Goal: Task Accomplishment & Management: Manage account settings

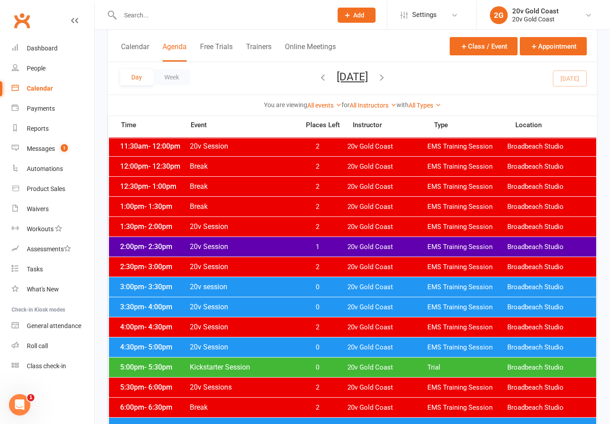
click at [172, 284] on span "- 3:30pm" at bounding box center [158, 286] width 28 height 8
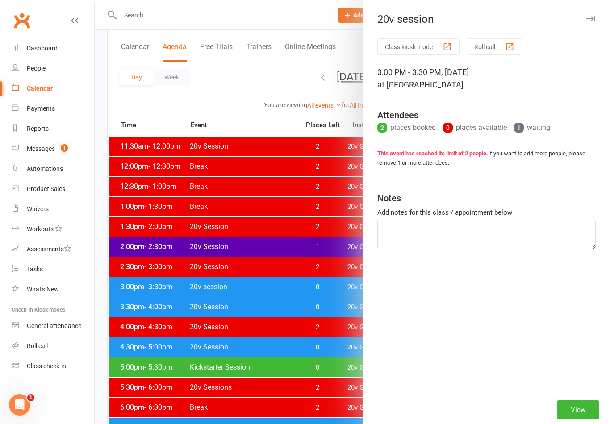
scroll to position [303, 0]
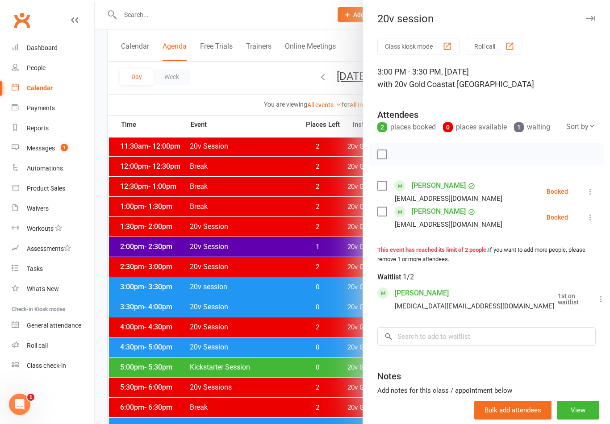
click at [158, 312] on div at bounding box center [352, 212] width 515 height 424
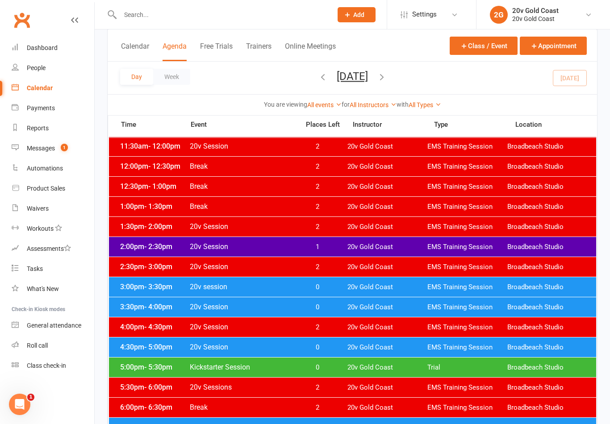
click at [150, 314] on div "3:30pm - 4:00pm 20v Session 0 20v Gold Coast EMS Training Session Broadbeach St…" at bounding box center [352, 307] width 487 height 20
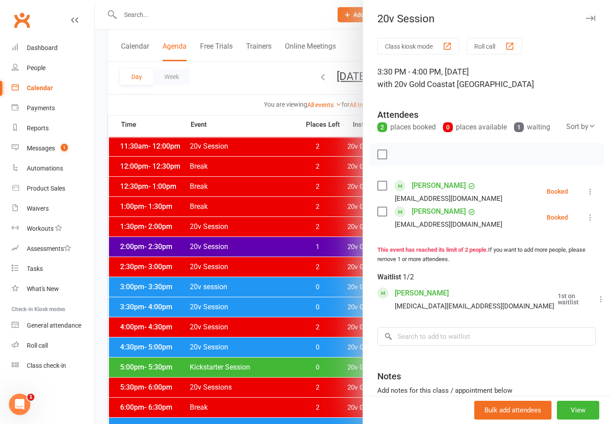
click at [163, 350] on div at bounding box center [352, 212] width 515 height 424
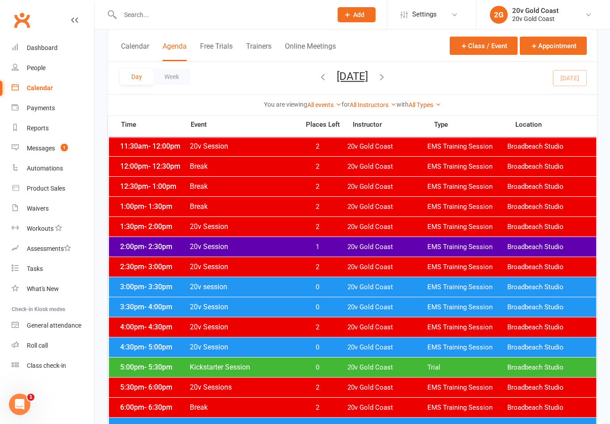
click at [155, 352] on div "4:30pm - 5:00pm 20v Session 0 20v Gold Coast EMS Training Session Broadbeach St…" at bounding box center [352, 347] width 487 height 20
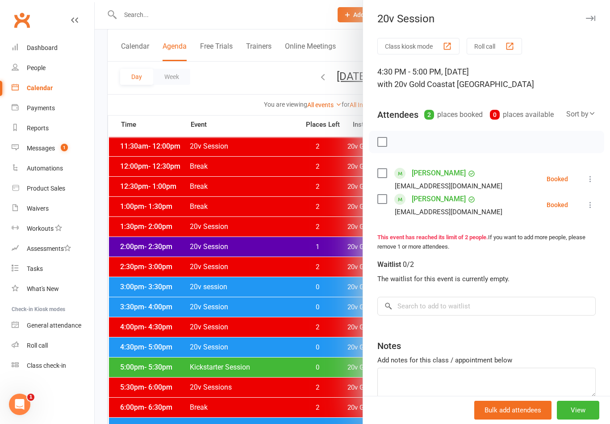
click at [162, 375] on div at bounding box center [352, 212] width 515 height 424
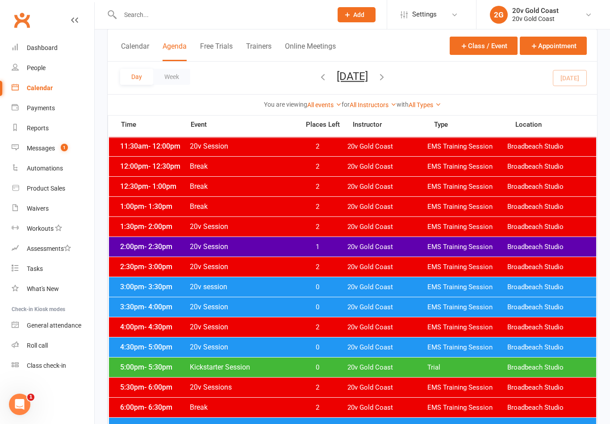
click at [159, 370] on span "- 5:30pm" at bounding box center [158, 367] width 28 height 8
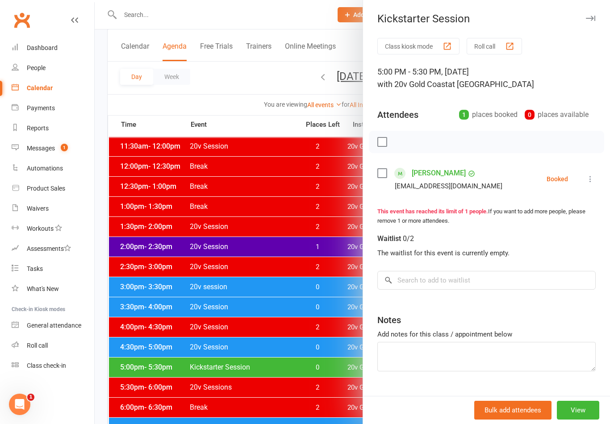
click at [434, 179] on link "[PERSON_NAME]" at bounding box center [439, 173] width 54 height 14
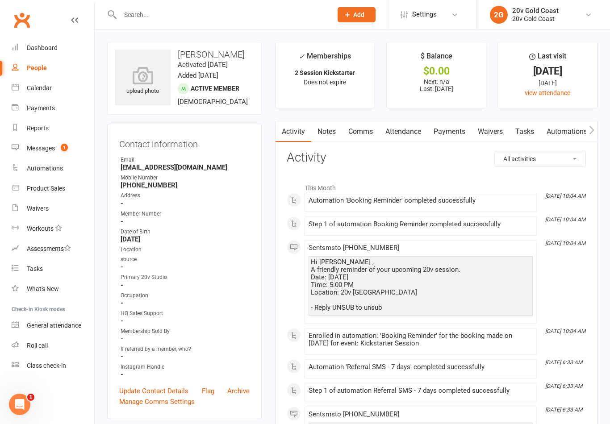
click at [53, 89] on link "Calendar" at bounding box center [53, 88] width 83 height 20
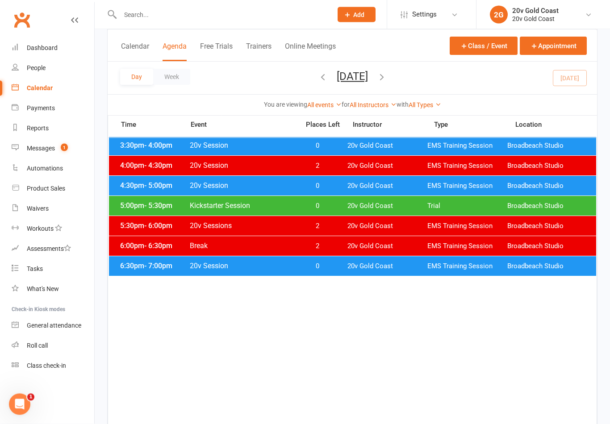
scroll to position [417, 0]
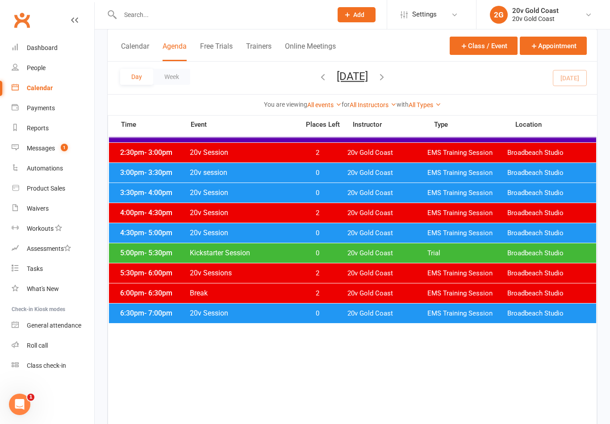
click at [169, 315] on span "- 7:00pm" at bounding box center [158, 313] width 28 height 8
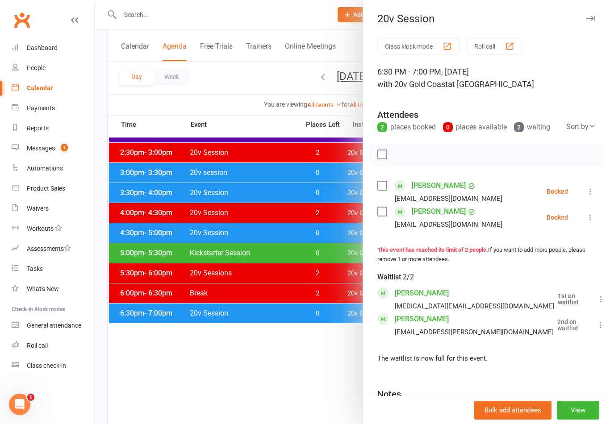
click at [157, 354] on div at bounding box center [352, 212] width 515 height 424
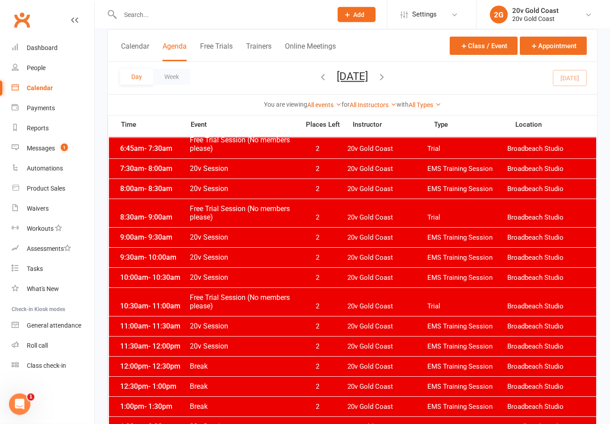
scroll to position [86, 0]
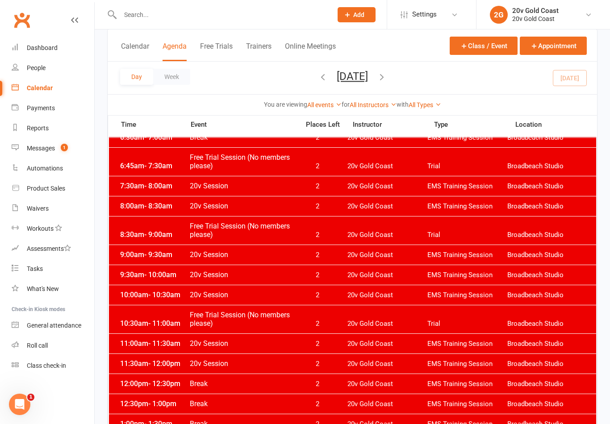
click at [46, 145] on div "Messages" at bounding box center [41, 148] width 28 height 7
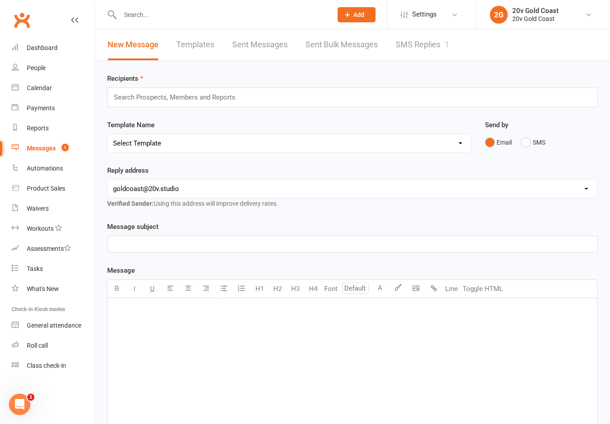
click at [422, 43] on link "SMS Replies 1" at bounding box center [423, 44] width 54 height 31
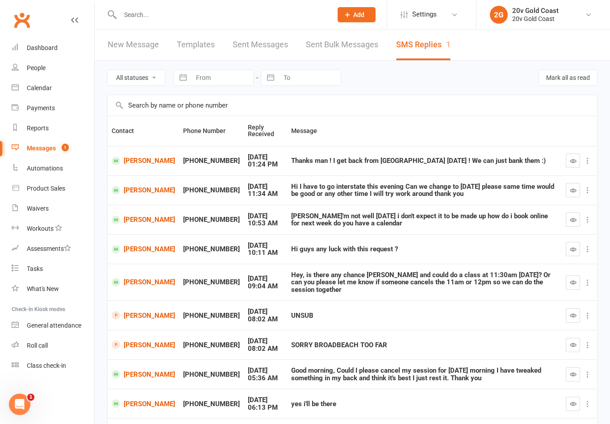
click at [139, 248] on link "[PERSON_NAME]" at bounding box center [143, 249] width 63 height 8
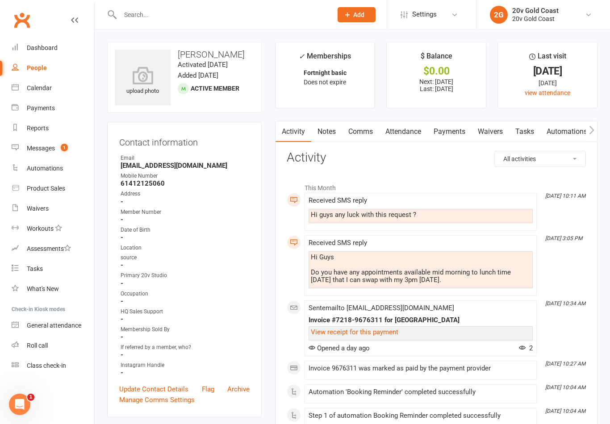
click at [42, 86] on div "Calendar" at bounding box center [39, 87] width 25 height 7
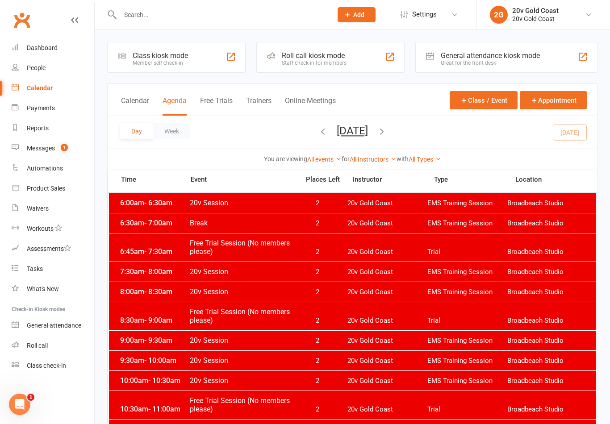
click at [337, 135] on button "[DATE]" at bounding box center [352, 131] width 31 height 12
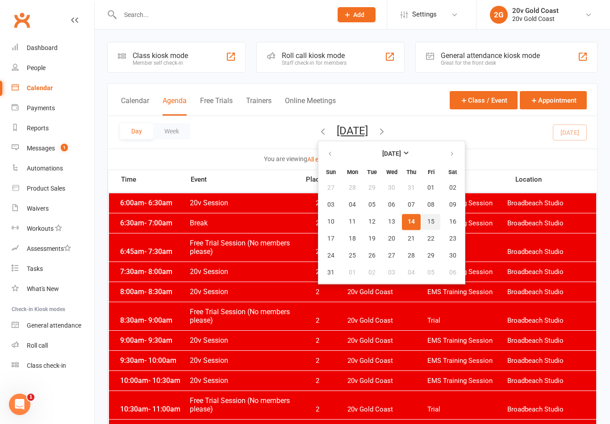
click at [427, 220] on span "15" at bounding box center [430, 221] width 7 height 7
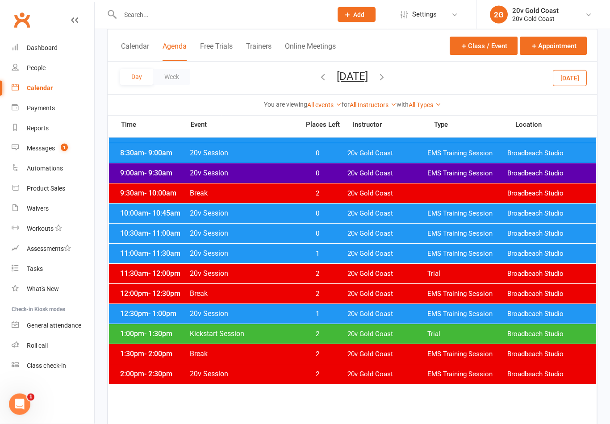
scroll to position [150, 0]
click at [134, 259] on div "11:00am - 11:30am 20v Session 1 20v Gold Coast EMS Training Session Broadbeach …" at bounding box center [352, 254] width 487 height 20
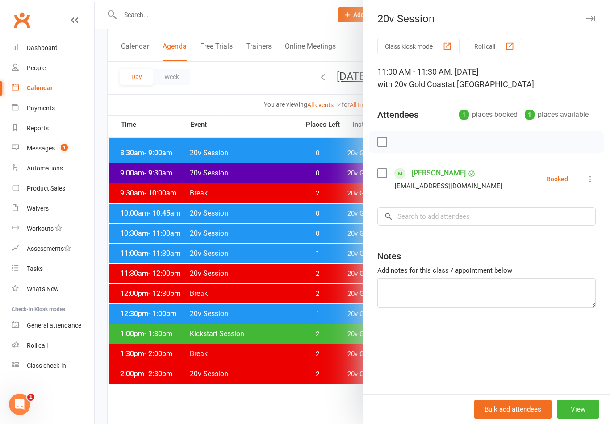
click at [48, 153] on link "Messages 1" at bounding box center [53, 148] width 83 height 20
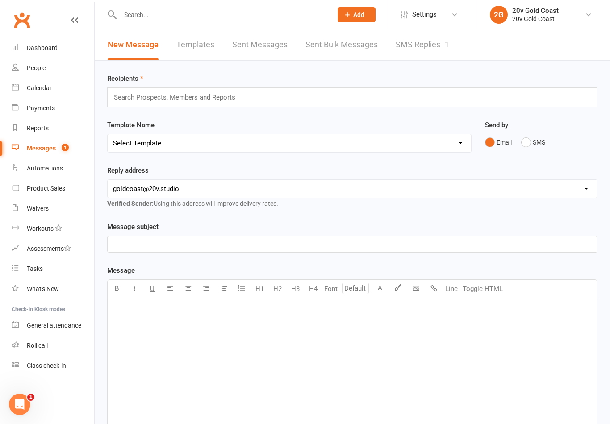
click at [418, 48] on link "SMS Replies 1" at bounding box center [423, 44] width 54 height 31
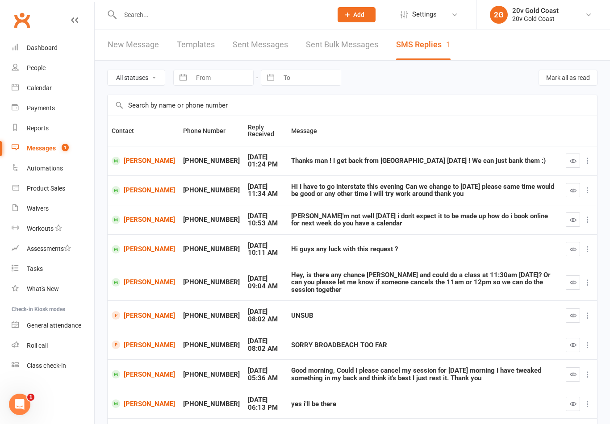
click at [134, 250] on link "[PERSON_NAME]" at bounding box center [143, 249] width 63 height 8
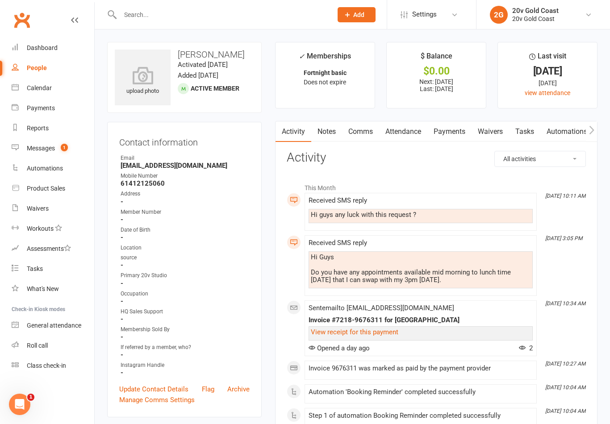
click at [325, 140] on link "Notes" at bounding box center [326, 131] width 31 height 21
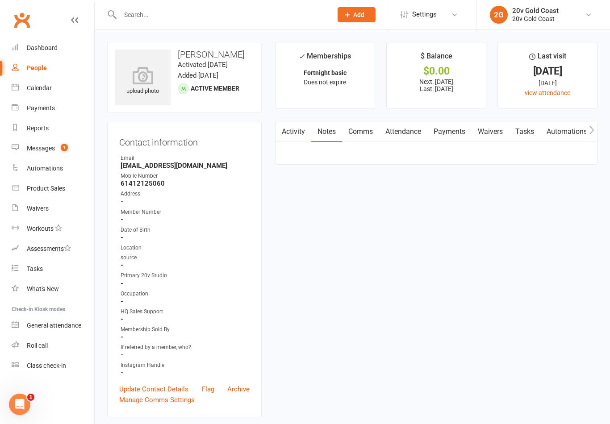
click at [368, 138] on link "Comms" at bounding box center [360, 131] width 37 height 21
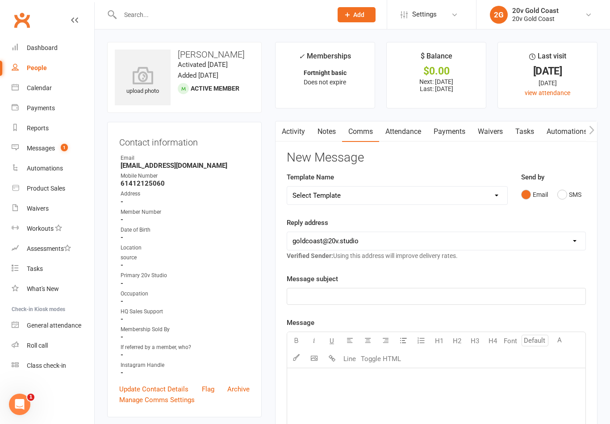
click at [558, 198] on button "SMS" at bounding box center [569, 194] width 24 height 17
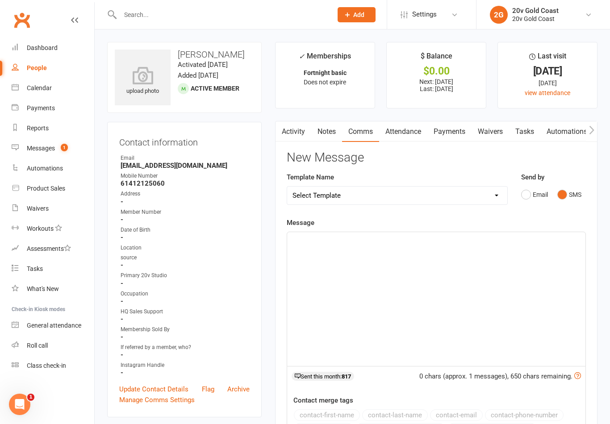
click at [470, 281] on div "﻿" at bounding box center [436, 299] width 298 height 134
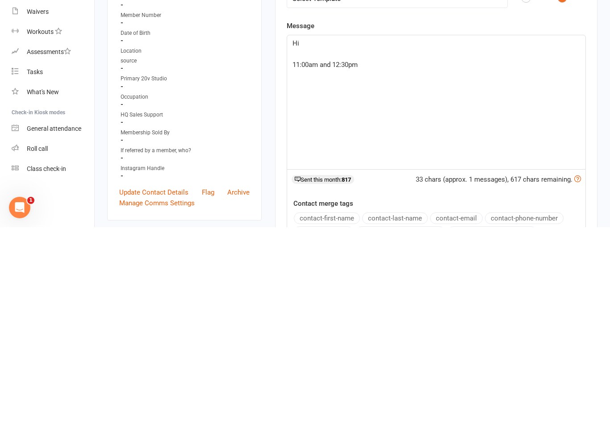
click at [362, 235] on p "Hi" at bounding box center [435, 240] width 287 height 11
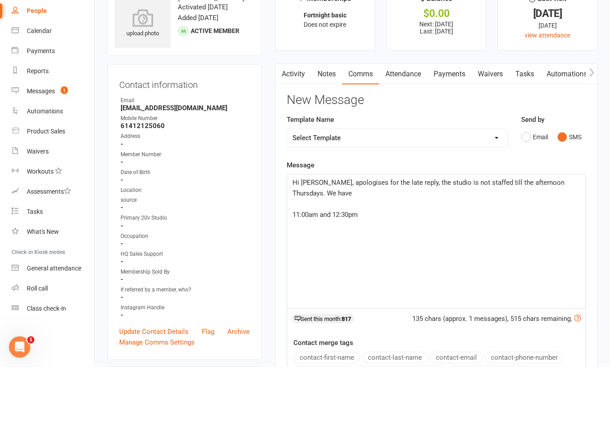
click at [296, 256] on p "﻿" at bounding box center [435, 261] width 287 height 11
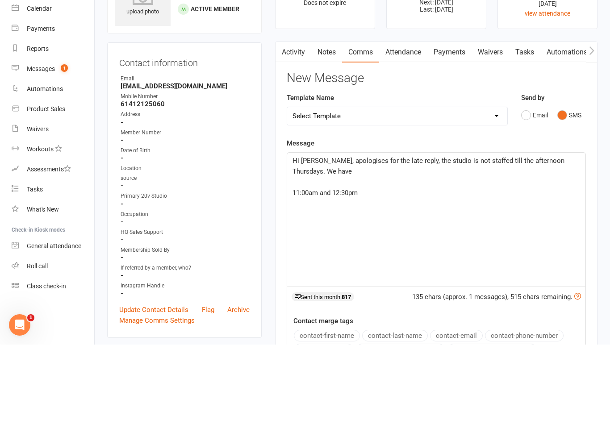
click at [290, 232] on div "Hi [PERSON_NAME], apologises for the late reply, the studio is not staffed till…" at bounding box center [436, 299] width 298 height 134
click at [422, 232] on div "Hi [PERSON_NAME], apologises for the late reply, the studio is not staffed till…" at bounding box center [436, 299] width 298 height 134
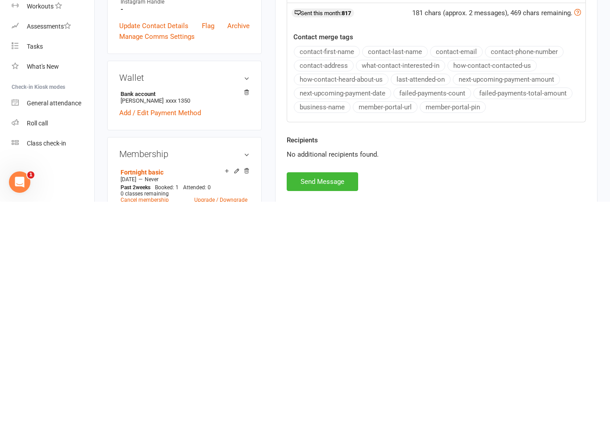
click at [340, 395] on button "Send Message" at bounding box center [322, 404] width 71 height 19
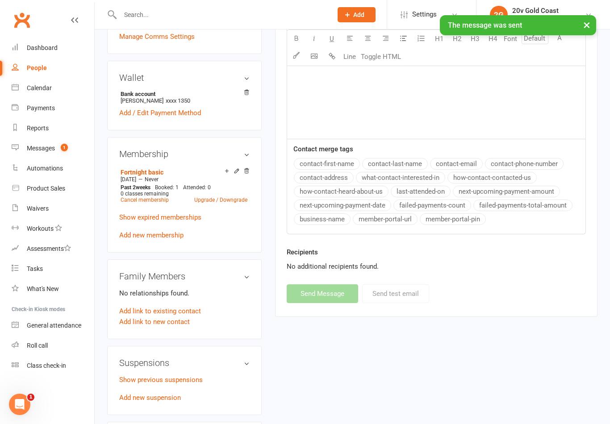
click at [56, 148] on link "Messages 1" at bounding box center [53, 148] width 83 height 20
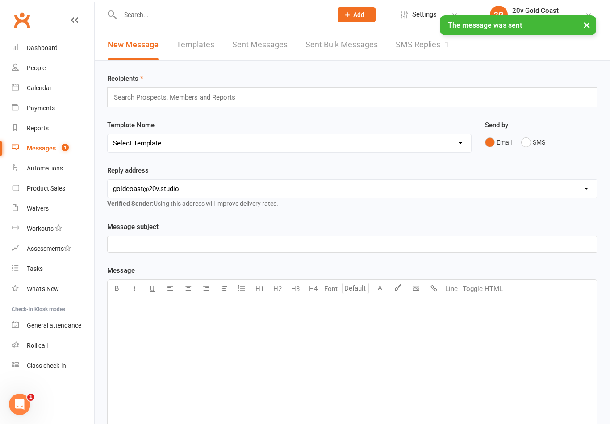
click at [404, 65] on div "Recipients Search Prospects, Members and Reports Template Name Select Template …" at bounding box center [352, 314] width 515 height 506
click at [433, 42] on link "SMS Replies 1" at bounding box center [423, 44] width 54 height 31
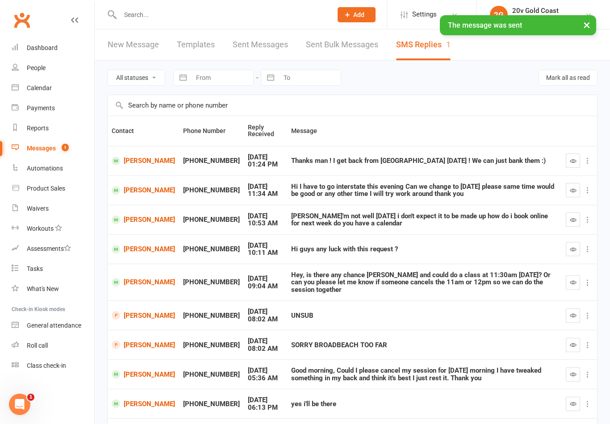
click at [571, 248] on icon "button" at bounding box center [573, 249] width 7 height 7
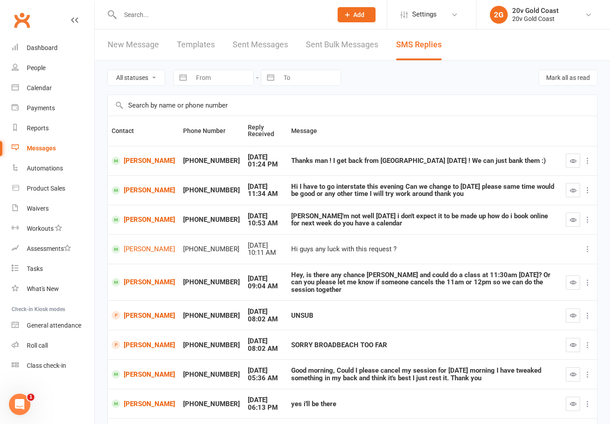
click at [573, 312] on icon "button" at bounding box center [573, 315] width 7 height 7
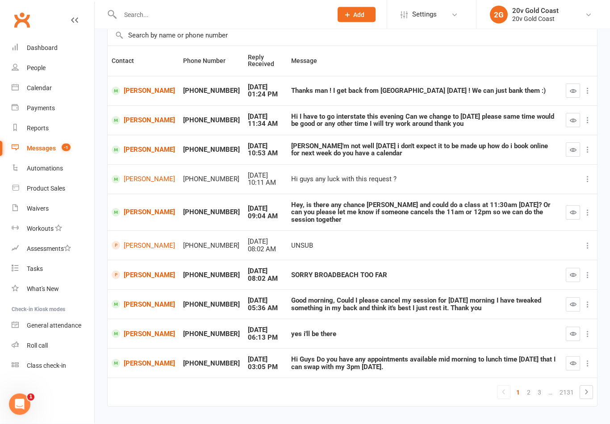
scroll to position [72, 0]
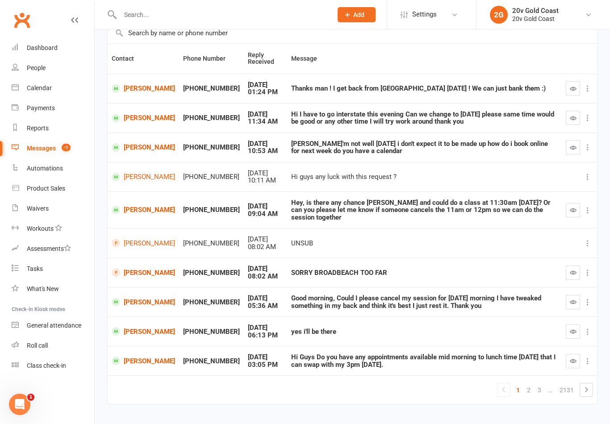
click at [567, 354] on button "button" at bounding box center [573, 361] width 14 height 14
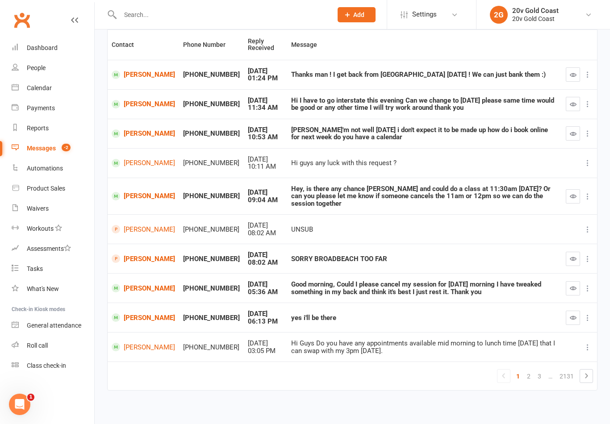
click at [525, 370] on link "2" at bounding box center [528, 376] width 11 height 12
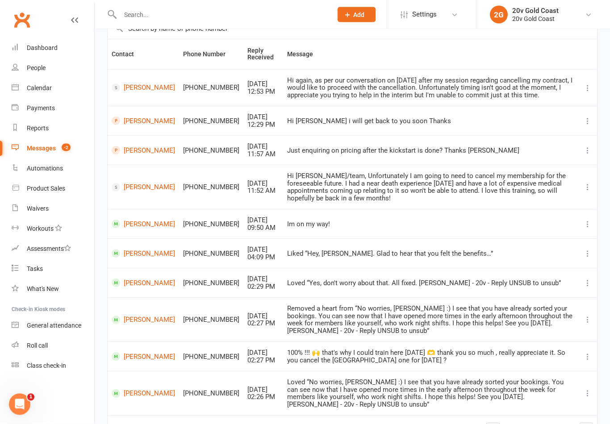
scroll to position [79, 0]
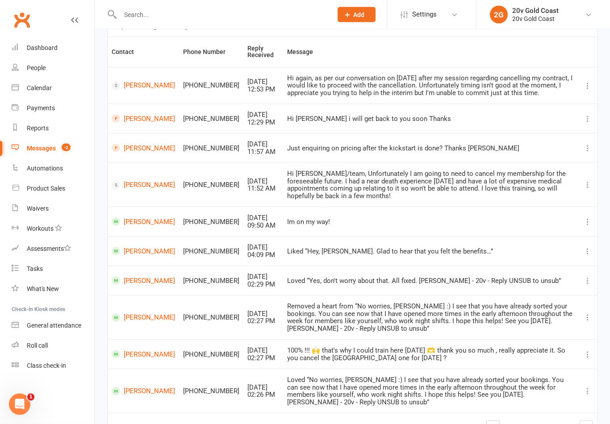
click at [506, 422] on link "1" at bounding box center [507, 428] width 11 height 12
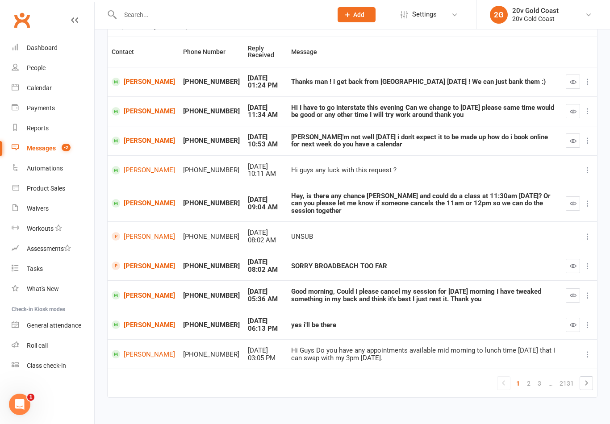
scroll to position [72, 0]
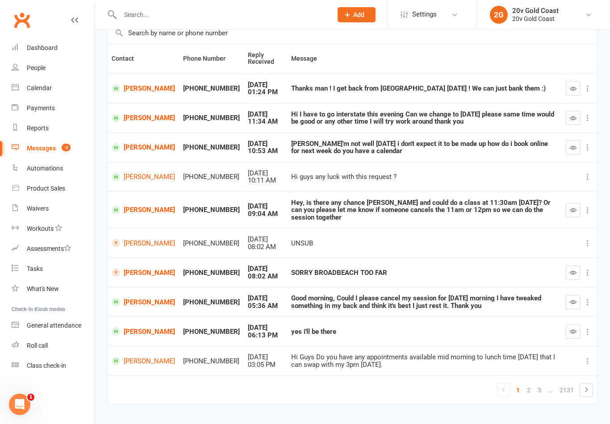
click at [527, 384] on link "2" at bounding box center [528, 390] width 11 height 12
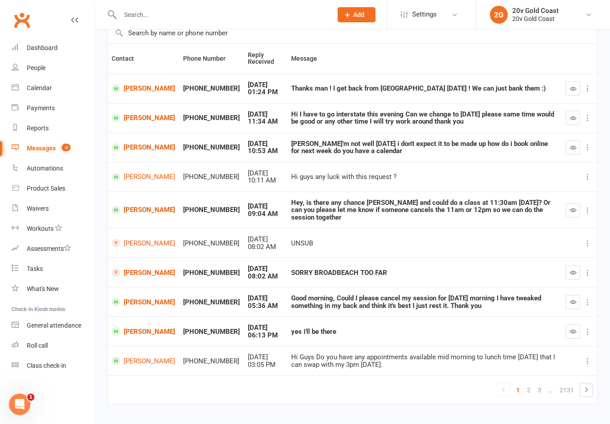
click at [134, 327] on link "[PERSON_NAME]" at bounding box center [143, 331] width 63 height 8
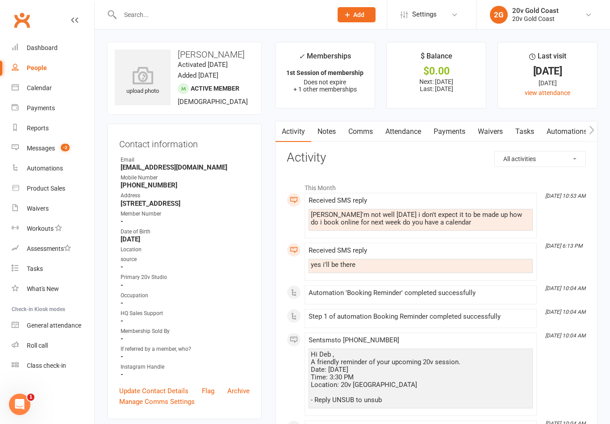
click at [360, 130] on link "Comms" at bounding box center [360, 131] width 37 height 21
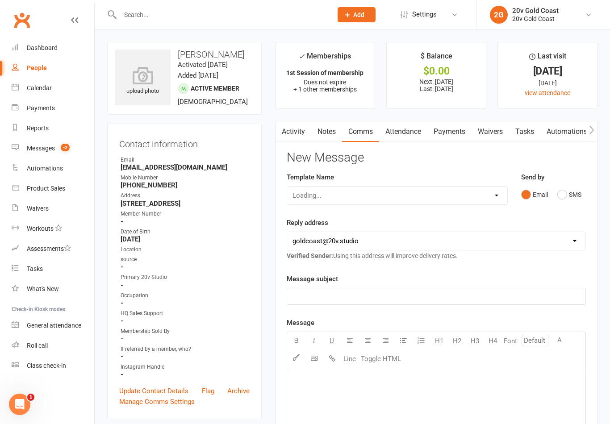
scroll to position [14, 0]
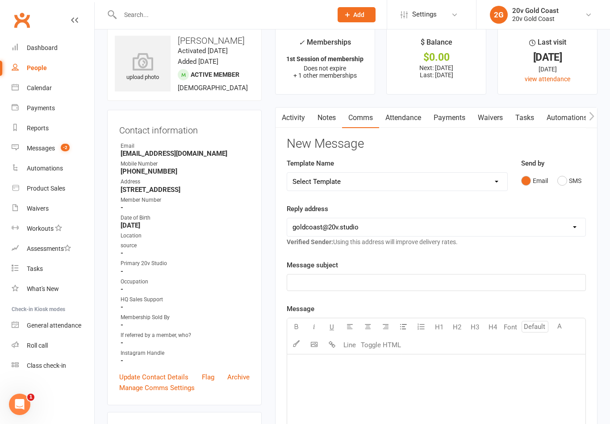
click at [563, 182] on button "SMS" at bounding box center [569, 180] width 24 height 17
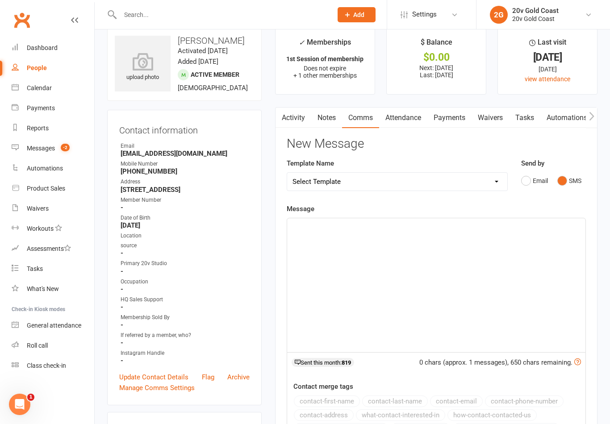
click at [487, 282] on div "﻿" at bounding box center [436, 285] width 298 height 134
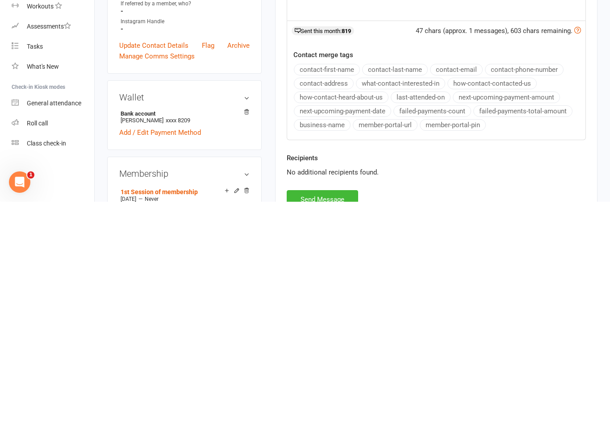
scroll to position [134, 0]
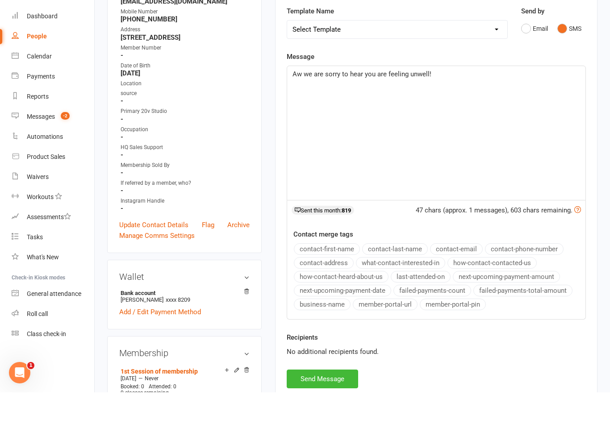
click at [474, 98] on div "Aw we are sorry to hear you are feeling unwell!" at bounding box center [436, 165] width 298 height 134
click at [487, 100] on p "Aw we are sorry to hear you are feeling unwell!" at bounding box center [435, 105] width 287 height 11
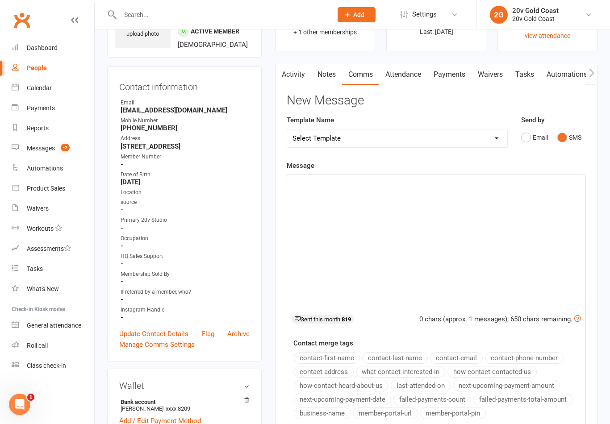
scroll to position [0, 0]
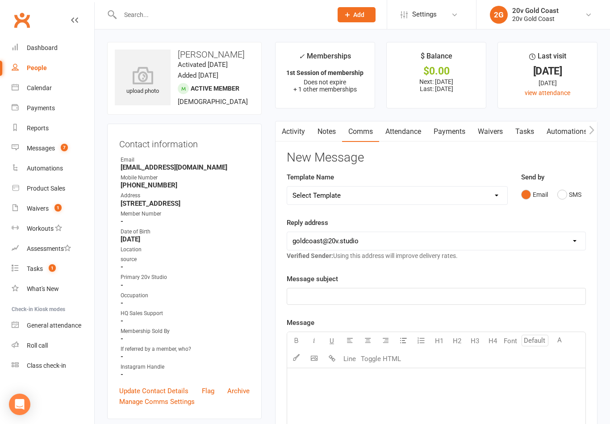
click at [485, 189] on select "Select Template [SMS] 1st Call - Free Trial [SMS] 2nd Call - Free Trial [SMS] 3…" at bounding box center [397, 196] width 220 height 18
click at [296, 130] on link "Activity" at bounding box center [293, 131] width 36 height 21
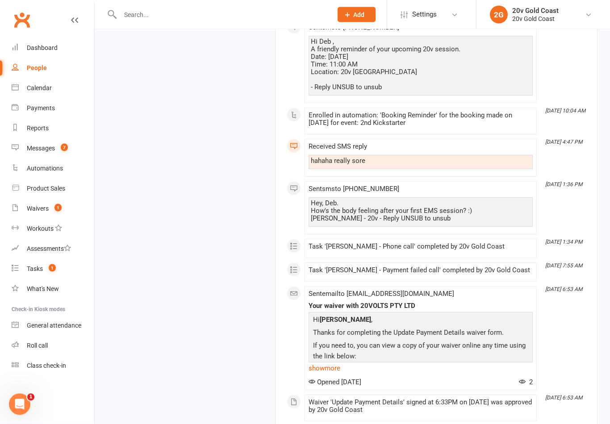
scroll to position [4715, 0]
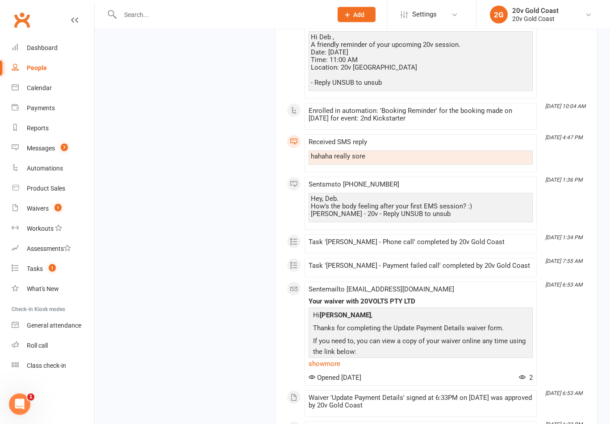
click at [329, 358] on link "show more" at bounding box center [420, 364] width 224 height 12
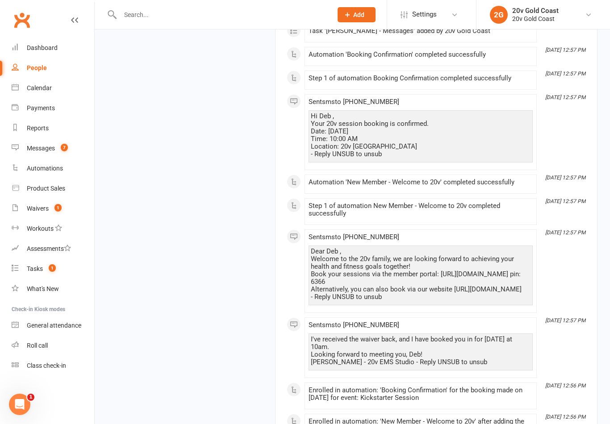
scroll to position [6904, 0]
copy div "https://app.clubworx.com/s/m-ubkdsJu5"
copy div "Book your sessions via the member portal: https://app.clubworx.com/s/m-ubkdsJu5…"
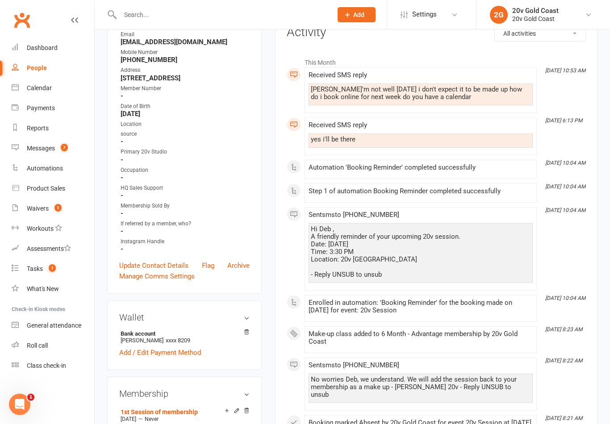
scroll to position [0, 0]
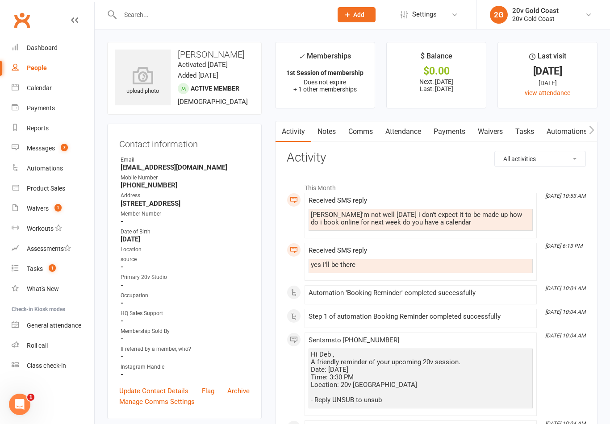
click at [359, 129] on link "Comms" at bounding box center [360, 131] width 37 height 21
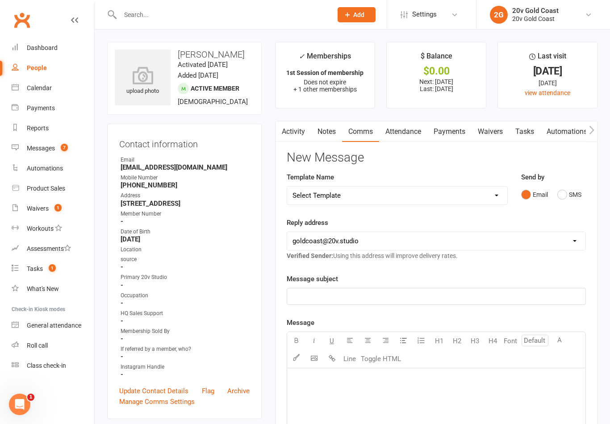
click at [547, 198] on button "Email" at bounding box center [534, 194] width 27 height 17
click at [557, 200] on button "SMS" at bounding box center [569, 194] width 24 height 17
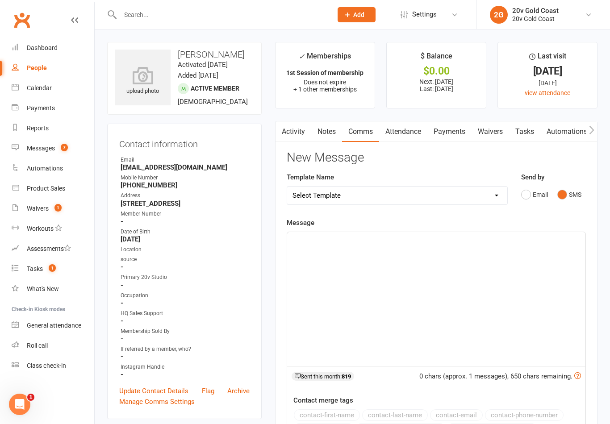
click at [447, 295] on div "﻿" at bounding box center [436, 299] width 298 height 134
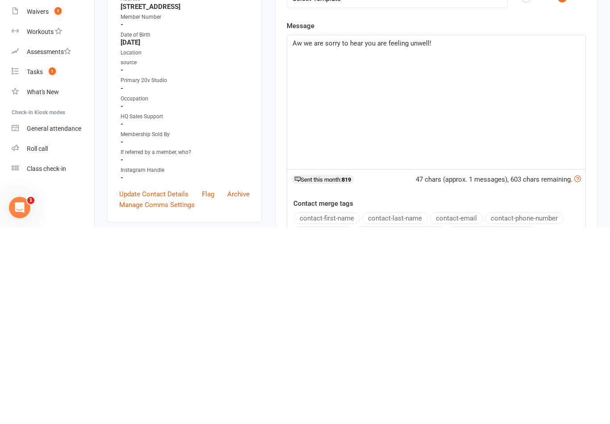
click at [483, 232] on div "Aw we are sorry to hear you are feeling unwell!" at bounding box center [436, 299] width 298 height 134
click at [418, 232] on div "Aw we are sorry to hear you are feeling unwell! ﻿ ﻿" at bounding box center [436, 299] width 298 height 134
click at [306, 256] on p "﻿" at bounding box center [435, 261] width 287 height 11
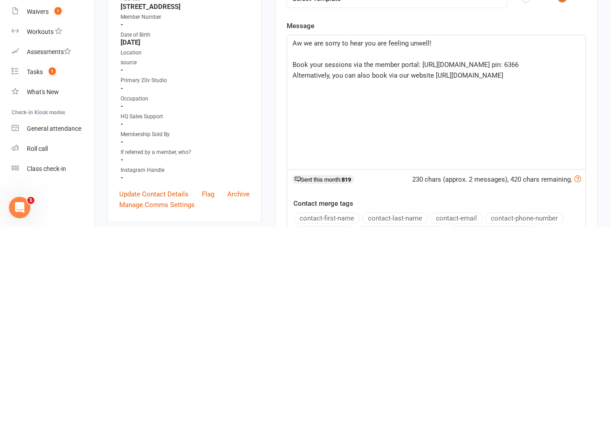
click at [298, 258] on span "Book your sessions via the member portal: https://app.clubworx.com/s/m-ubkdsJu5…" at bounding box center [405, 262] width 226 height 8
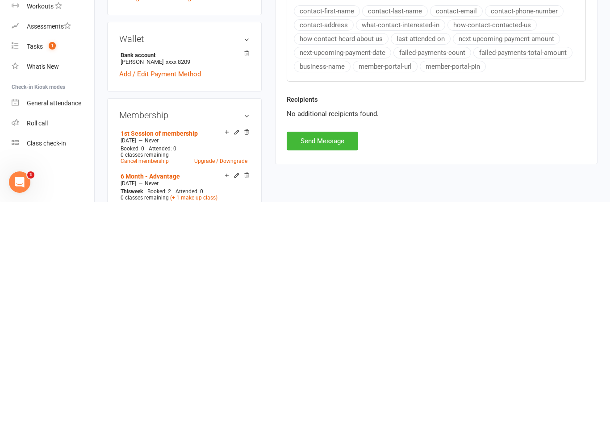
click at [339, 354] on button "Send Message" at bounding box center [322, 363] width 71 height 19
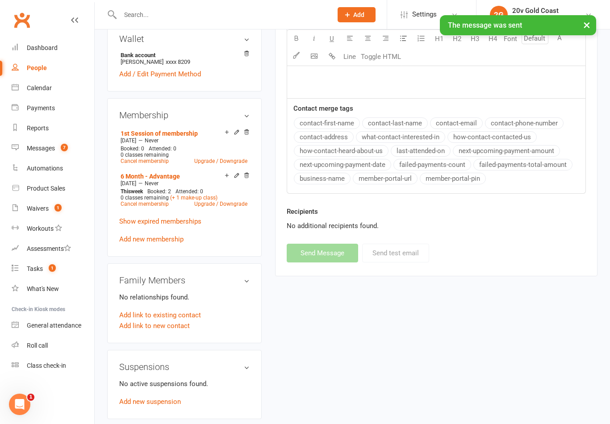
click at [65, 149] on span "7" at bounding box center [64, 148] width 7 height 8
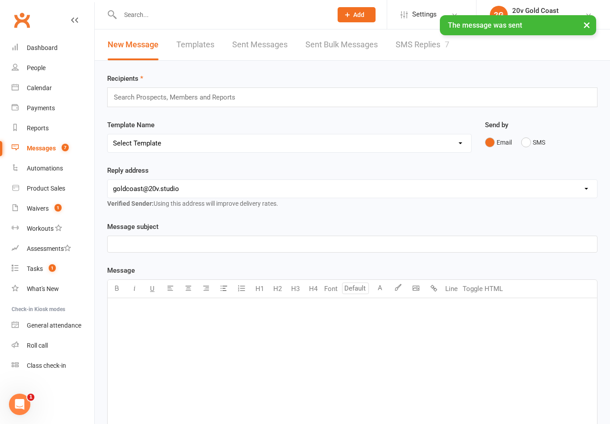
click at [427, 31] on link "SMS Replies 7" at bounding box center [423, 44] width 54 height 31
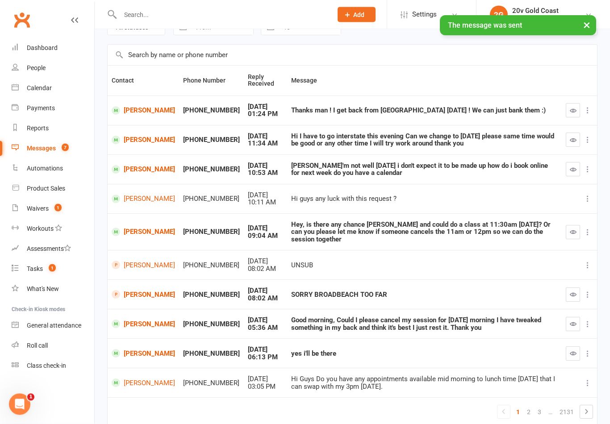
scroll to position [51, 0]
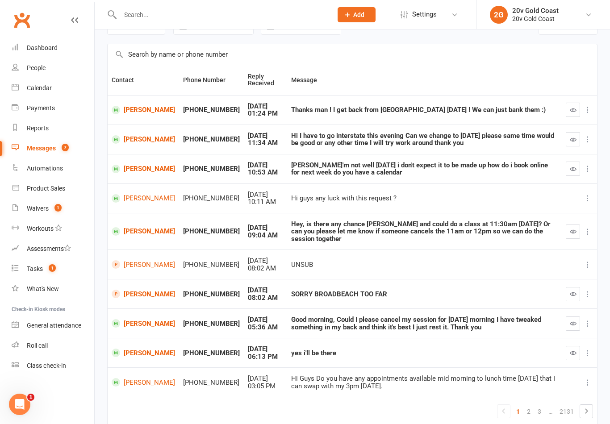
click at [564, 345] on td at bounding box center [579, 352] width 35 height 29
click at [567, 346] on button "button" at bounding box center [573, 353] width 14 height 14
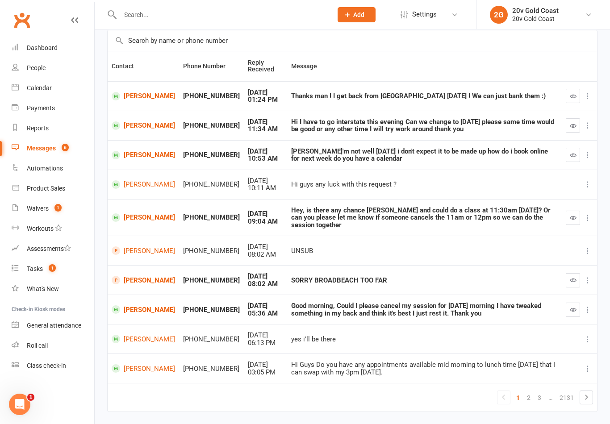
click at [567, 273] on button "button" at bounding box center [573, 280] width 14 height 14
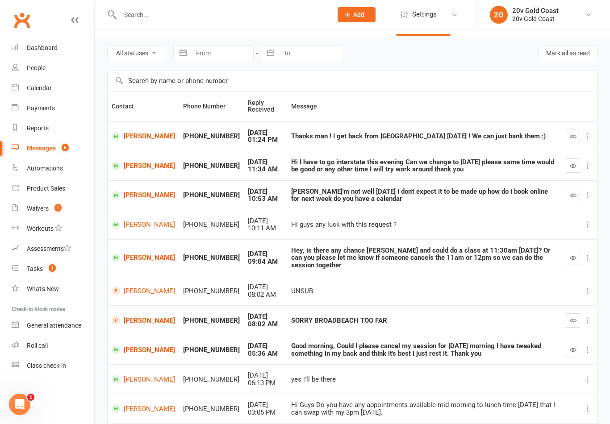
scroll to position [20, 0]
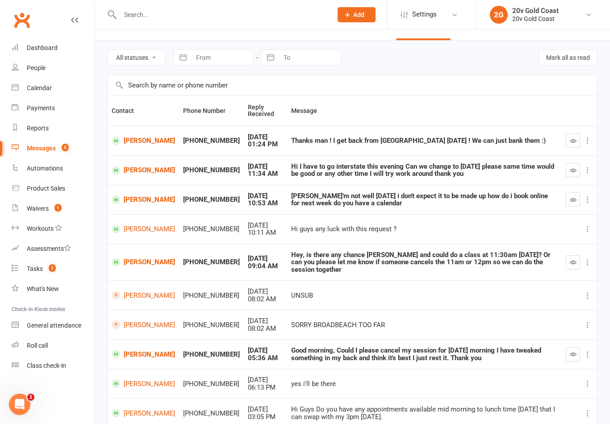
click at [53, 93] on link "Calendar" at bounding box center [53, 88] width 83 height 20
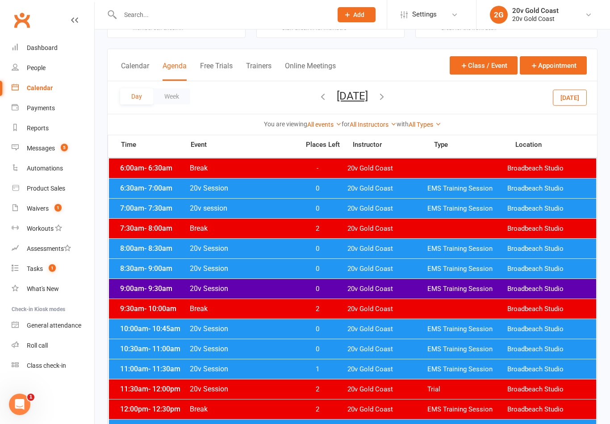
scroll to position [40, 0]
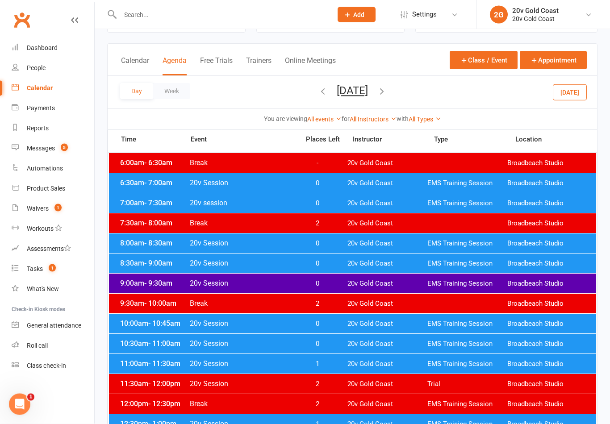
click at [368, 88] on button "[DATE]" at bounding box center [352, 91] width 31 height 12
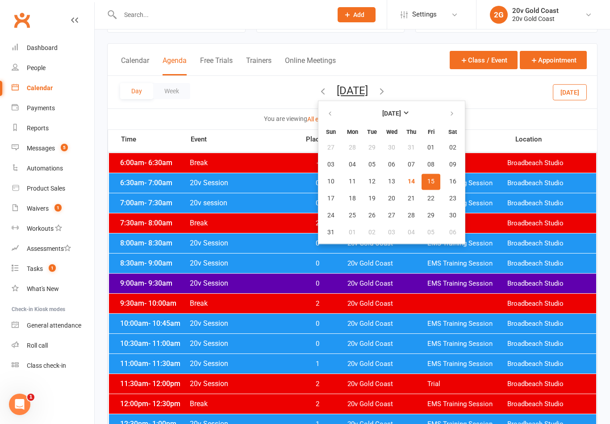
click at [579, 90] on button "[DATE]" at bounding box center [570, 92] width 34 height 16
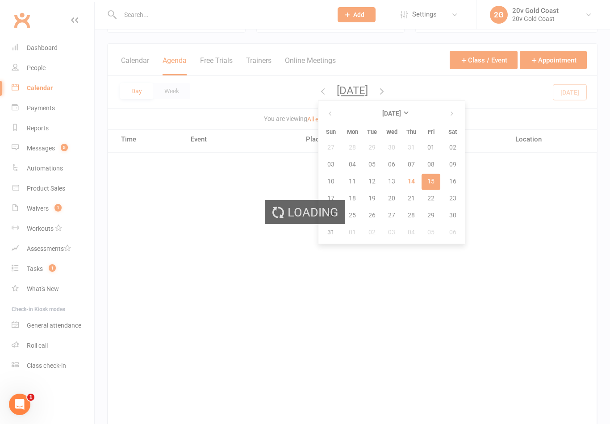
click at [572, 93] on div "Loading" at bounding box center [305, 212] width 610 height 424
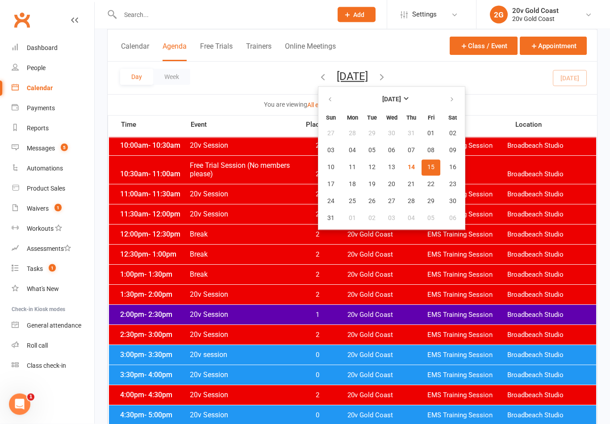
click at [491, 96] on div "You are viewing All events All events Empty events Full events Non-empty events…" at bounding box center [352, 104] width 489 height 21
click at [368, 73] on button "[DATE]" at bounding box center [352, 76] width 31 height 12
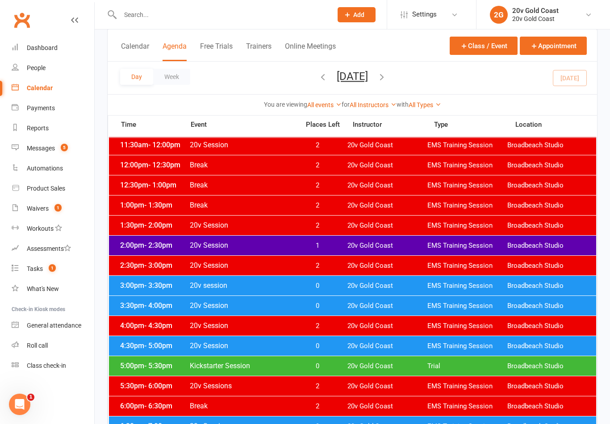
scroll to position [308, 0]
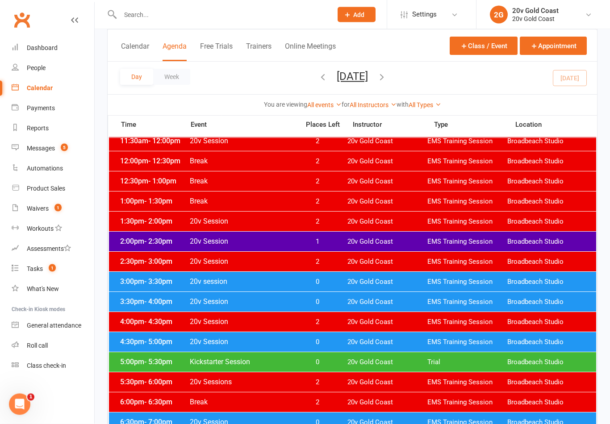
click at [362, 283] on span "20v Gold Coast" at bounding box center [387, 282] width 80 height 8
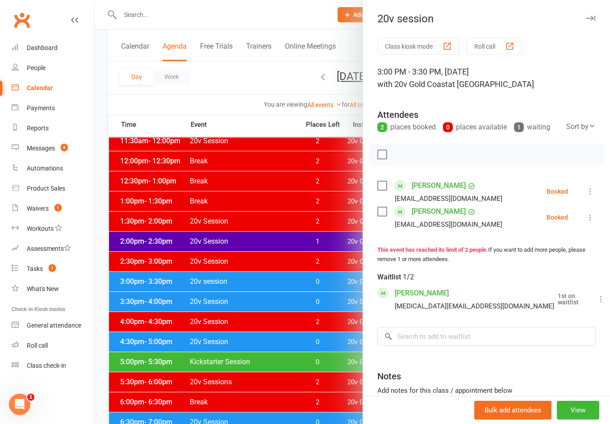
click at [337, 301] on div at bounding box center [352, 212] width 515 height 424
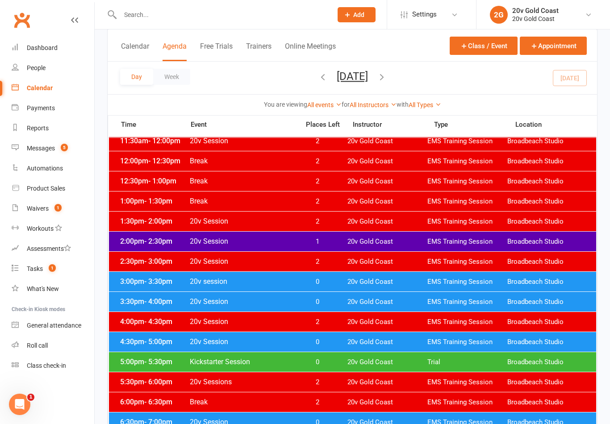
click at [348, 300] on span "20v Gold Coast" at bounding box center [387, 302] width 80 height 8
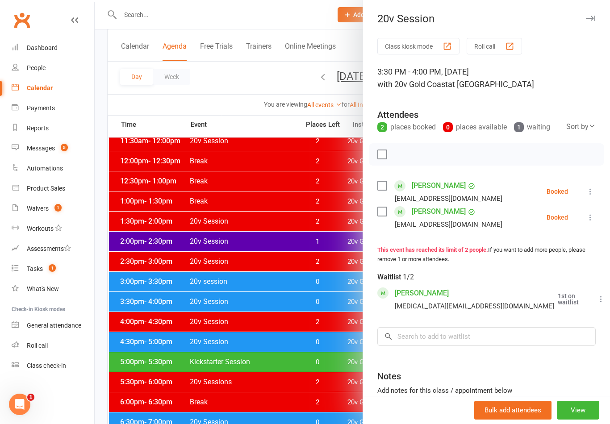
click at [590, 221] on icon at bounding box center [590, 217] width 9 height 9
click at [556, 287] on link "Mark absent" at bounding box center [547, 288] width 96 height 18
click at [435, 209] on link "[PERSON_NAME]" at bounding box center [439, 211] width 54 height 14
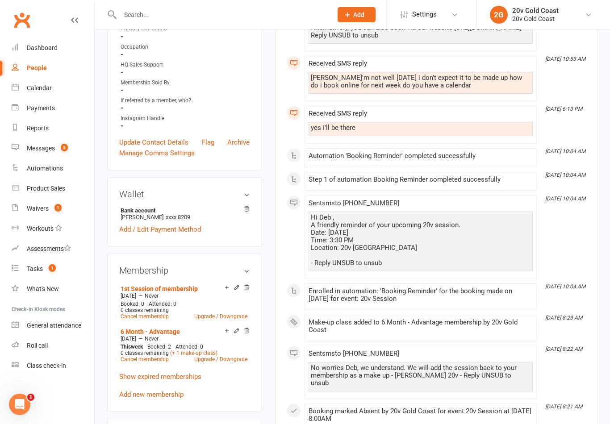
scroll to position [251, 0]
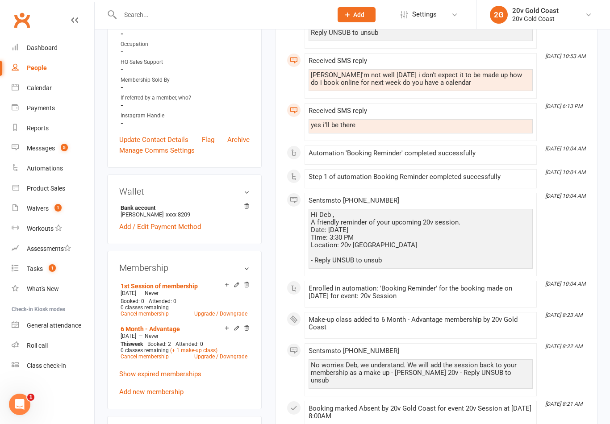
click at [224, 331] on icon at bounding box center [227, 328] width 6 height 6
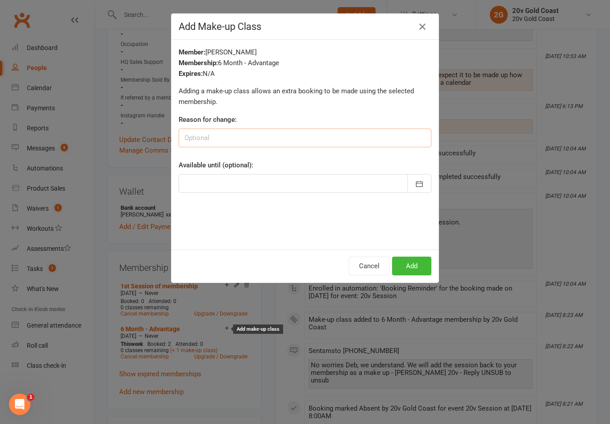
click at [337, 138] on input at bounding box center [305, 138] width 253 height 19
type input "Unwell"
click at [392, 107] on p "Adding a make-up class allows an extra booking to be made using the selected me…" at bounding box center [305, 96] width 253 height 21
click at [407, 261] on button "Add" at bounding box center [411, 266] width 39 height 19
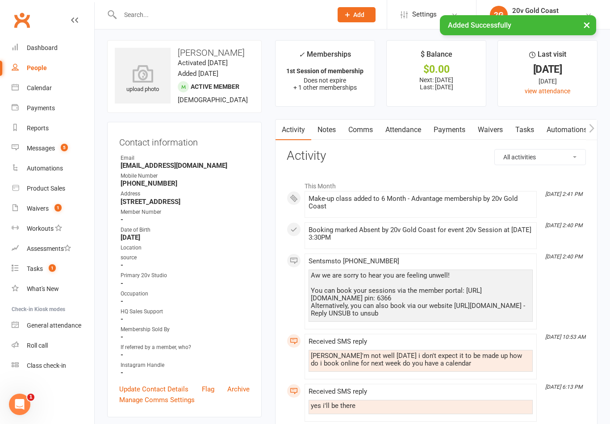
scroll to position [0, 0]
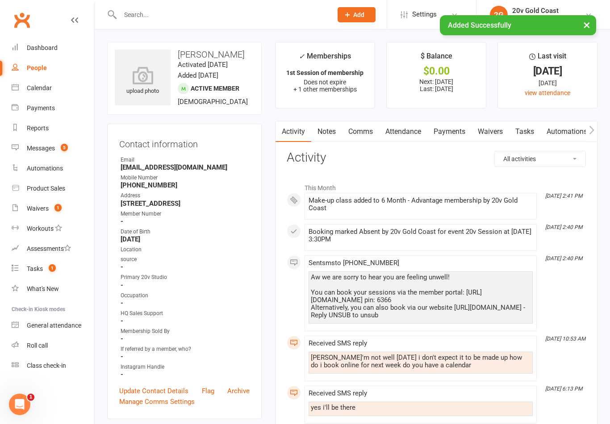
click at [69, 147] on link "Messages 5" at bounding box center [53, 148] width 83 height 20
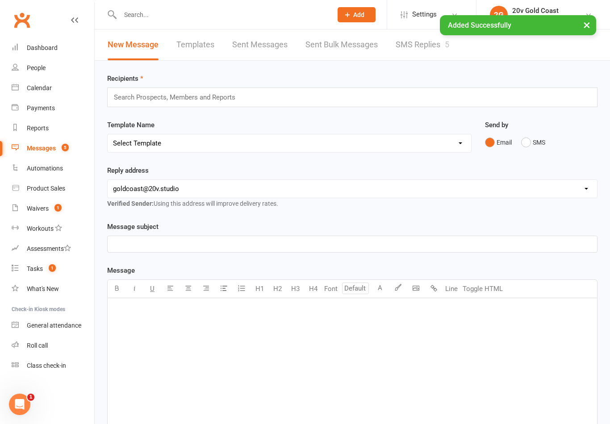
click at [422, 42] on link "SMS Replies 5" at bounding box center [423, 44] width 54 height 31
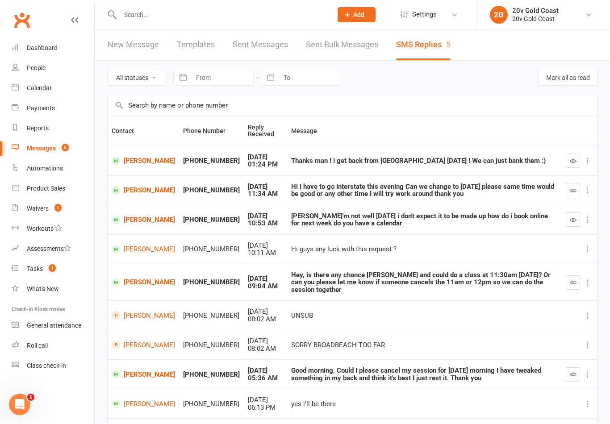
click at [573, 219] on icon "button" at bounding box center [573, 220] width 7 height 7
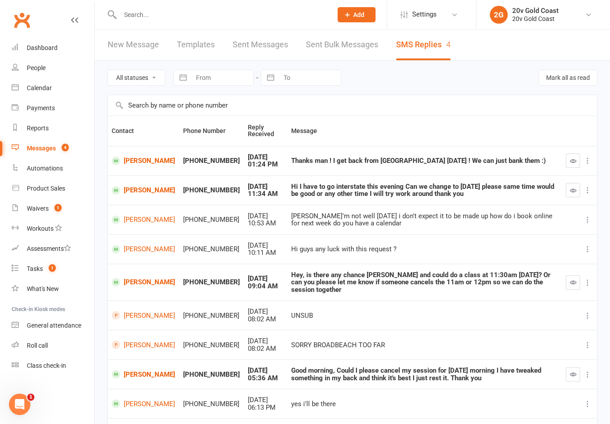
click at [49, 86] on div "Calendar" at bounding box center [39, 87] width 25 height 7
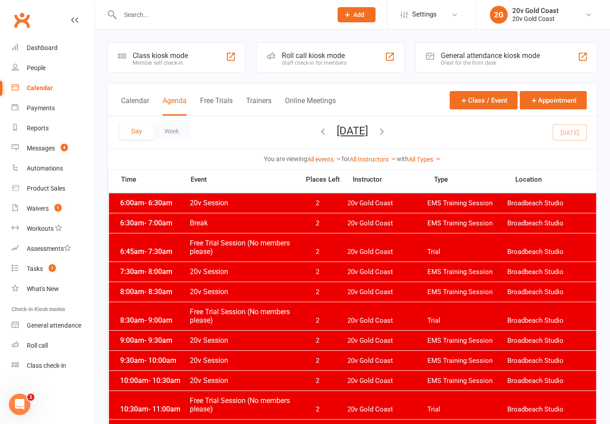
click at [355, 134] on button "[DATE]" at bounding box center [352, 131] width 31 height 12
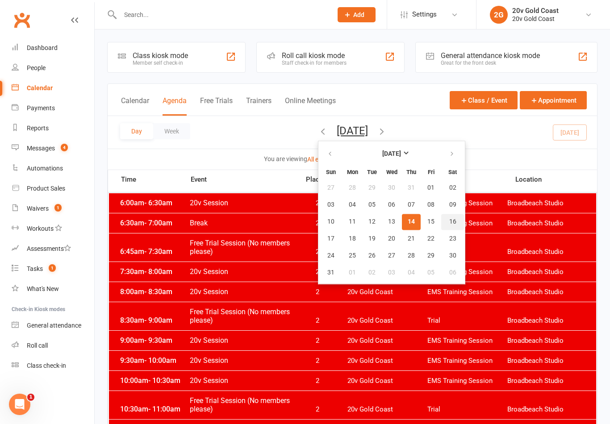
click at [441, 221] on button "16" at bounding box center [452, 222] width 23 height 16
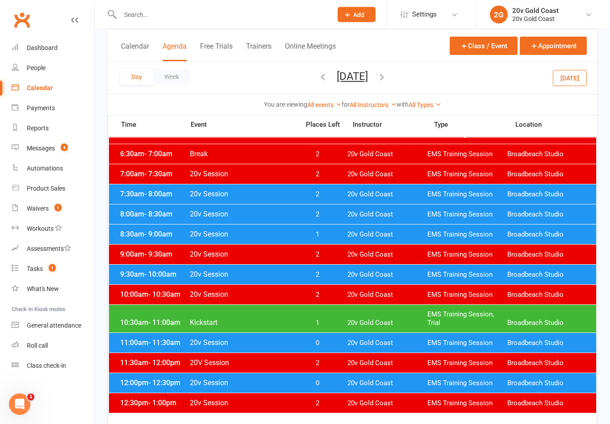
click at [472, 186] on div "7:30am - 8:00am 20v Session 2 20v Gold Coast EMS Training Session Broadbeach St…" at bounding box center [352, 195] width 487 height 20
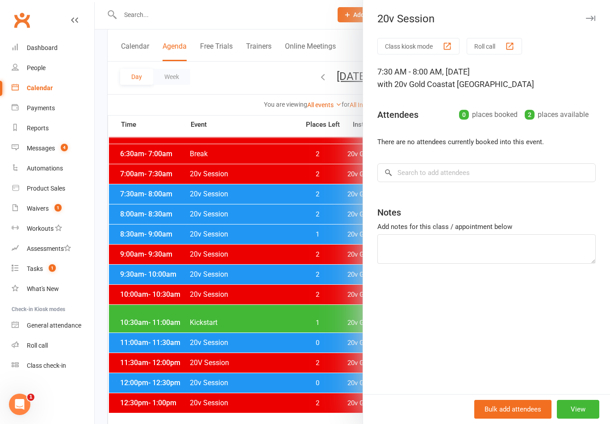
click at [312, 201] on div at bounding box center [352, 212] width 515 height 424
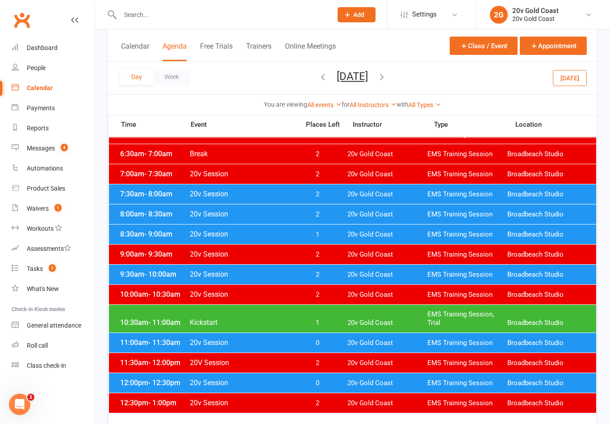
click at [336, 217] on span "2" at bounding box center [317, 214] width 47 height 8
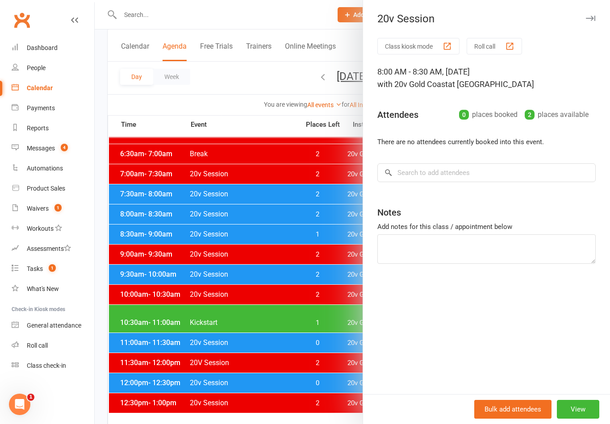
click at [319, 234] on div at bounding box center [352, 212] width 515 height 424
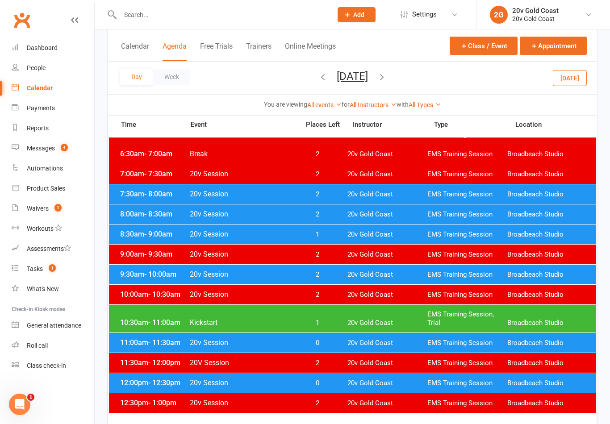
click at [332, 231] on div at bounding box center [352, 212] width 515 height 424
click at [337, 245] on div "9:00am - 9:30am 20v Session 2 20v Gold Coast EMS Training Session Broadbeach St…" at bounding box center [352, 255] width 487 height 20
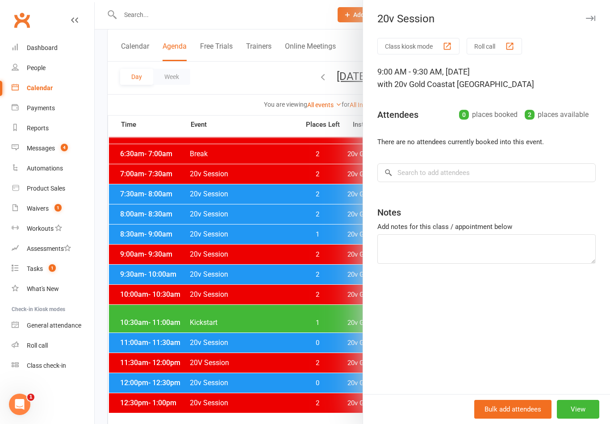
click at [325, 234] on div at bounding box center [352, 212] width 515 height 424
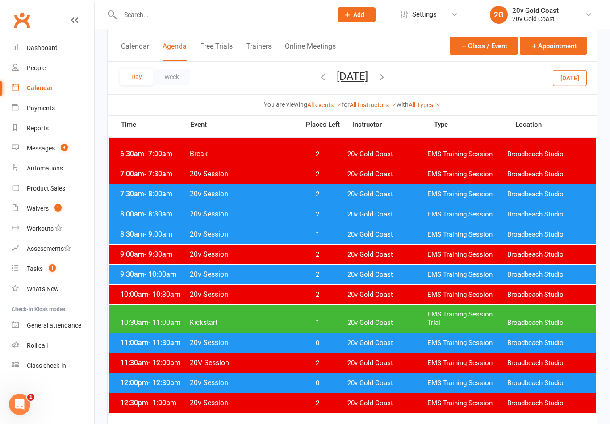
click at [332, 236] on span "1" at bounding box center [317, 234] width 47 height 8
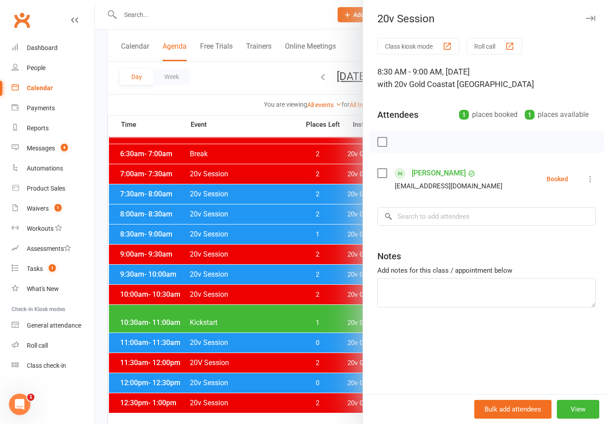
click at [327, 277] on div at bounding box center [352, 212] width 515 height 424
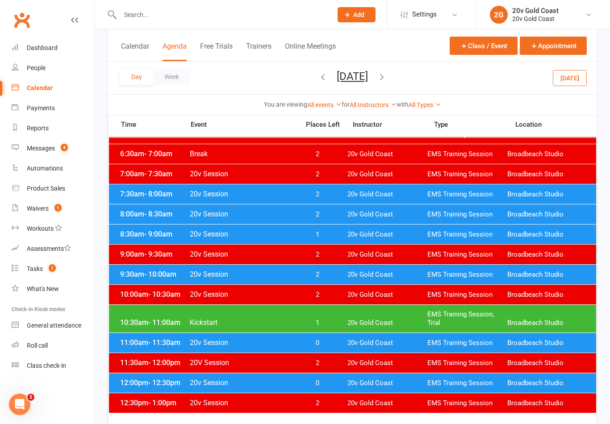
click at [330, 275] on span "2" at bounding box center [317, 275] width 47 height 8
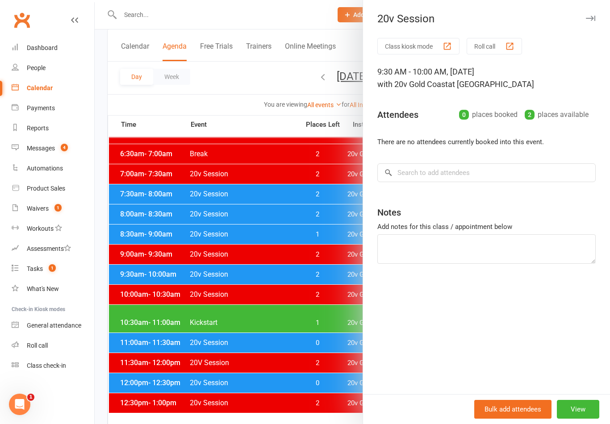
click at [312, 320] on div at bounding box center [352, 212] width 515 height 424
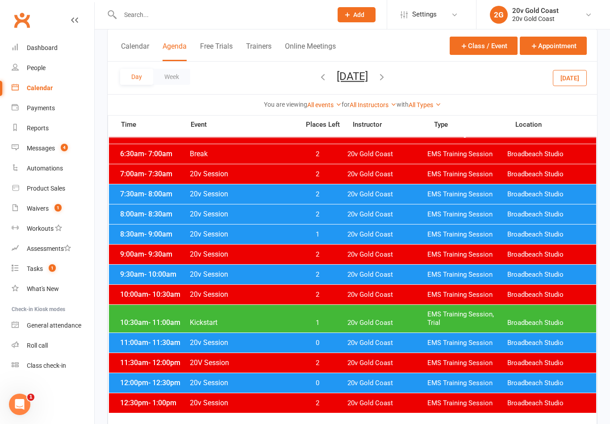
click at [330, 321] on span "1" at bounding box center [317, 323] width 47 height 8
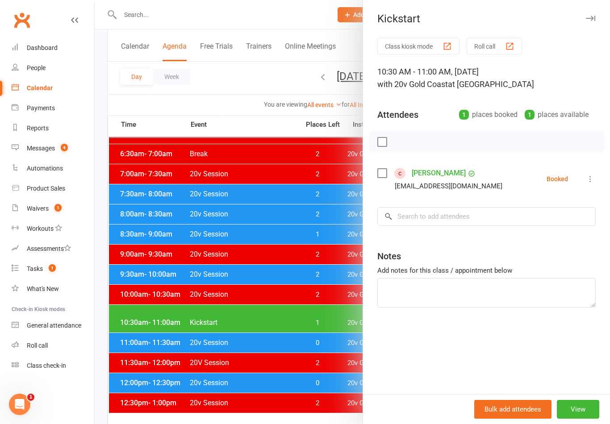
click at [328, 294] on div at bounding box center [352, 212] width 515 height 424
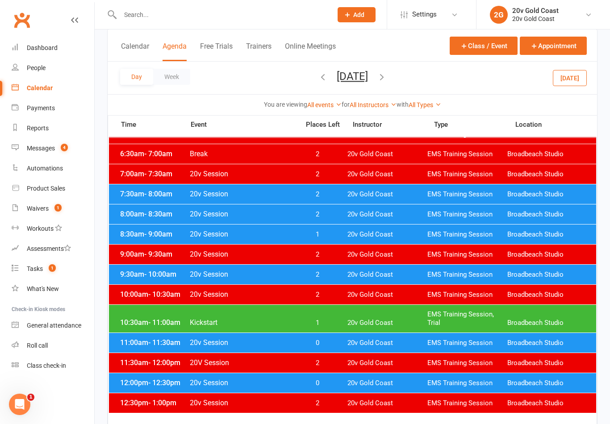
click at [335, 300] on div "10:00am - 10:30am 20v Session 2 20v Gold Coast EMS Training Session Broadbeach …" at bounding box center [352, 295] width 487 height 20
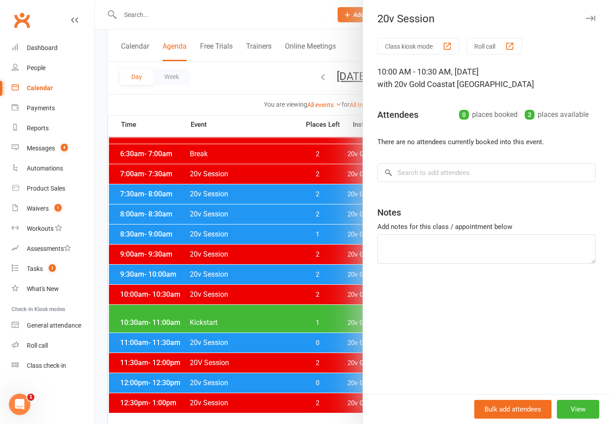
click at [319, 323] on div at bounding box center [352, 212] width 515 height 424
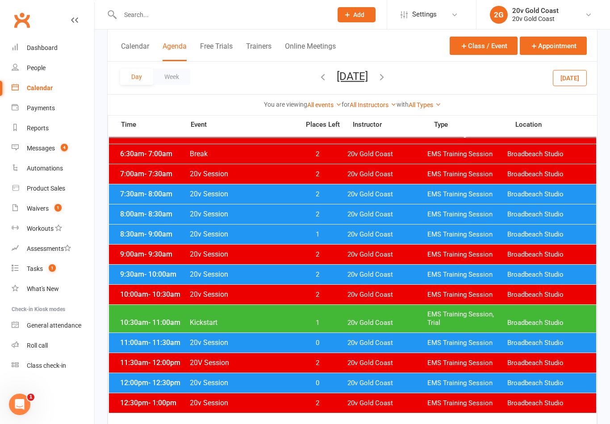
click at [307, 342] on span "0" at bounding box center [317, 343] width 47 height 8
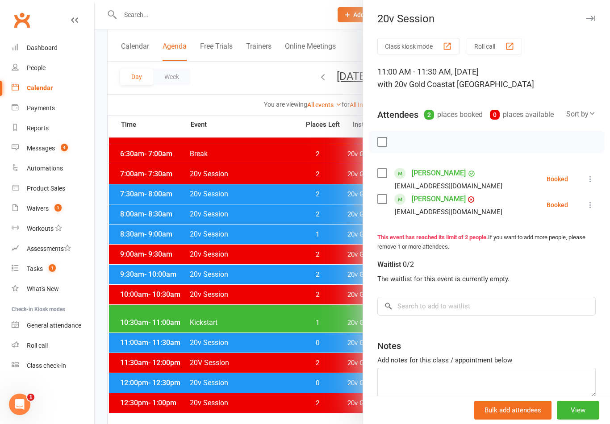
click at [442, 198] on link "[PERSON_NAME]" at bounding box center [439, 199] width 54 height 14
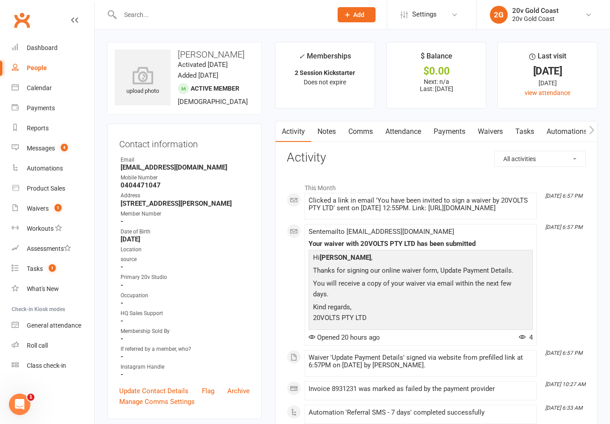
click at [466, 129] on link "Payments" at bounding box center [449, 131] width 44 height 21
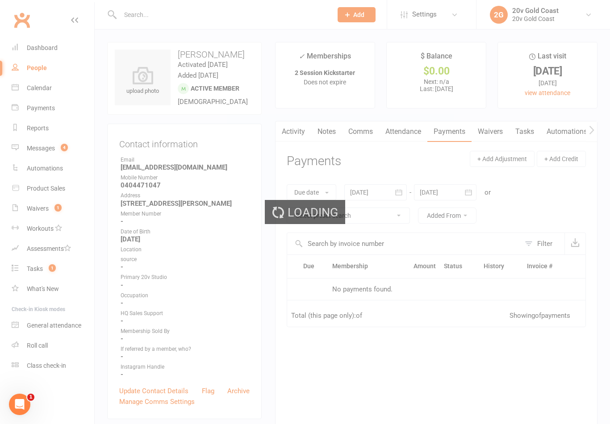
scroll to position [14, 0]
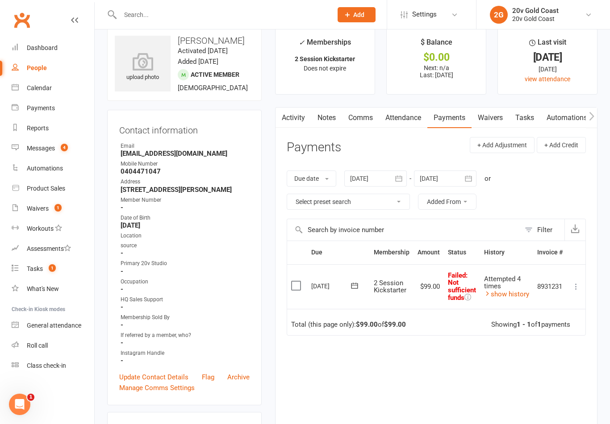
click at [48, 91] on div "Calendar" at bounding box center [39, 87] width 25 height 7
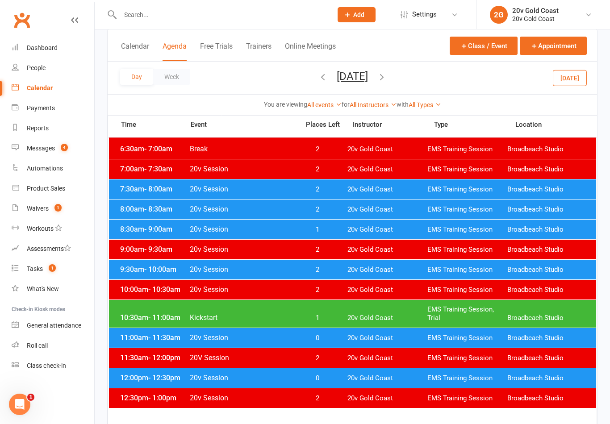
scroll to position [81, 0]
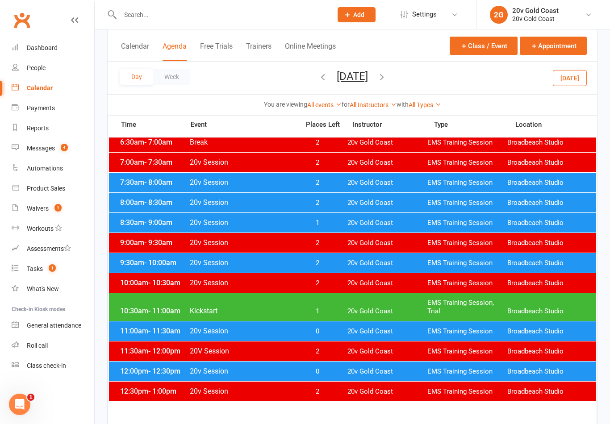
click at [358, 374] on span "20v Gold Coast" at bounding box center [387, 371] width 80 height 8
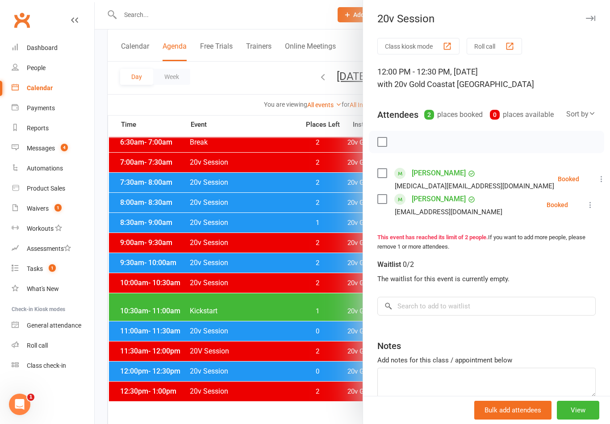
click at [334, 307] on div at bounding box center [352, 212] width 515 height 424
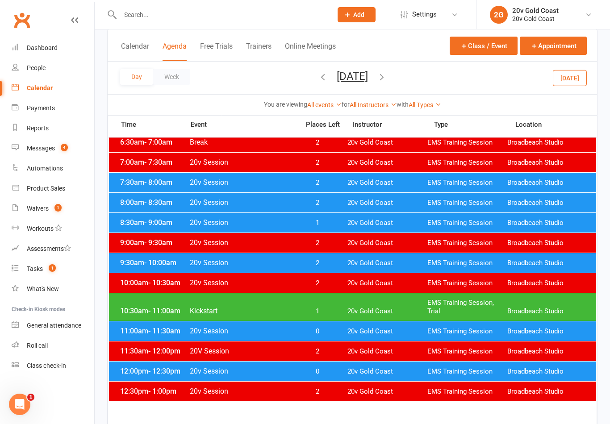
click at [351, 331] on span "20v Gold Coast" at bounding box center [387, 331] width 80 height 8
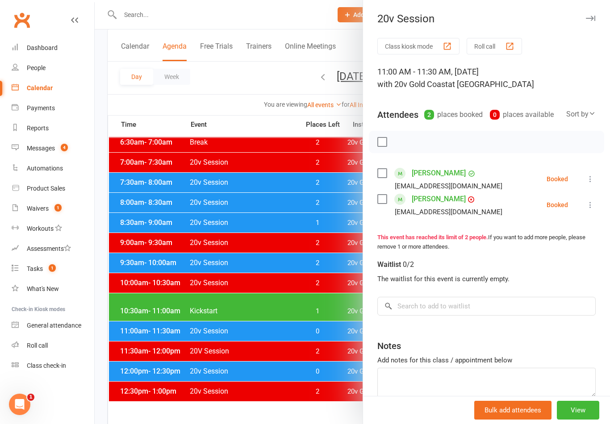
click at [593, 181] on icon at bounding box center [590, 179] width 9 height 9
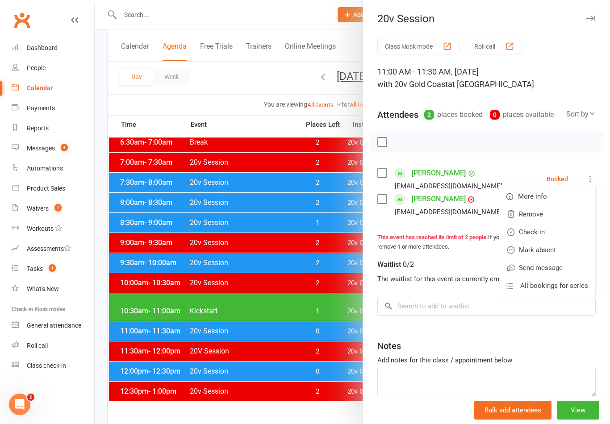
click at [553, 217] on link "Remove" at bounding box center [547, 214] width 96 height 18
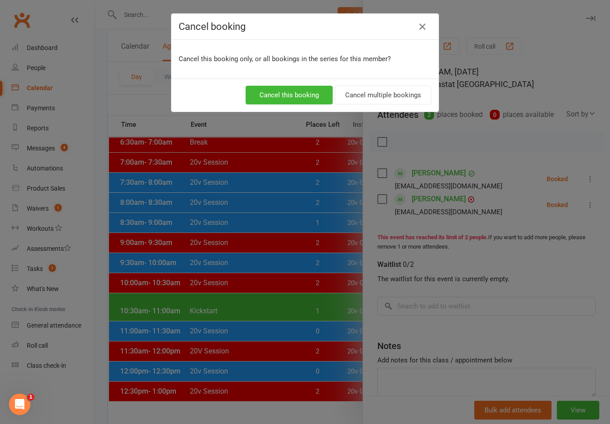
click at [300, 92] on button "Cancel this booking" at bounding box center [289, 95] width 87 height 19
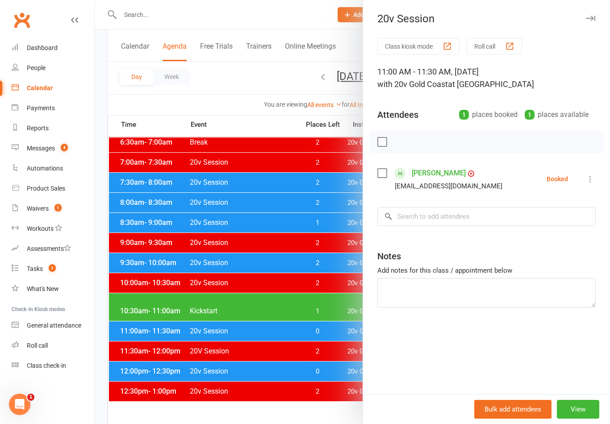
click at [583, 419] on button "View" at bounding box center [578, 409] width 42 height 19
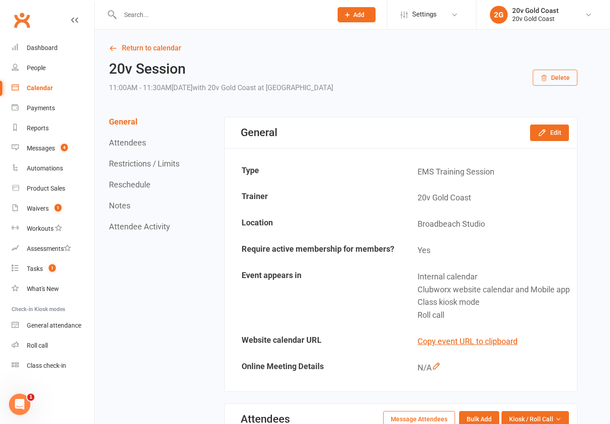
click at [45, 89] on div "Calendar" at bounding box center [40, 87] width 26 height 7
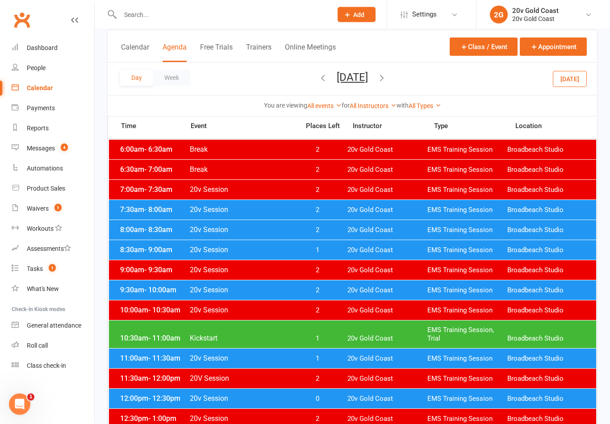
scroll to position [55, 0]
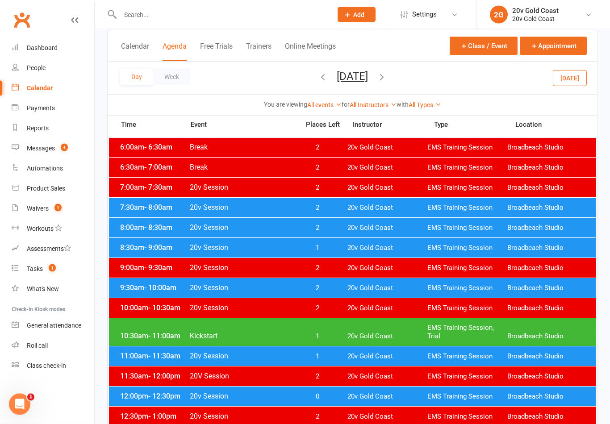
click at [378, 357] on span "20v Gold Coast" at bounding box center [387, 357] width 80 height 8
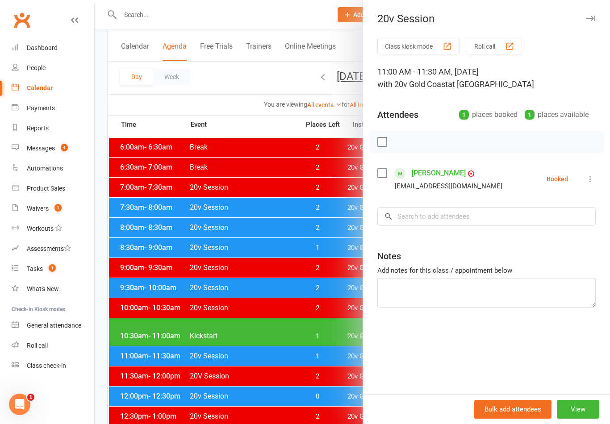
click at [439, 169] on link "[PERSON_NAME]" at bounding box center [439, 173] width 54 height 14
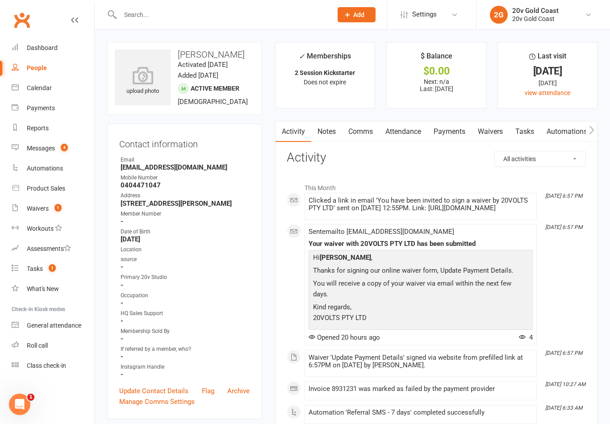
click at [49, 88] on div "Calendar" at bounding box center [39, 87] width 25 height 7
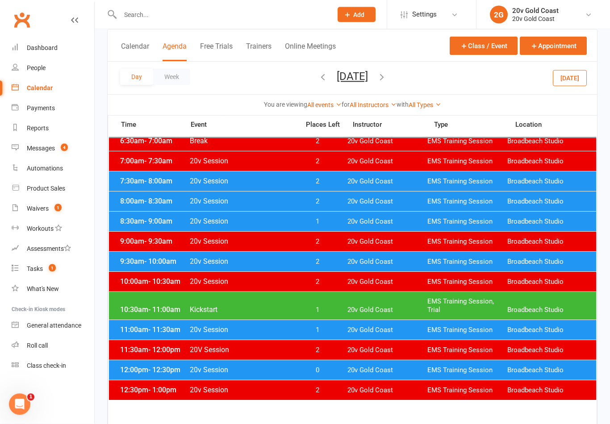
scroll to position [82, 0]
click at [313, 367] on span "0" at bounding box center [317, 370] width 47 height 8
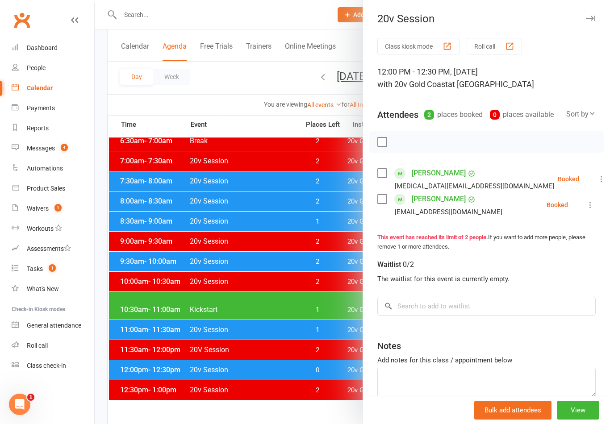
click at [591, 209] on icon at bounding box center [590, 204] width 9 height 9
click at [554, 243] on link "Remove" at bounding box center [547, 240] width 96 height 18
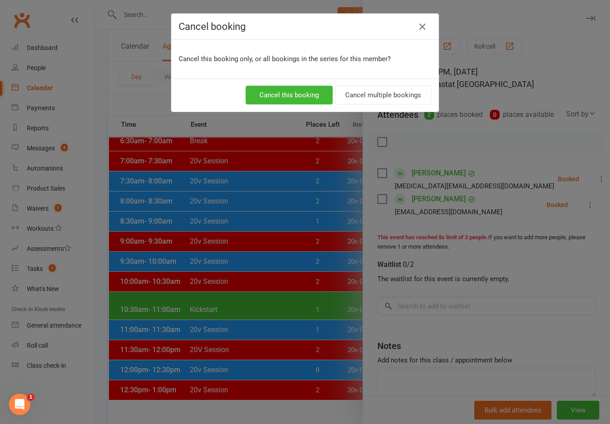
click at [302, 94] on button "Cancel this booking" at bounding box center [289, 95] width 87 height 19
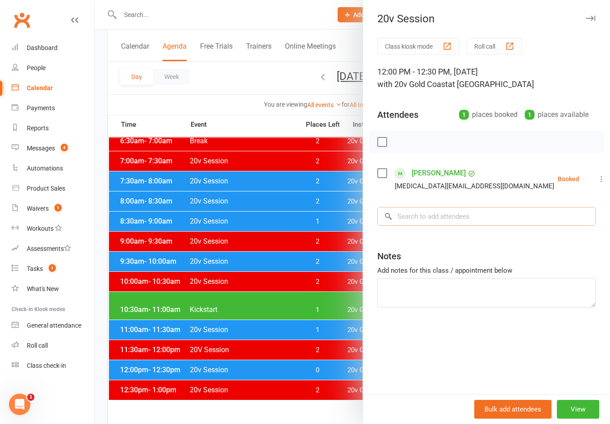
click at [480, 217] on input "search" at bounding box center [486, 216] width 218 height 19
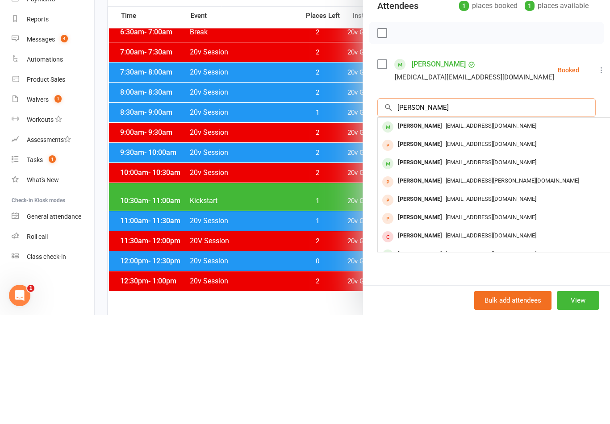
type input "Ryan s"
click at [472, 265] on div "rstrutt96@outlook.com" at bounding box center [511, 271] width 260 height 13
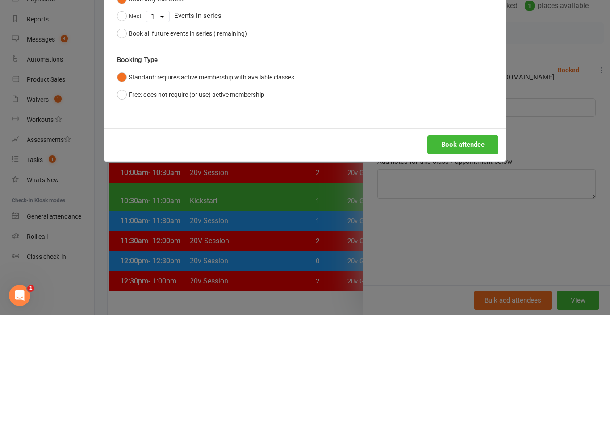
scroll to position [191, 0]
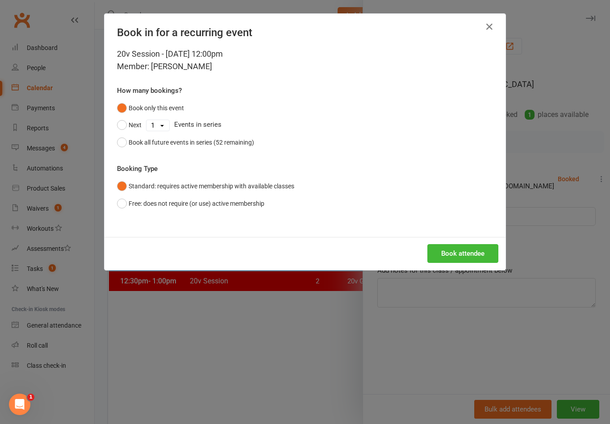
click at [133, 199] on button "Free: does not require (or use) active membership" at bounding box center [190, 203] width 147 height 17
click at [485, 258] on button "Book attendee" at bounding box center [462, 253] width 71 height 19
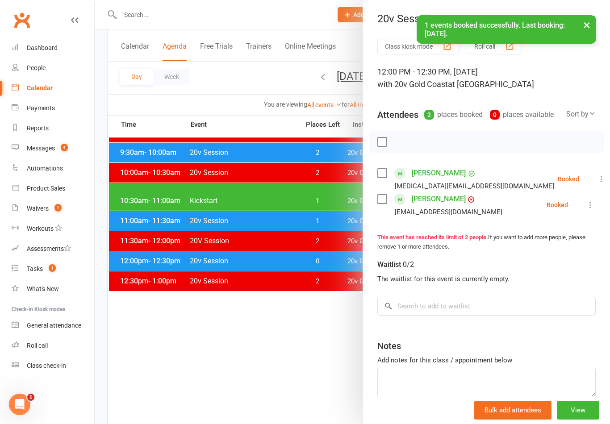
click at [306, 370] on div at bounding box center [352, 212] width 515 height 424
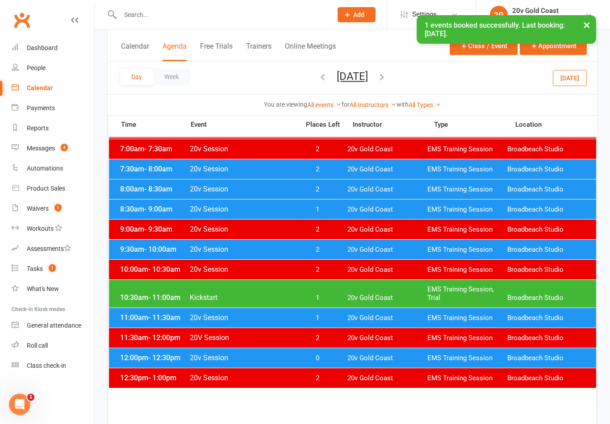
scroll to position [94, 0]
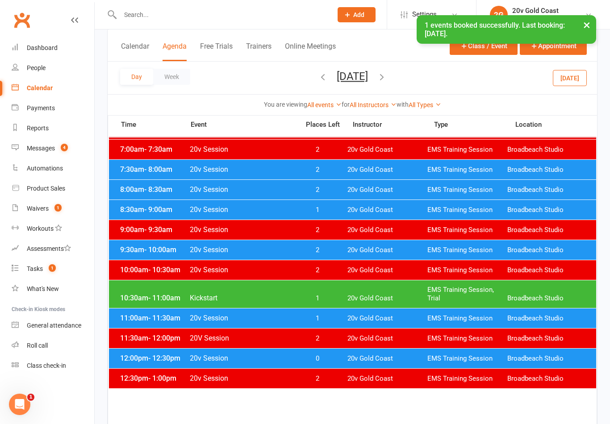
click at [348, 320] on span "20v Gold Coast" at bounding box center [387, 318] width 80 height 8
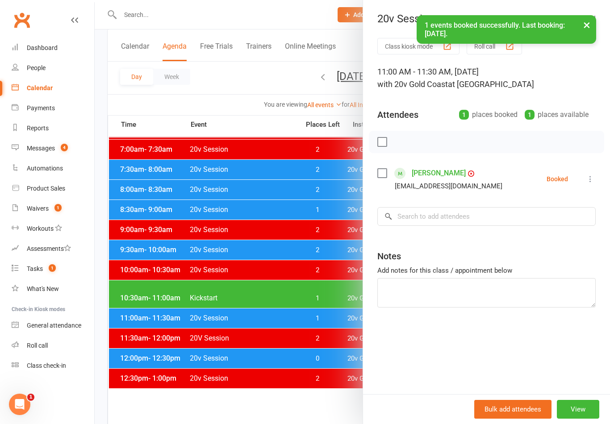
click at [594, 178] on icon at bounding box center [590, 179] width 9 height 9
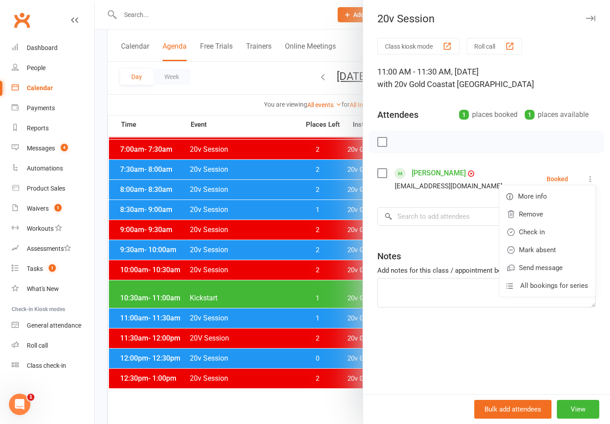
click at [546, 215] on link "Remove" at bounding box center [547, 214] width 96 height 18
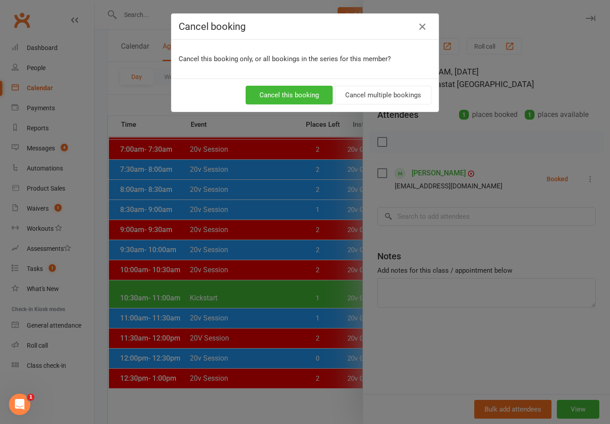
click at [296, 92] on button "Cancel this booking" at bounding box center [289, 95] width 87 height 19
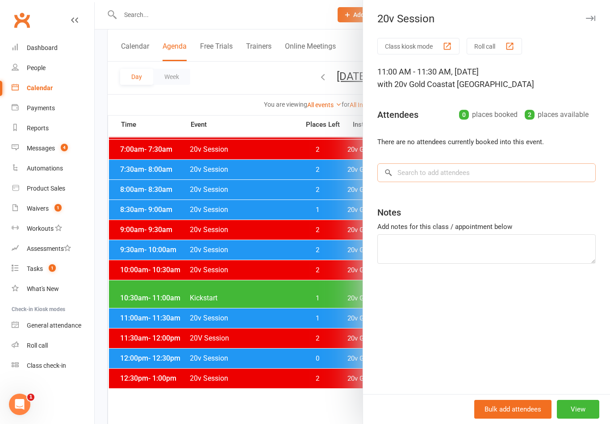
click at [518, 179] on input "search" at bounding box center [486, 172] width 218 height 19
type input "D"
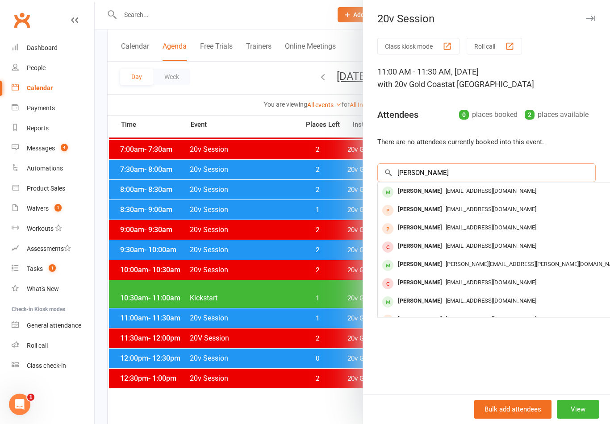
type input "Matt d"
click at [483, 195] on div "Matthewdipace@gmail.com" at bounding box center [511, 191] width 260 height 13
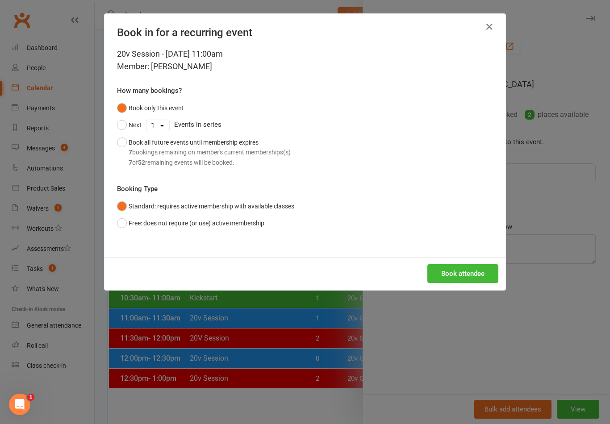
click at [479, 268] on button "Book attendee" at bounding box center [462, 273] width 71 height 19
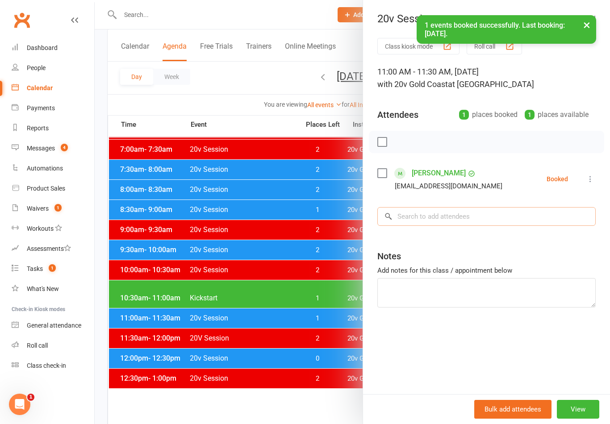
click at [521, 216] on input "search" at bounding box center [486, 216] width 218 height 19
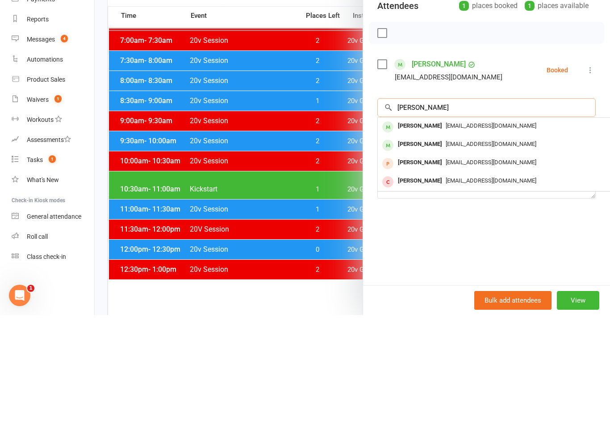
type input "Dipace"
click at [459, 250] on span "Skye.marsden95@hotmail.com" at bounding box center [491, 253] width 91 height 7
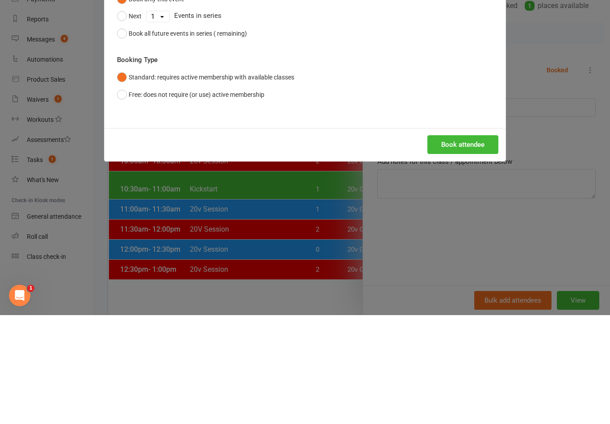
scroll to position [203, 0]
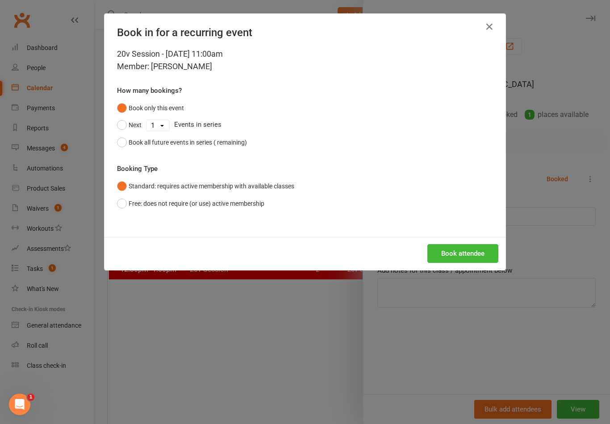
click at [467, 263] on button "Book attendee" at bounding box center [462, 253] width 71 height 19
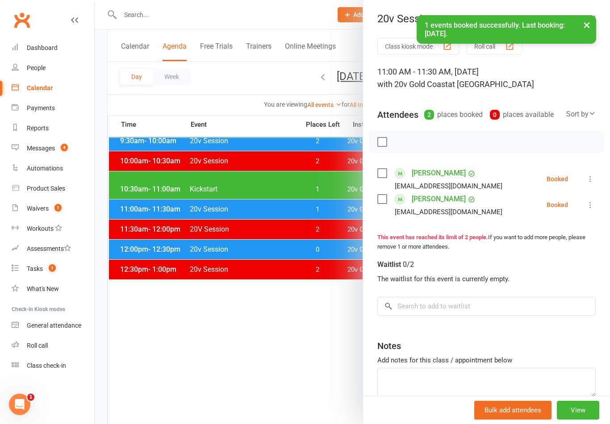
click at [330, 384] on div at bounding box center [352, 212] width 515 height 424
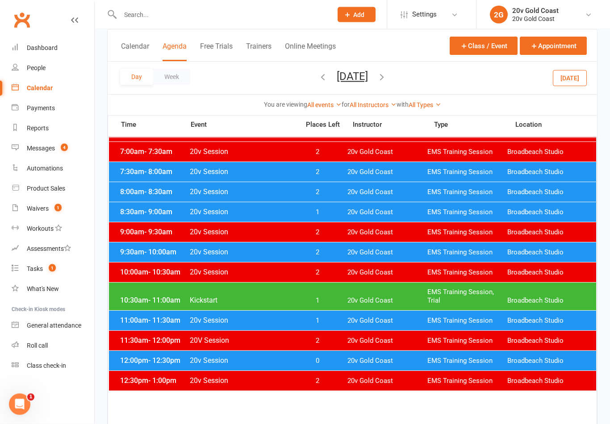
scroll to position [92, 0]
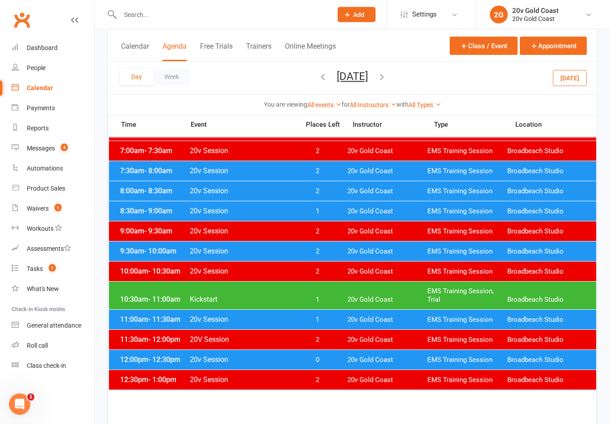
click at [372, 361] on span "20v Gold Coast" at bounding box center [387, 360] width 80 height 8
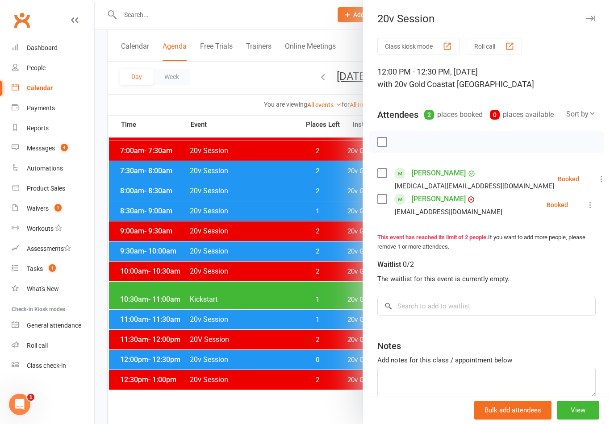
click at [341, 404] on div at bounding box center [352, 212] width 515 height 424
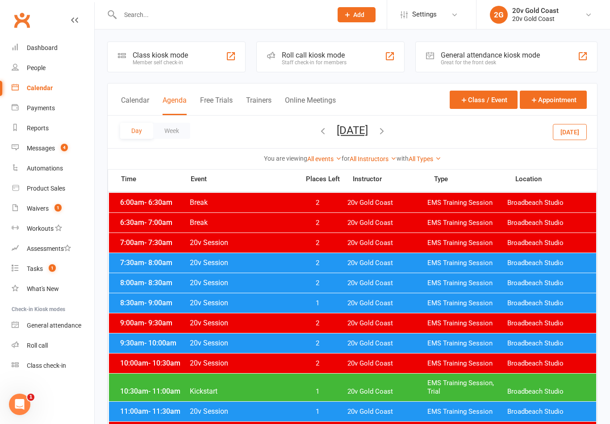
scroll to position [0, 0]
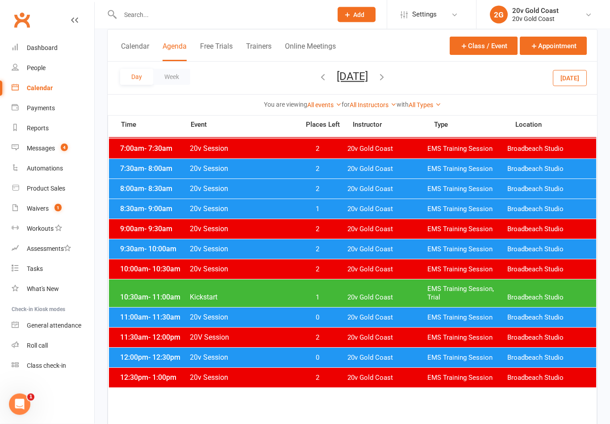
scroll to position [97, 0]
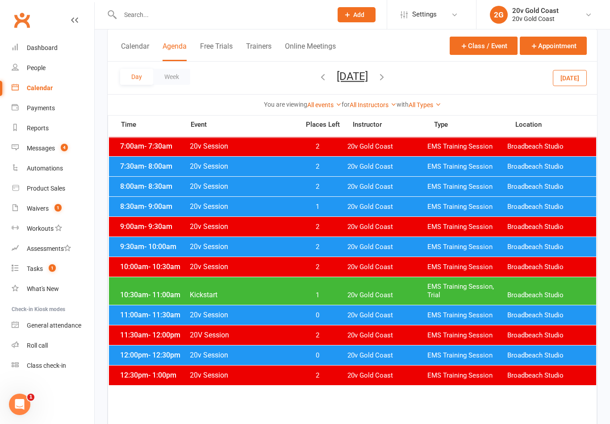
click at [383, 354] on span "20v Gold Coast" at bounding box center [387, 355] width 80 height 8
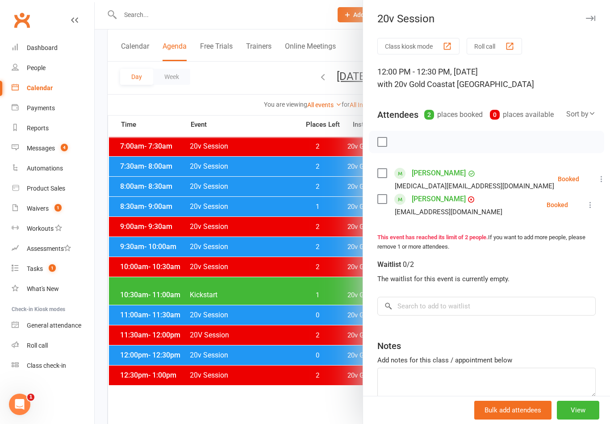
click at [320, 422] on div at bounding box center [352, 212] width 515 height 424
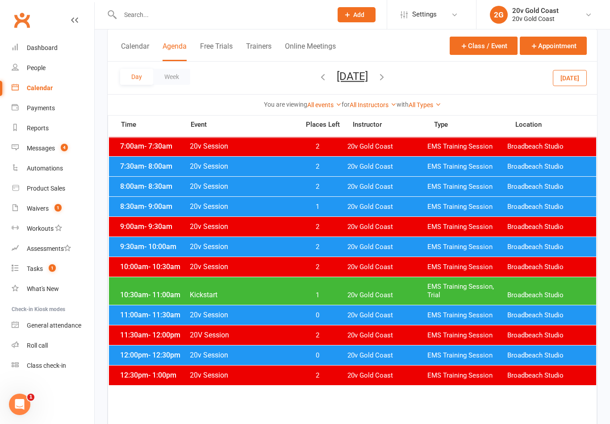
click at [344, 320] on div "11:00am - 11:30am 20v Session 0 20v Gold Coast EMS Training Session Broadbeach …" at bounding box center [352, 315] width 487 height 20
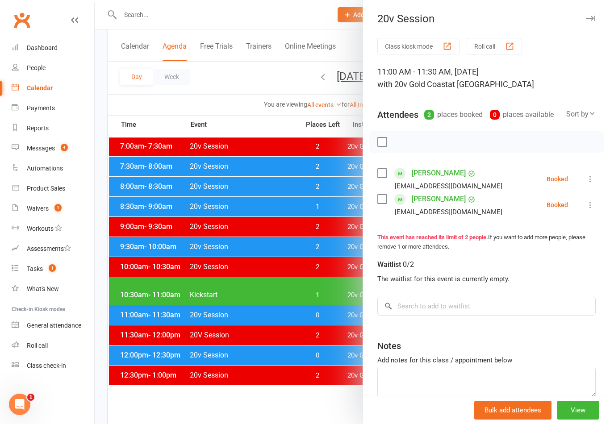
click at [319, 413] on div at bounding box center [352, 212] width 515 height 424
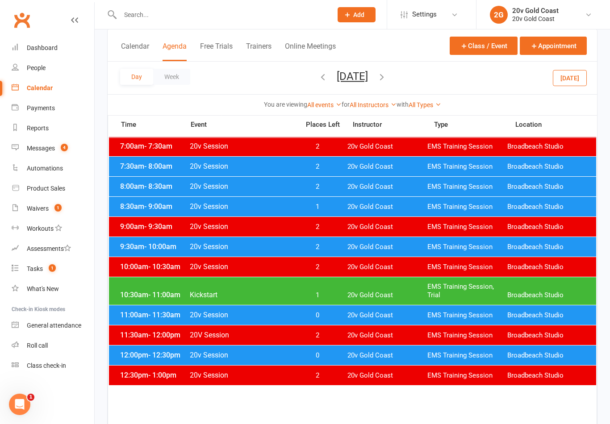
click at [355, 295] on span "20v Gold Coast" at bounding box center [387, 295] width 80 height 8
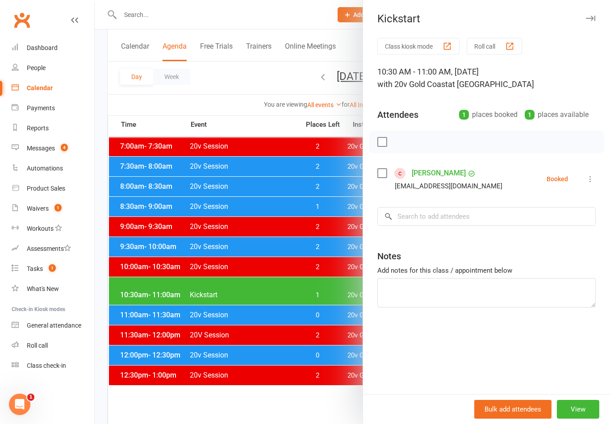
click at [324, 413] on div at bounding box center [352, 212] width 515 height 424
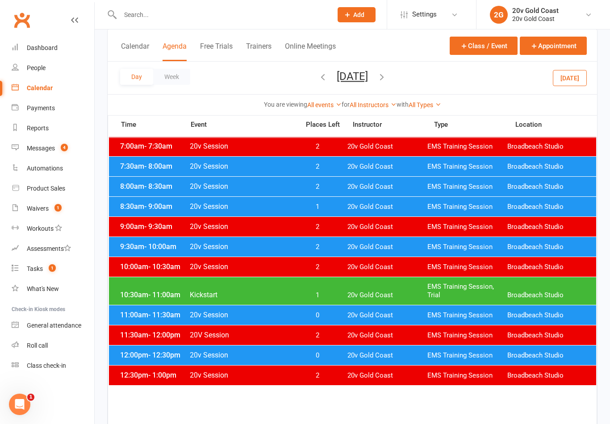
click at [345, 295] on div "10:30am - 11:00am Kickstart 1 20v Gold Coast EMS Training Session, Trial Broadb…" at bounding box center [352, 291] width 487 height 28
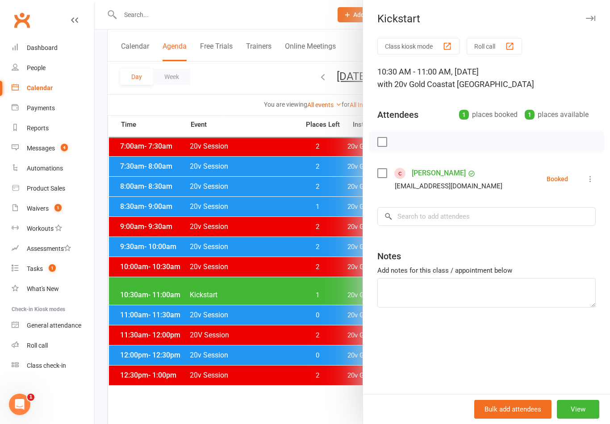
click at [434, 171] on link "Teena Sriv" at bounding box center [439, 173] width 54 height 14
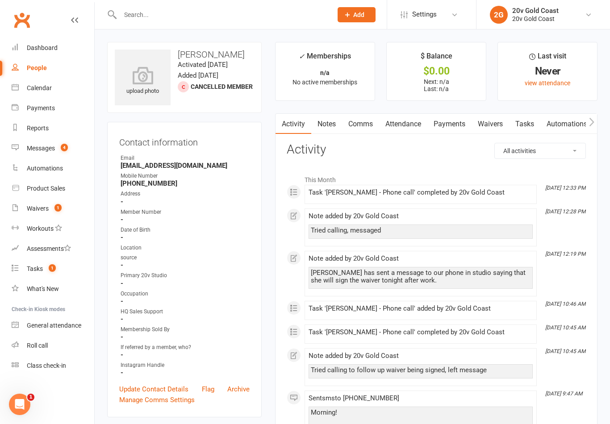
click at [489, 121] on link "Waivers" at bounding box center [489, 124] width 37 height 21
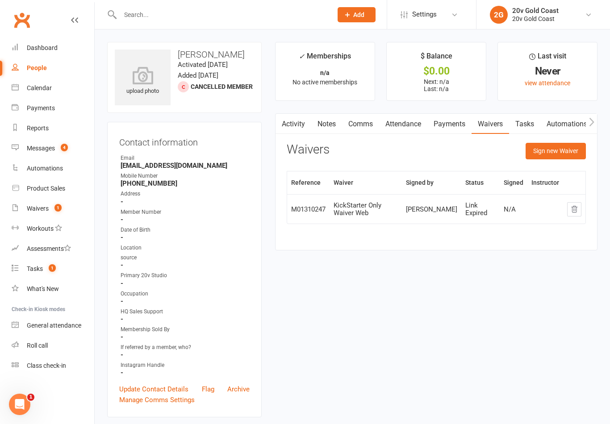
click at [47, 207] on div "Waivers" at bounding box center [38, 208] width 22 height 7
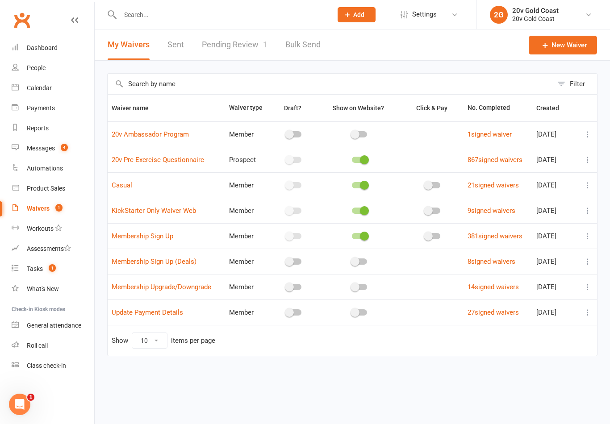
click at [233, 43] on link "Pending Review 1" at bounding box center [235, 44] width 66 height 31
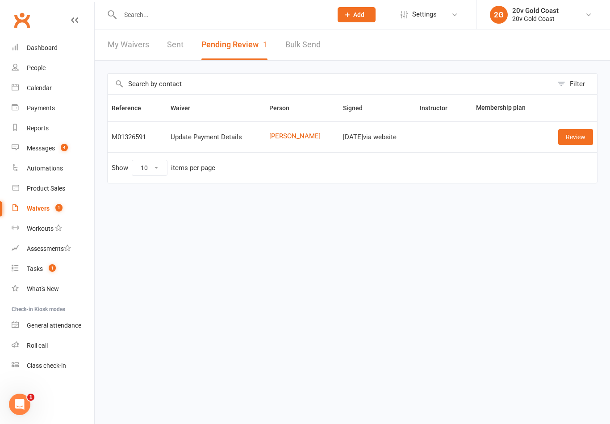
click at [580, 136] on link "Review" at bounding box center [575, 137] width 35 height 16
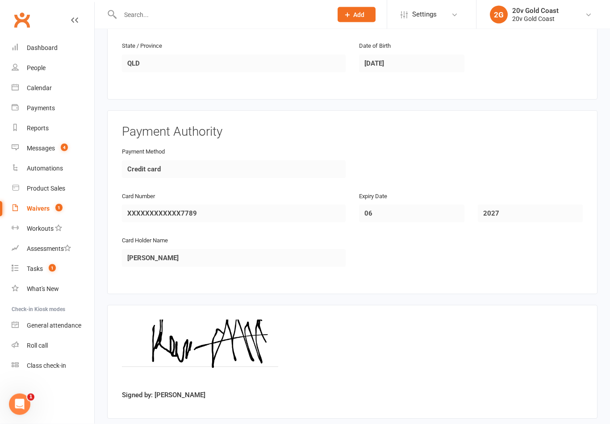
scroll to position [369, 0]
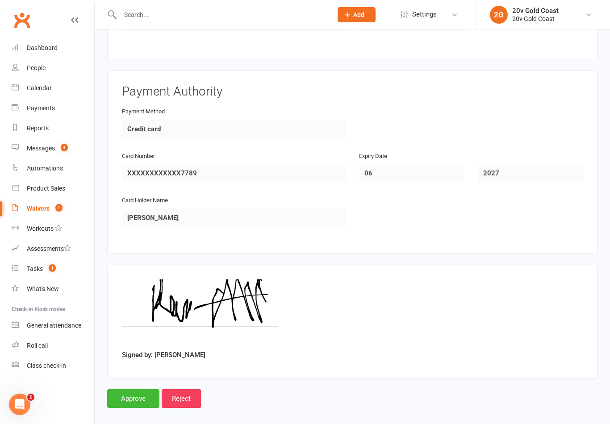
click at [124, 393] on input "Approve" at bounding box center [133, 398] width 52 height 19
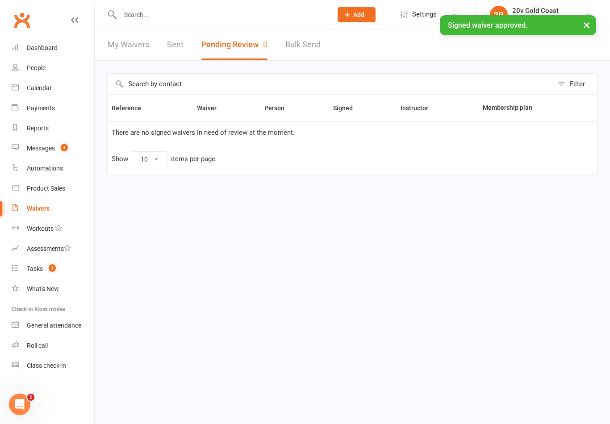
click at [58, 93] on link "Calendar" at bounding box center [53, 88] width 83 height 20
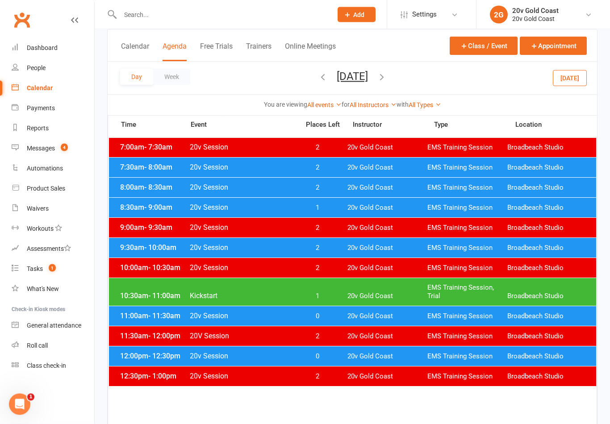
scroll to position [96, 0]
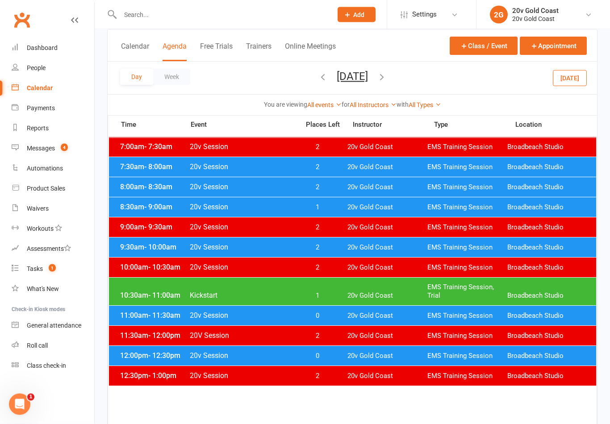
click at [424, 297] on span "20v Gold Coast" at bounding box center [387, 296] width 80 height 8
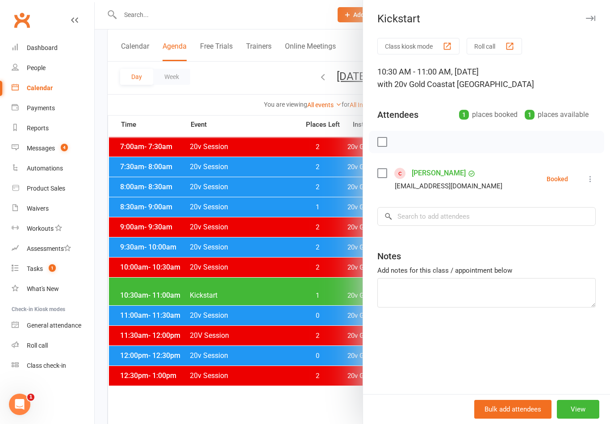
click at [432, 171] on link "Teena Sriv" at bounding box center [439, 173] width 54 height 14
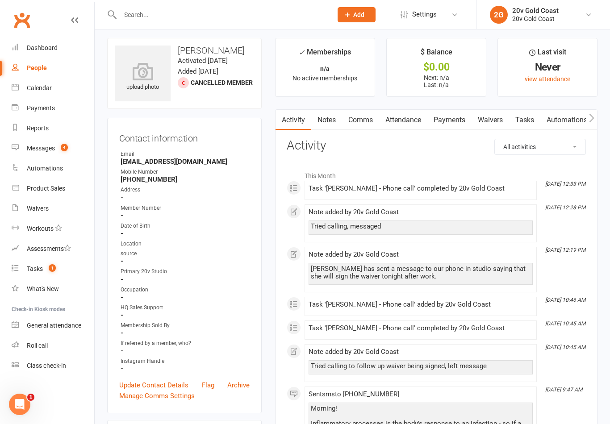
scroll to position [4, 0]
click at [366, 121] on link "Comms" at bounding box center [360, 119] width 37 height 21
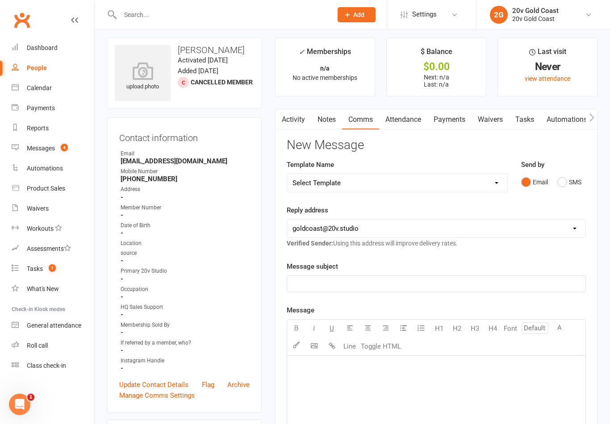
click at [564, 183] on button "SMS" at bounding box center [569, 182] width 24 height 17
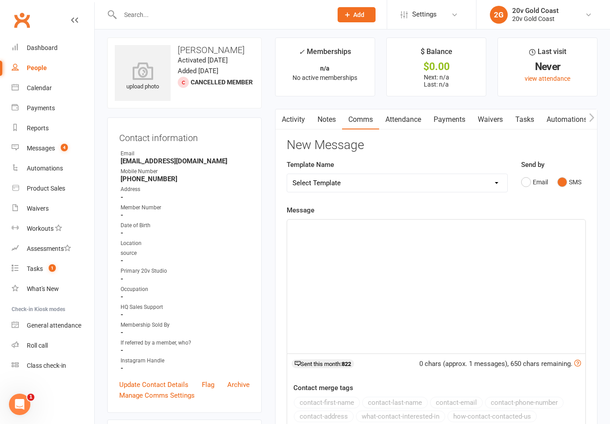
click at [422, 302] on div "﻿" at bounding box center [436, 287] width 298 height 134
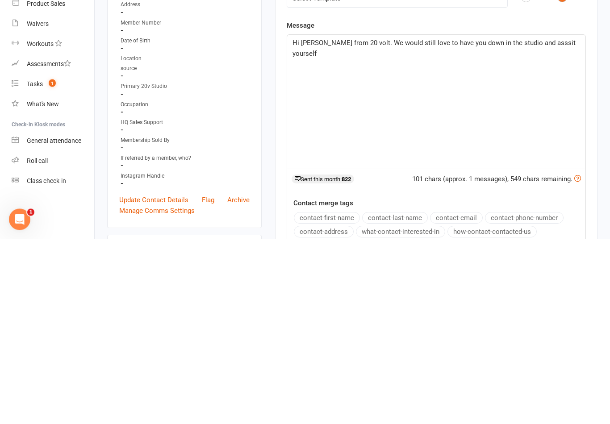
click at [555, 224] on span "Hi Teena, Nadine from 20 volt. We would still love to have you down in the stud…" at bounding box center [434, 233] width 285 height 19
click at [522, 220] on div "Hi Teena, Nadine from 20 volt. We would still love to have you down in the stud…" at bounding box center [436, 287] width 298 height 134
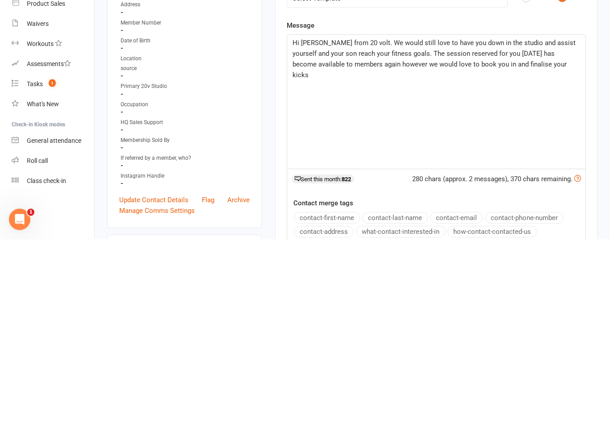
scroll to position [86, 0]
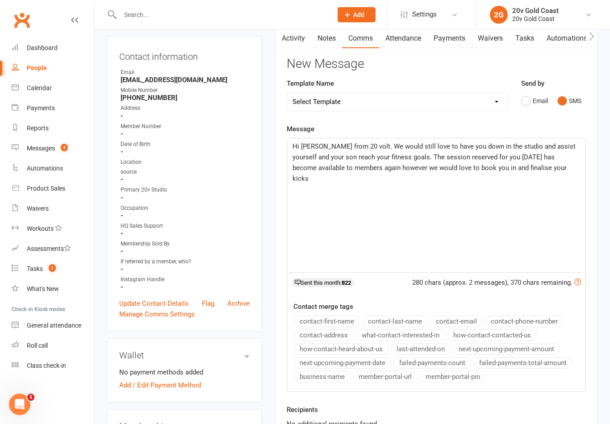
click at [546, 202] on div "Hi Teena, Nadine from 20 volt. We would still love to have you down in the stud…" at bounding box center [436, 205] width 298 height 134
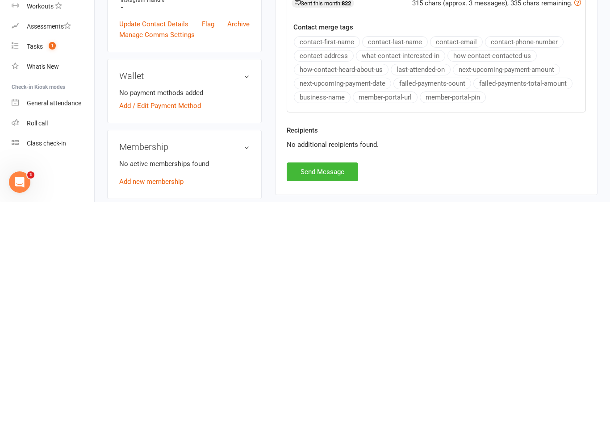
click at [342, 385] on button "Send Message" at bounding box center [322, 394] width 71 height 19
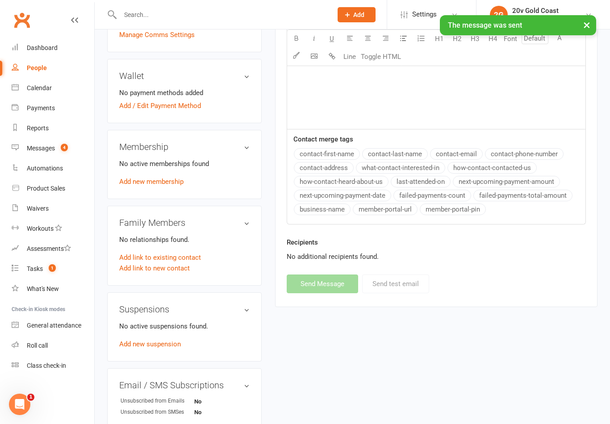
click at [61, 85] on link "Calendar" at bounding box center [53, 88] width 83 height 20
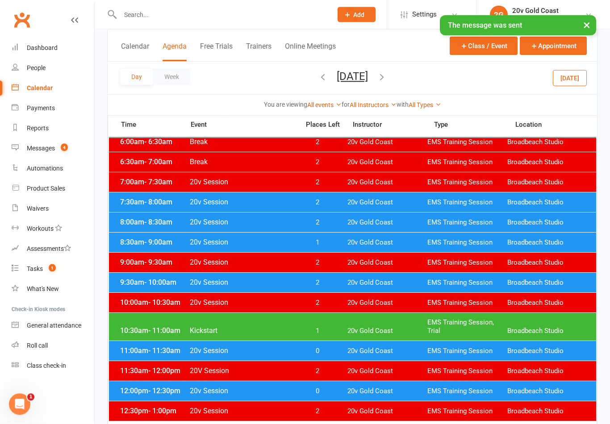
scroll to position [61, 0]
click at [376, 395] on span "20v Gold Coast" at bounding box center [387, 391] width 80 height 8
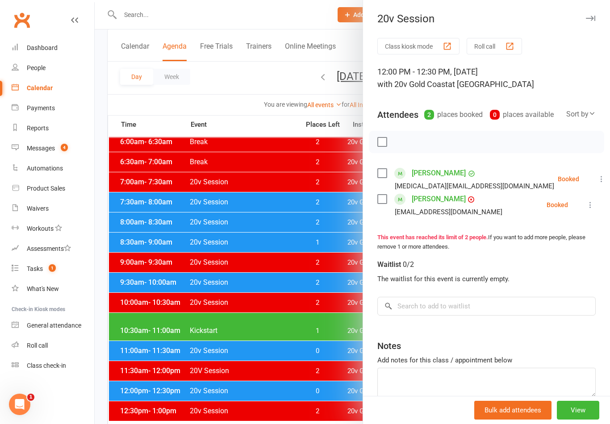
click at [595, 203] on icon at bounding box center [590, 204] width 9 height 9
click at [555, 240] on link "Remove" at bounding box center [547, 240] width 96 height 18
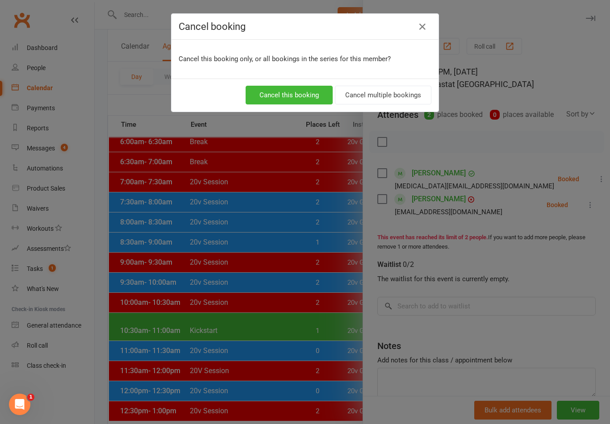
click at [300, 102] on button "Cancel this booking" at bounding box center [289, 95] width 87 height 19
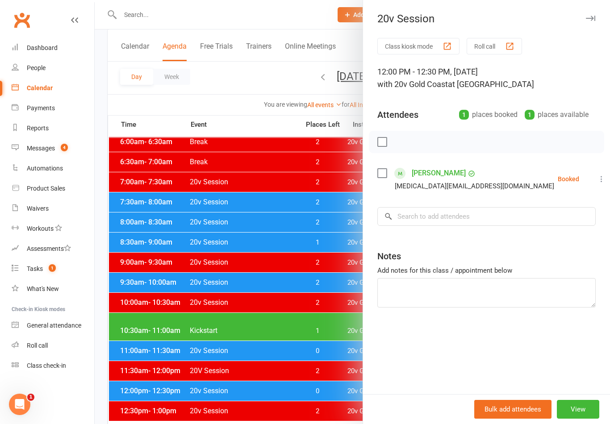
click at [319, 333] on div at bounding box center [352, 212] width 515 height 424
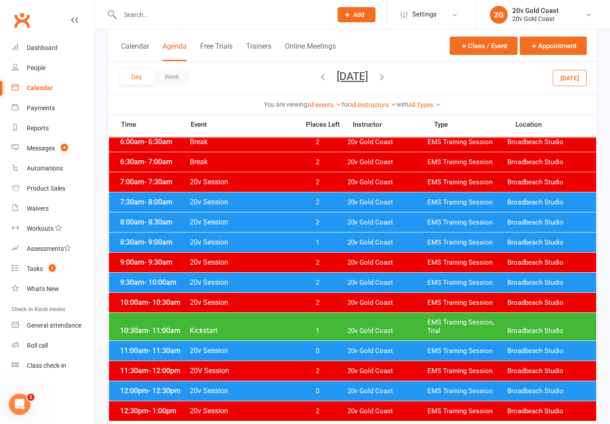
click at [328, 331] on span "1" at bounding box center [317, 331] width 47 height 8
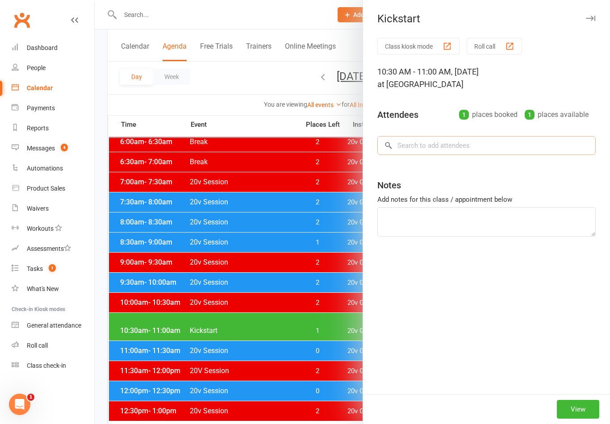
click at [538, 154] on input "search" at bounding box center [486, 145] width 218 height 19
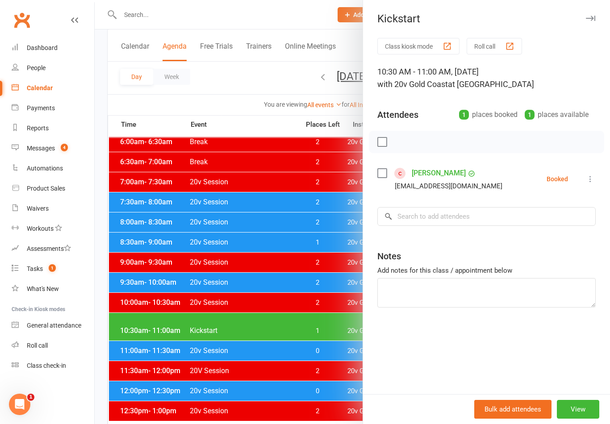
click at [592, 184] on button at bounding box center [590, 179] width 11 height 11
click at [547, 217] on link "Remove" at bounding box center [547, 214] width 96 height 18
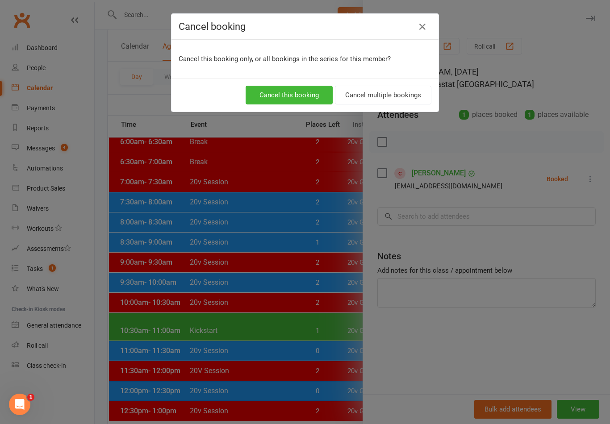
click at [299, 96] on button "Cancel this booking" at bounding box center [289, 95] width 87 height 19
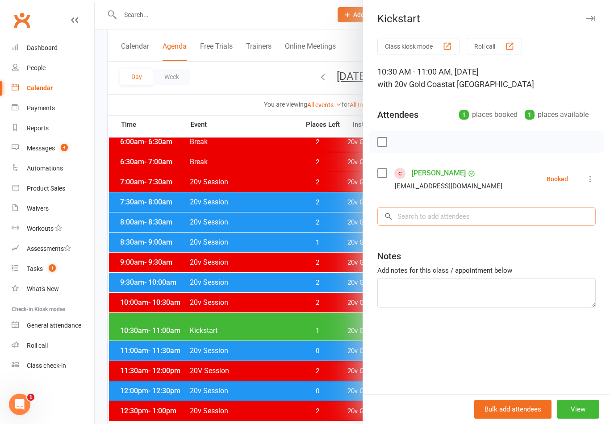
click at [492, 218] on input "search" at bounding box center [486, 216] width 218 height 19
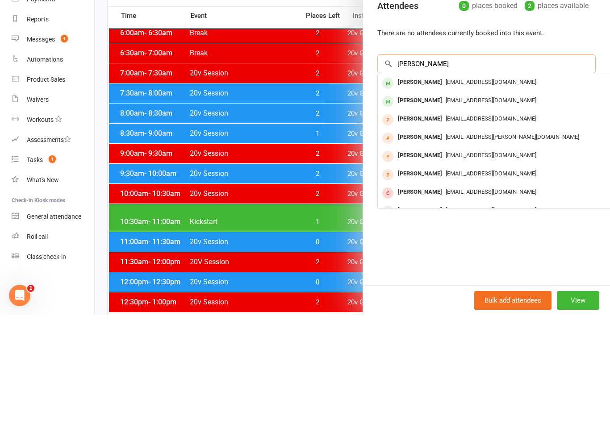
type input "Ryan str"
click at [492, 185] on div "rstrutt96@outlook.com" at bounding box center [511, 191] width 260 height 13
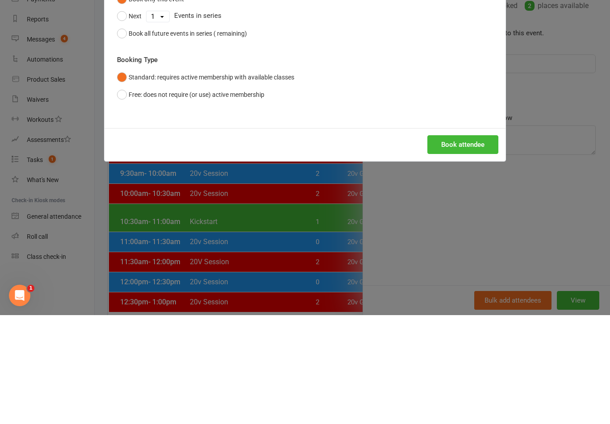
scroll to position [170, 0]
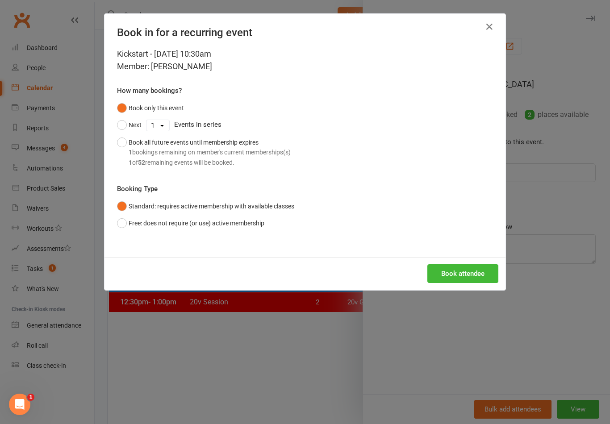
click at [477, 279] on button "Book attendee" at bounding box center [462, 273] width 71 height 19
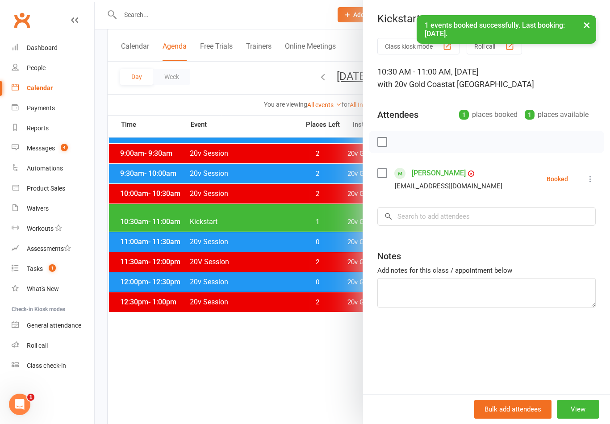
click at [439, 174] on link "[PERSON_NAME]" at bounding box center [439, 173] width 54 height 14
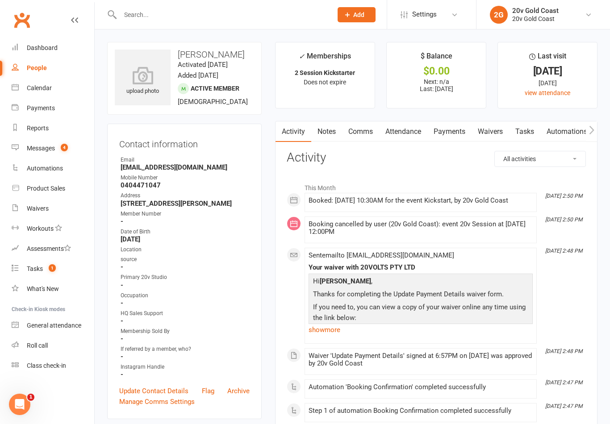
click at [360, 132] on link "Comms" at bounding box center [360, 131] width 37 height 21
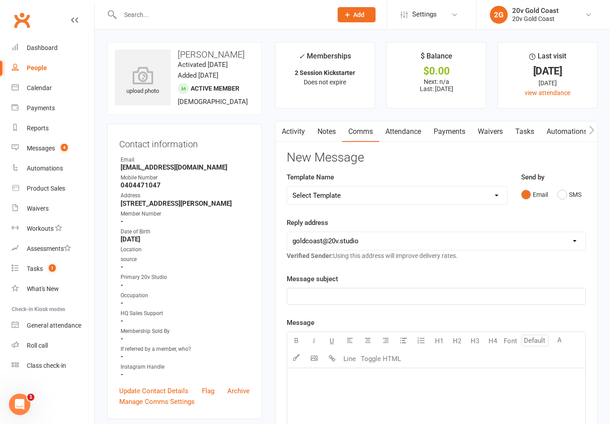
click at [562, 200] on button "SMS" at bounding box center [569, 194] width 24 height 17
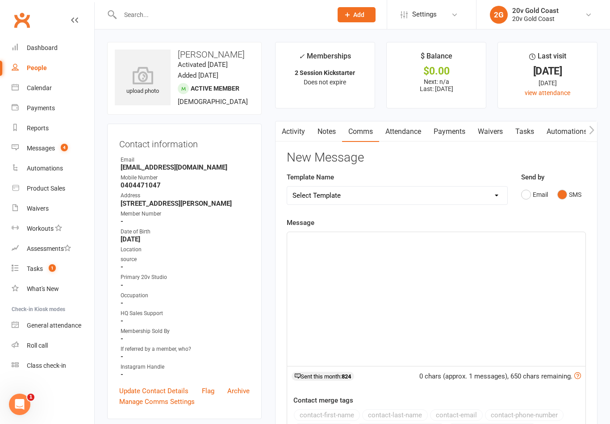
click at [439, 326] on div "﻿" at bounding box center [436, 299] width 298 height 134
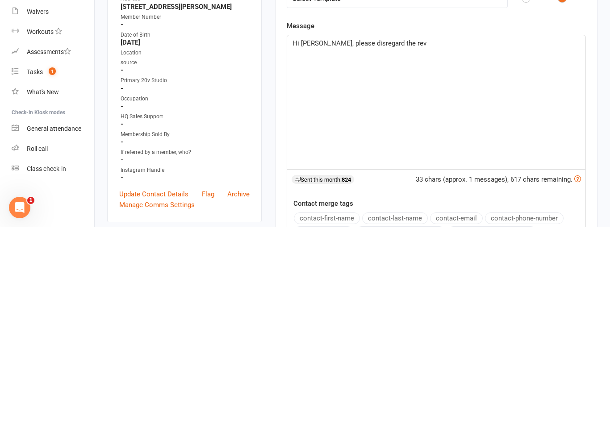
scroll to position [93, 0]
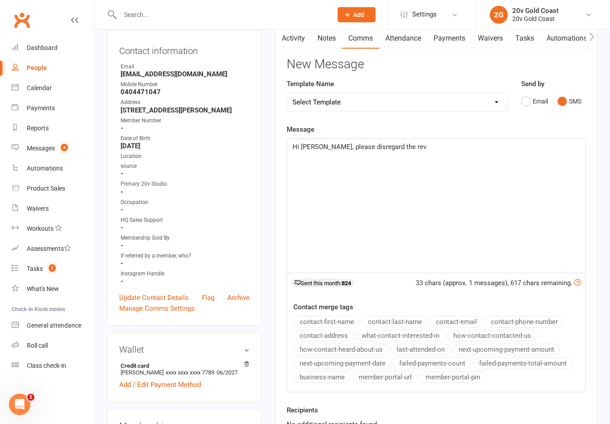
click at [553, 191] on div "Hi Ryan, please disregard the rev" at bounding box center [436, 206] width 298 height 134
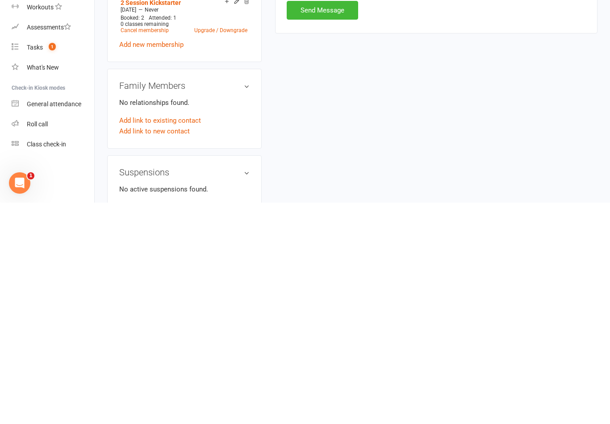
click at [338, 222] on button "Send Message" at bounding box center [322, 231] width 71 height 19
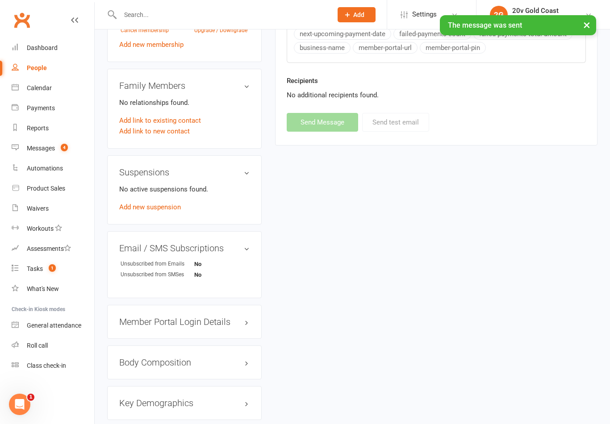
click at [67, 150] on span "4" at bounding box center [64, 148] width 7 height 8
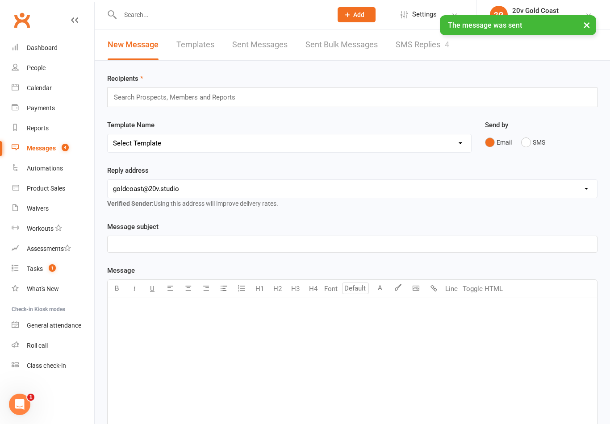
click at [421, 48] on link "SMS Replies 4" at bounding box center [423, 44] width 54 height 31
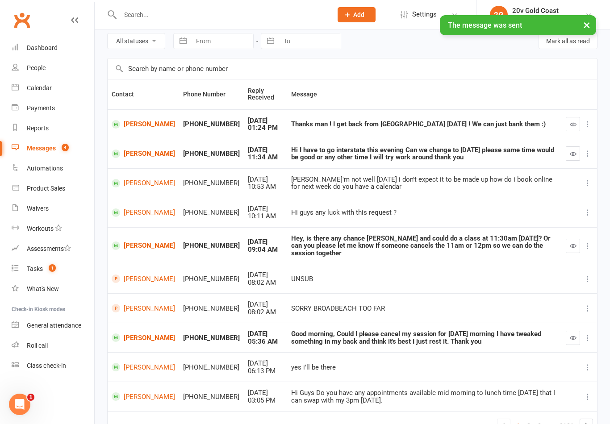
scroll to position [26, 0]
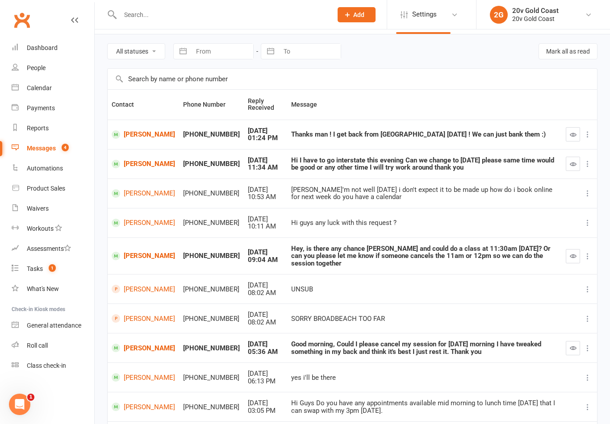
click at [569, 249] on button "button" at bounding box center [573, 256] width 14 height 14
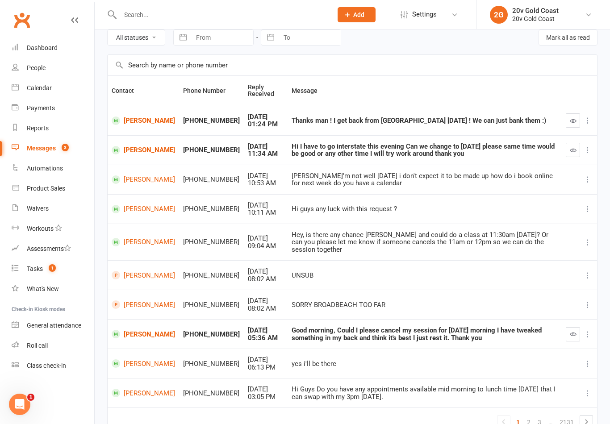
click at [135, 238] on link "[PERSON_NAME]" at bounding box center [143, 242] width 63 height 8
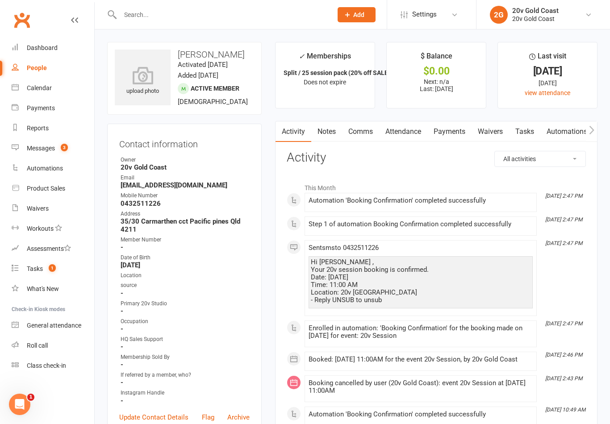
click at [364, 132] on link "Comms" at bounding box center [360, 131] width 37 height 21
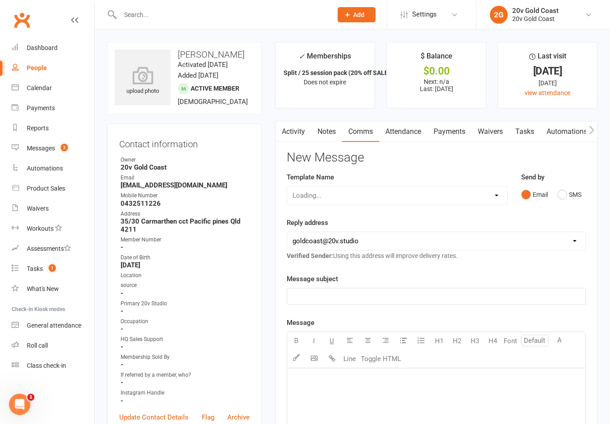
click at [570, 201] on button "SMS" at bounding box center [569, 194] width 24 height 17
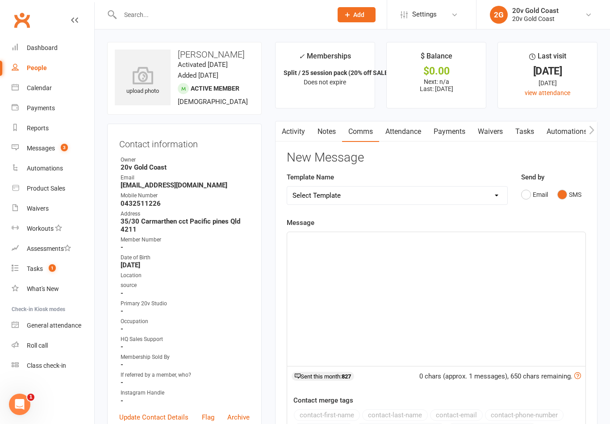
click at [467, 297] on div "﻿" at bounding box center [436, 299] width 298 height 134
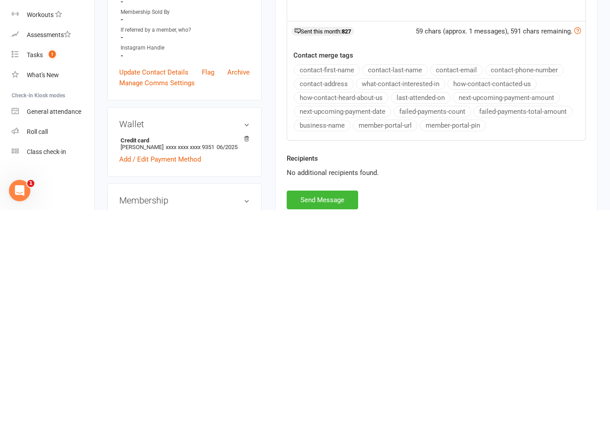
click at [348, 367] on div "Recipients No additional recipients found." at bounding box center [436, 385] width 312 height 37
click at [341, 404] on button "Send Message" at bounding box center [322, 413] width 71 height 19
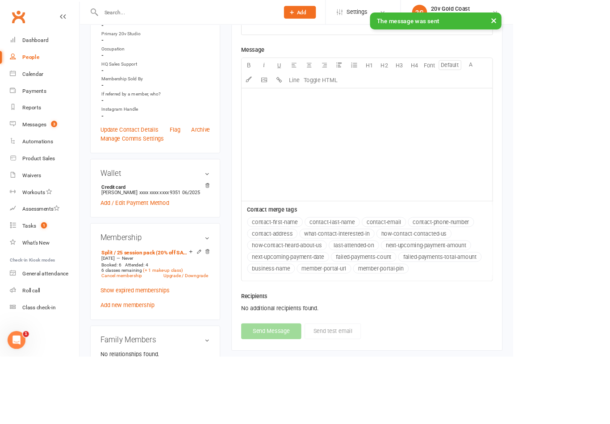
scroll to position [301, 98]
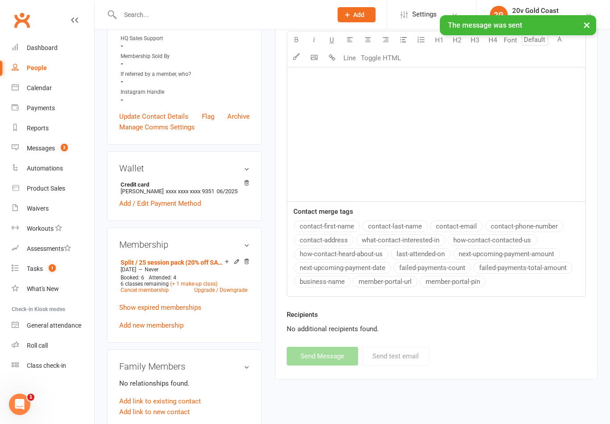
click at [61, 149] on count-badge "3" at bounding box center [62, 148] width 12 height 7
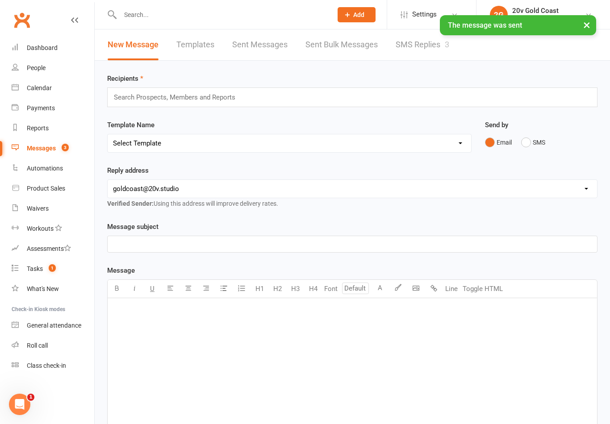
click at [57, 92] on link "Calendar" at bounding box center [53, 88] width 83 height 20
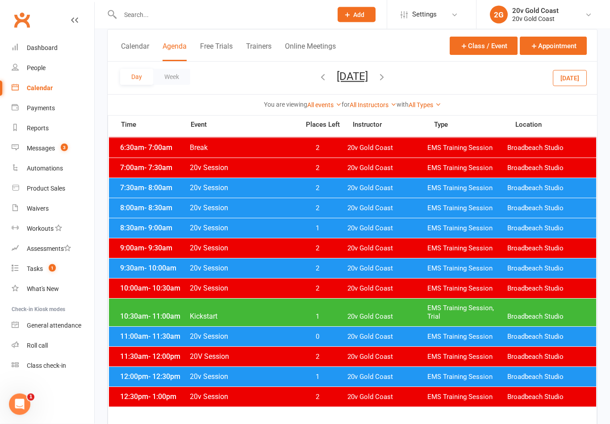
click at [402, 320] on span "20v Gold Coast" at bounding box center [387, 317] width 80 height 8
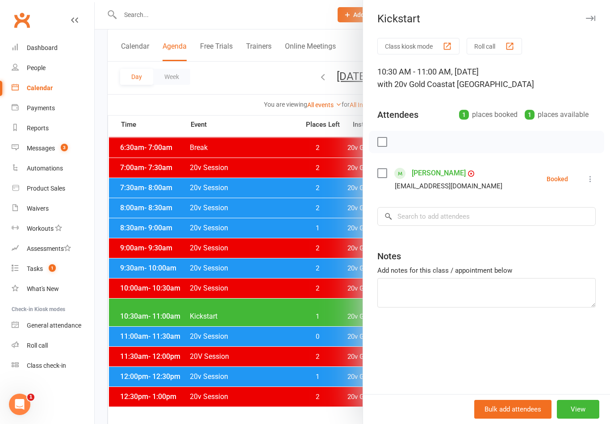
click at [325, 405] on div at bounding box center [352, 212] width 515 height 424
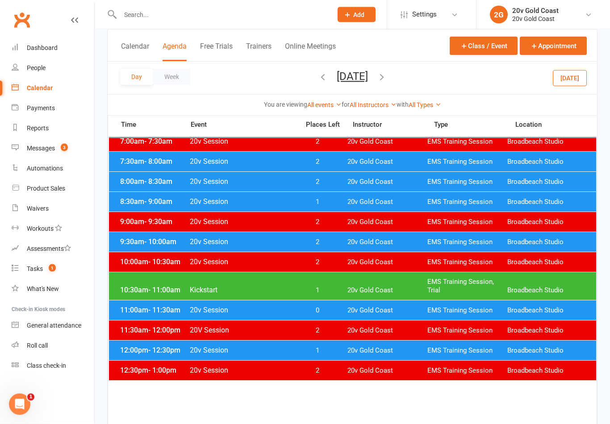
click at [413, 308] on span "20v Gold Coast" at bounding box center [387, 311] width 80 height 8
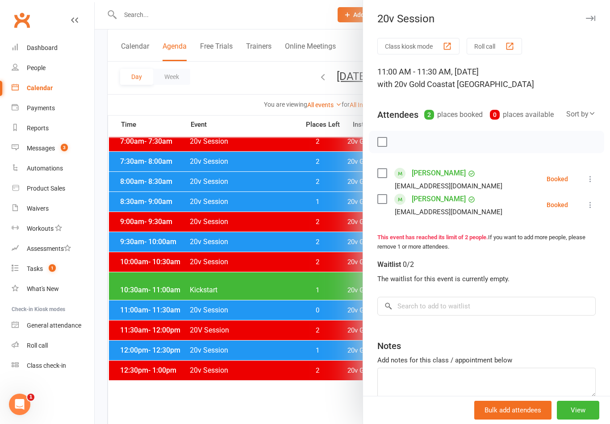
click at [329, 353] on div at bounding box center [352, 212] width 515 height 424
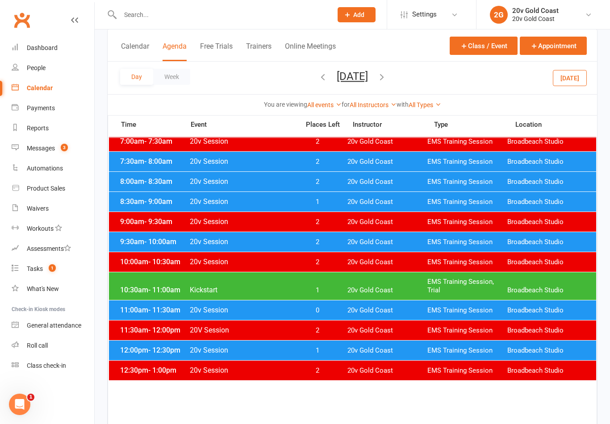
click at [349, 350] on span "20v Gold Coast" at bounding box center [387, 350] width 80 height 8
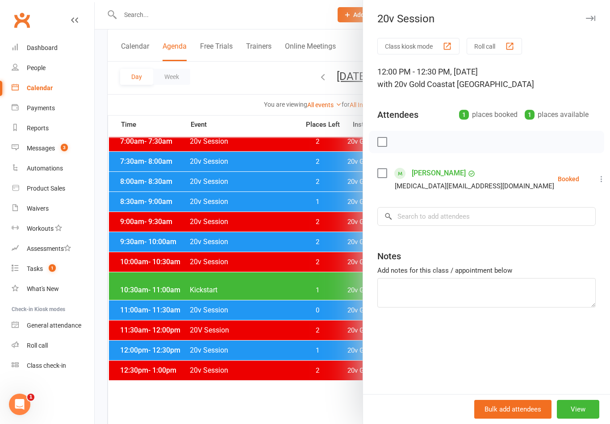
click at [325, 371] on div at bounding box center [352, 212] width 515 height 424
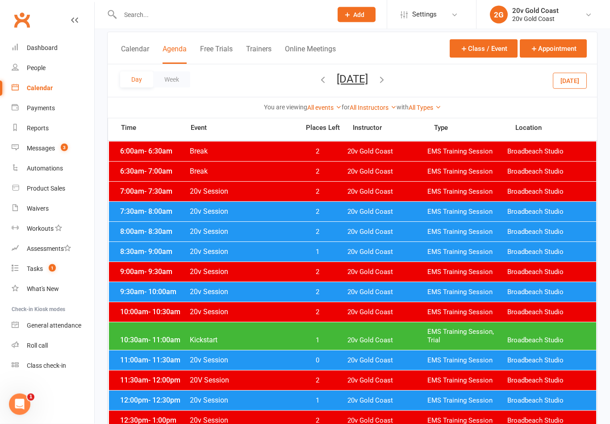
scroll to position [52, 0]
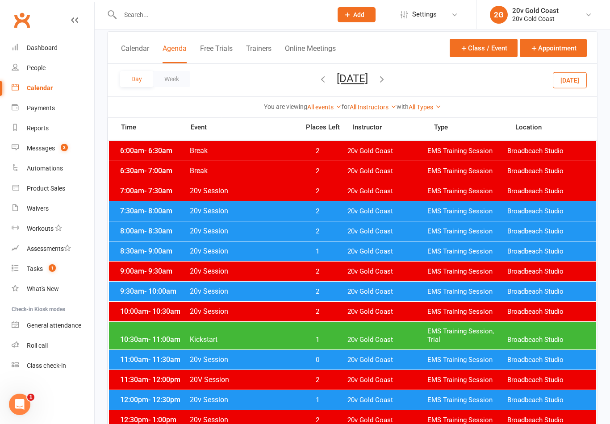
click at [61, 152] on link "Messages 3" at bounding box center [53, 148] width 83 height 20
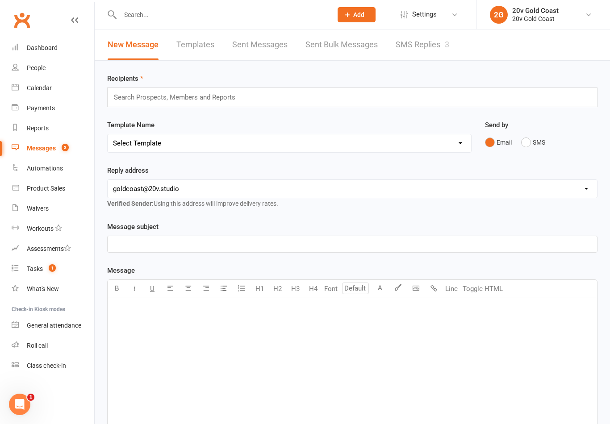
click at [425, 48] on link "SMS Replies 3" at bounding box center [423, 44] width 54 height 31
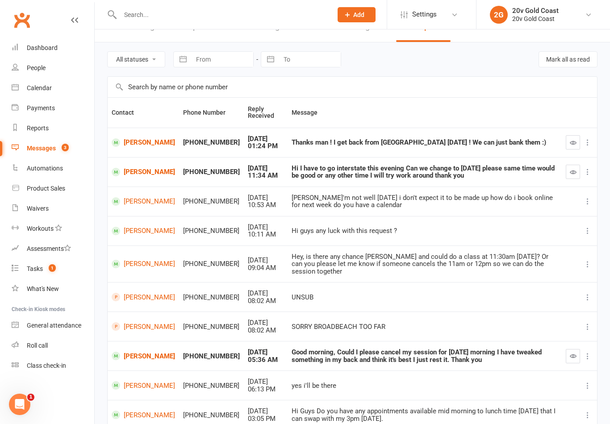
scroll to position [20, 0]
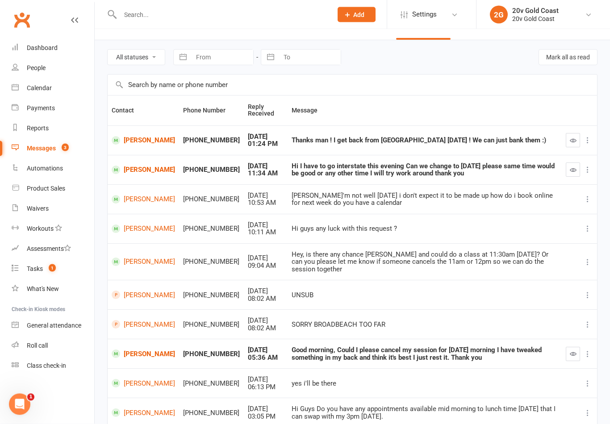
click at [57, 91] on link "Calendar" at bounding box center [53, 88] width 83 height 20
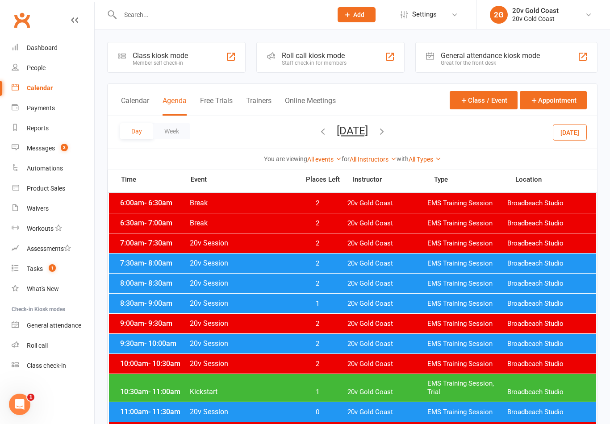
click at [366, 132] on button "Saturday, Aug 16, 2025" at bounding box center [352, 131] width 31 height 12
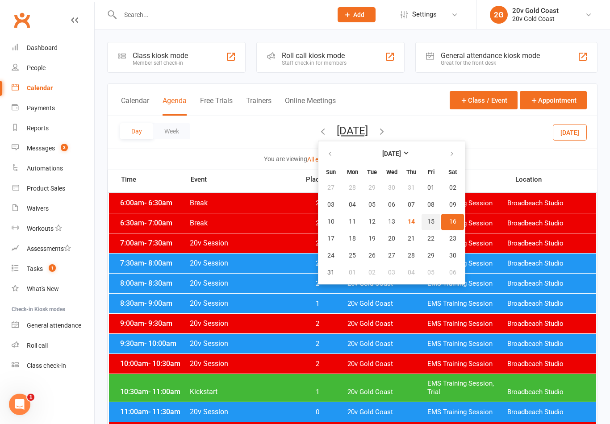
click at [427, 224] on span "15" at bounding box center [430, 221] width 7 height 7
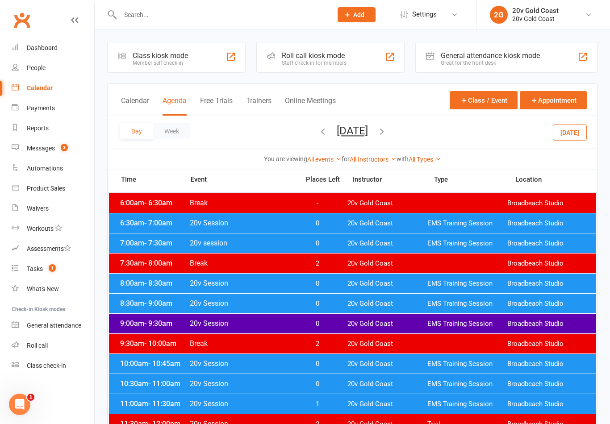
click at [349, 225] on span "20v Gold Coast" at bounding box center [387, 223] width 80 height 8
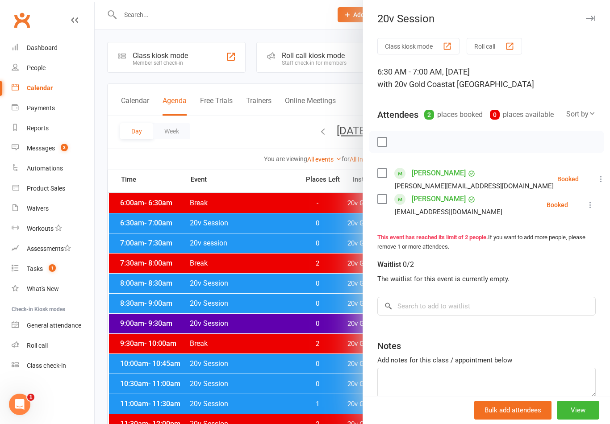
click at [596, 183] on icon at bounding box center [600, 179] width 9 height 9
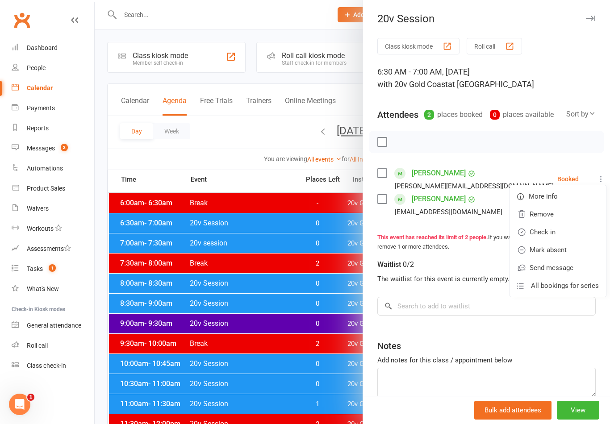
click at [548, 218] on link "Remove" at bounding box center [558, 214] width 96 height 18
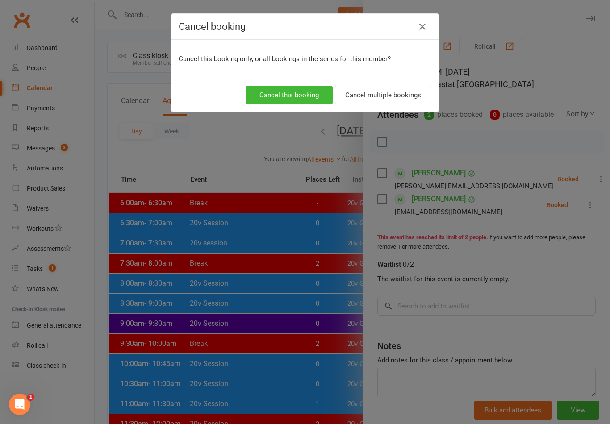
click at [293, 94] on button "Cancel this booking" at bounding box center [289, 95] width 87 height 19
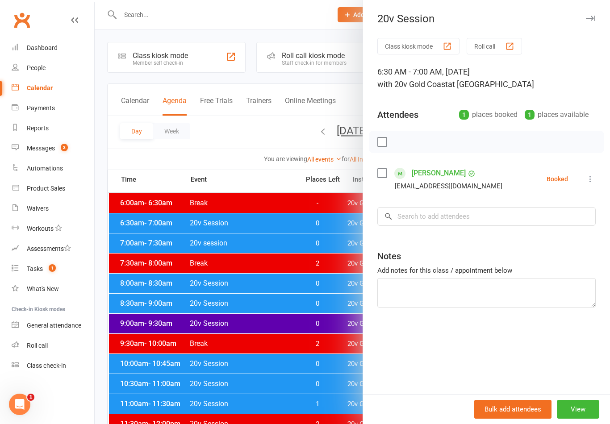
click at [67, 150] on span "3" at bounding box center [64, 148] width 7 height 8
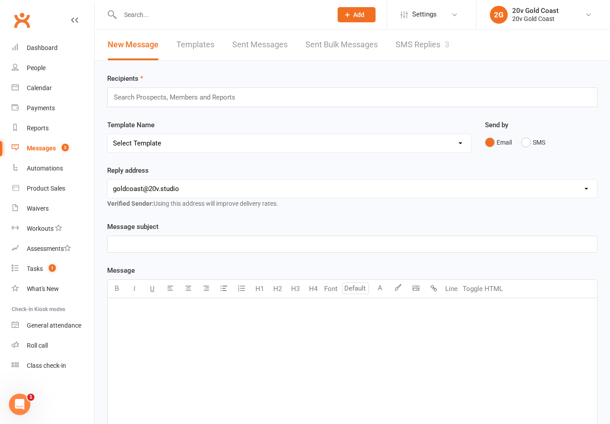
click at [422, 47] on link "SMS Replies 3" at bounding box center [423, 44] width 54 height 31
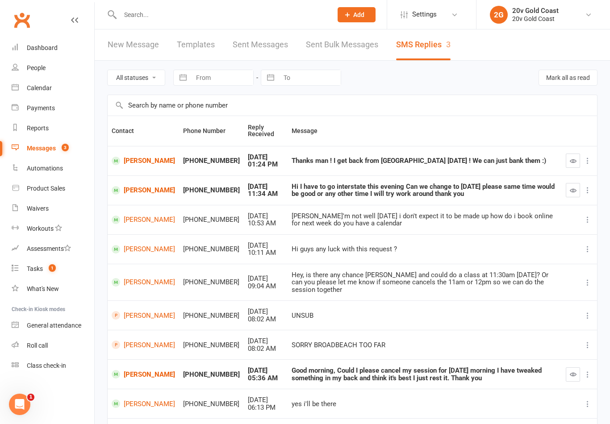
click at [135, 370] on link "[PERSON_NAME]" at bounding box center [143, 374] width 63 height 8
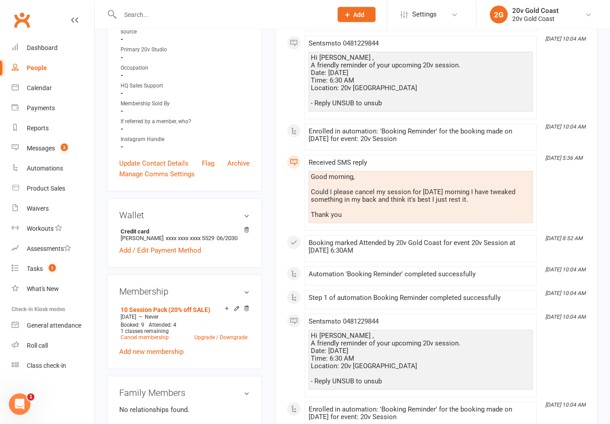
scroll to position [235, 0]
click at [224, 312] on icon at bounding box center [227, 309] width 6 height 6
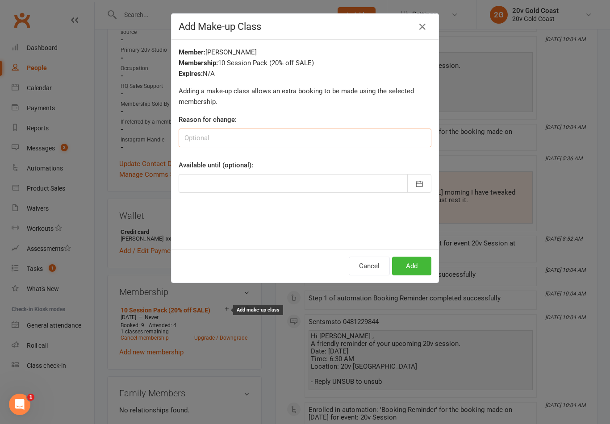
click at [307, 142] on input at bounding box center [305, 138] width 253 height 19
type input "Injured, gave notice"
click at [401, 101] on p "Adding a make-up class allows an extra booking to be made using the selected me…" at bounding box center [305, 96] width 253 height 21
click at [420, 267] on button "Add" at bounding box center [411, 266] width 39 height 19
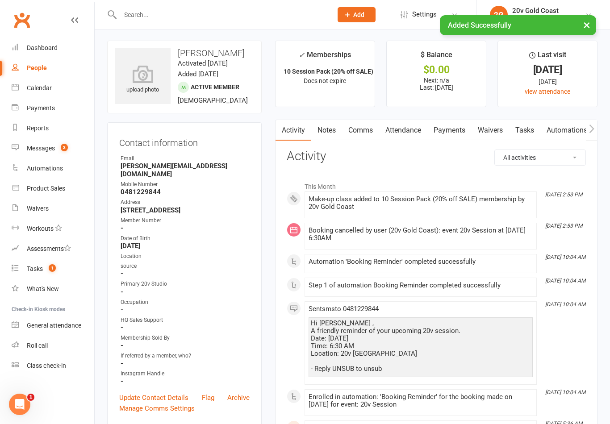
scroll to position [2, 0]
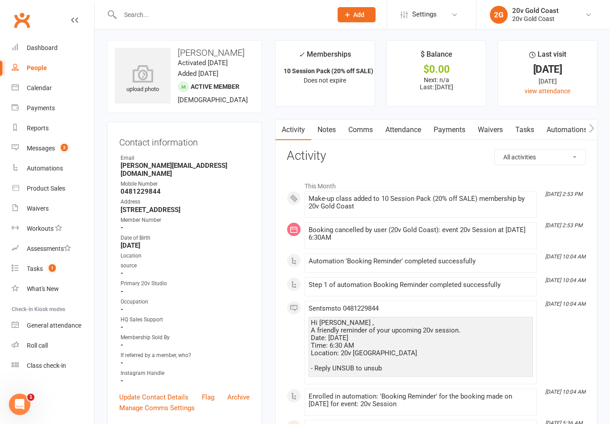
click at [367, 137] on link "Comms" at bounding box center [360, 130] width 37 height 21
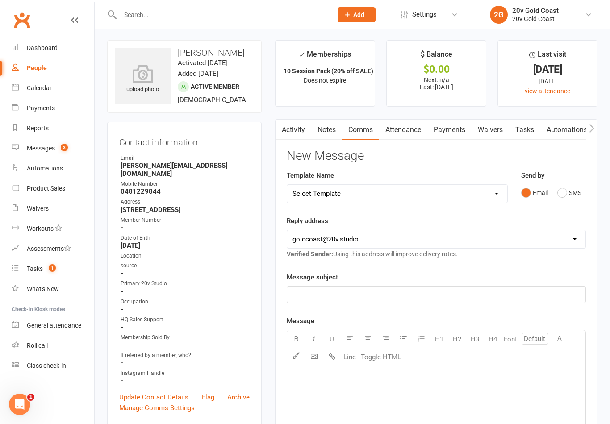
click at [561, 195] on button "SMS" at bounding box center [569, 192] width 24 height 17
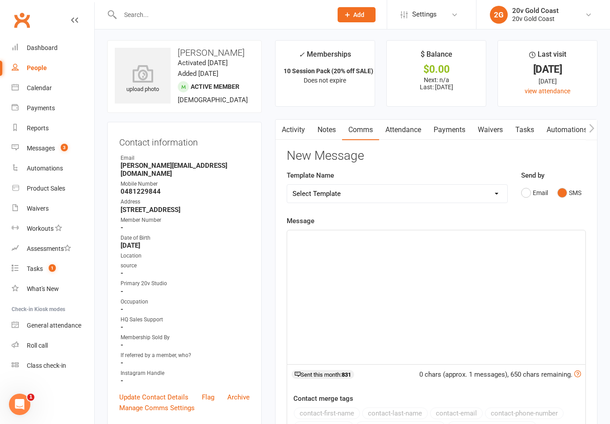
click at [417, 294] on div "﻿" at bounding box center [436, 297] width 298 height 134
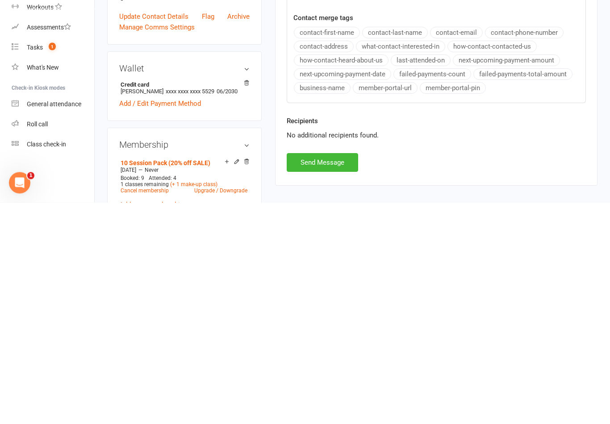
click at [334, 375] on button "Send Message" at bounding box center [322, 384] width 71 height 19
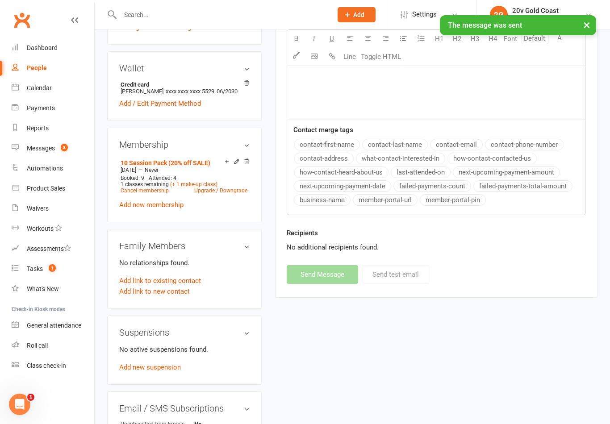
click at [71, 148] on link "Messages 3" at bounding box center [53, 148] width 83 height 20
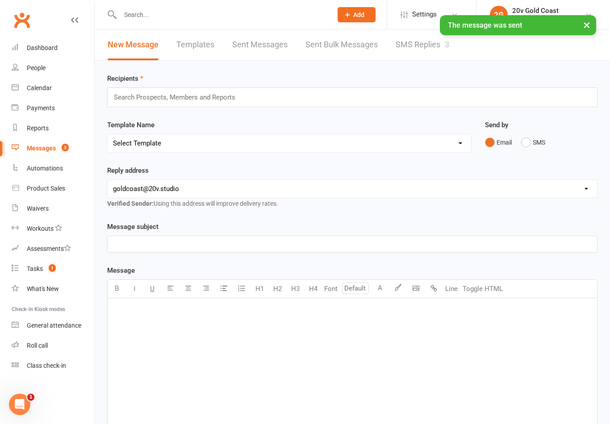
click at [411, 49] on link "SMS Replies 3" at bounding box center [423, 44] width 54 height 31
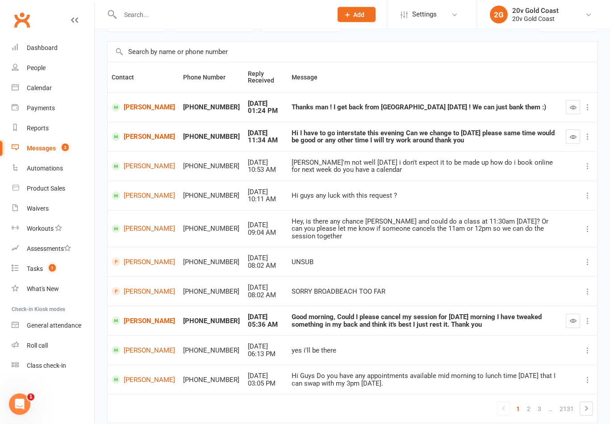
scroll to position [54, 0]
click at [567, 314] on button "button" at bounding box center [573, 321] width 14 height 14
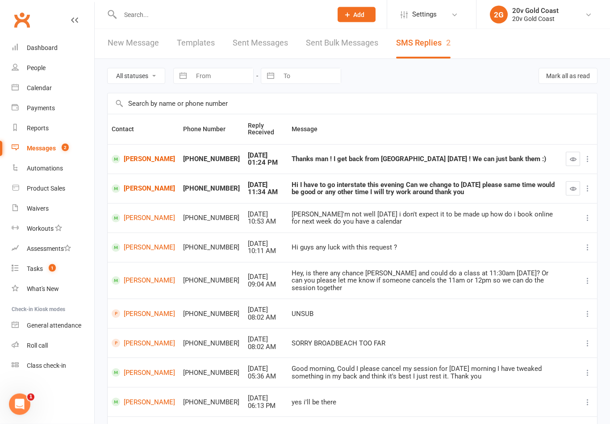
scroll to position [0, 0]
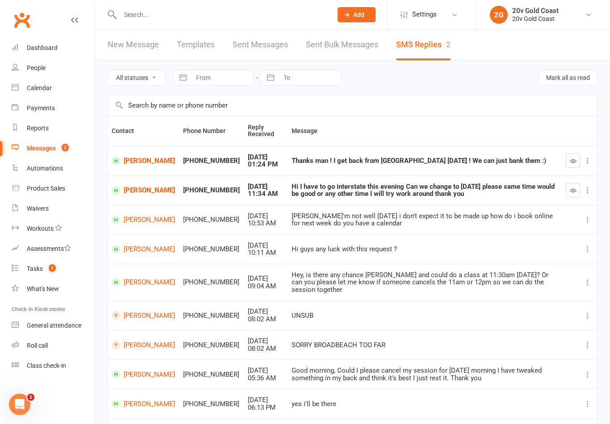
click at [492, 271] on div "Hey, is there any chance [PERSON_NAME] and could do a class at 11:30am [DATE]? …" at bounding box center [425, 282] width 266 height 22
click at [134, 165] on link "[PERSON_NAME]" at bounding box center [143, 161] width 63 height 8
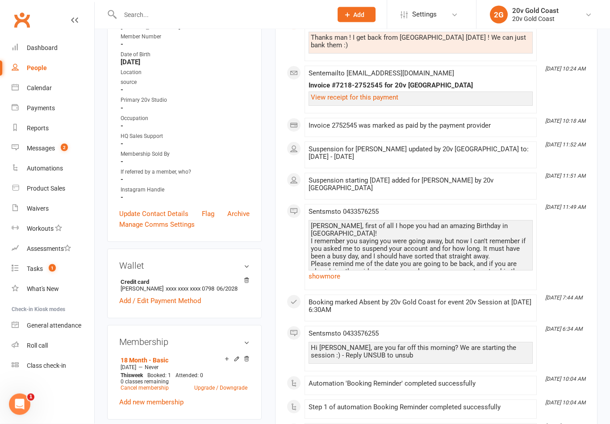
scroll to position [177, 0]
click at [326, 271] on link "show more" at bounding box center [420, 277] width 224 height 12
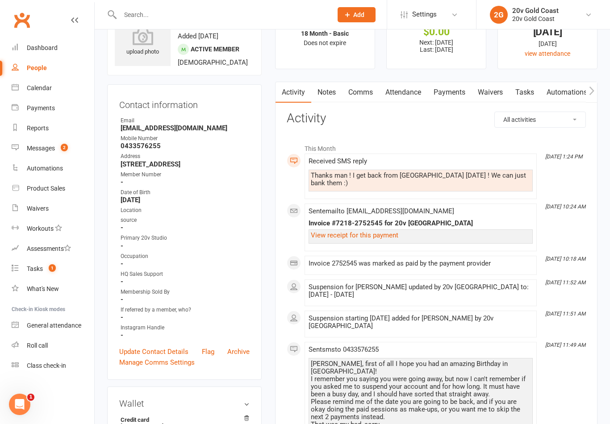
scroll to position [0, 0]
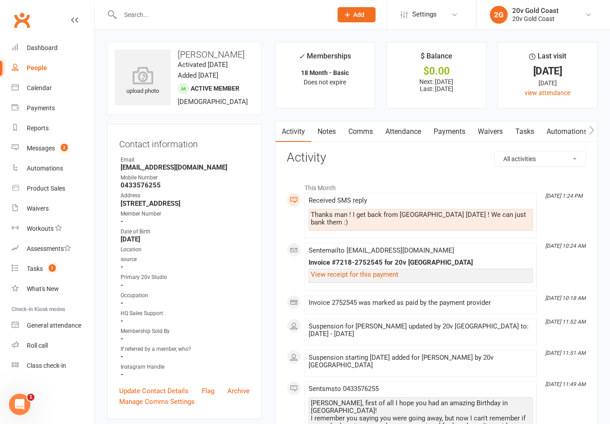
click at [50, 84] on div "Calendar" at bounding box center [39, 87] width 25 height 7
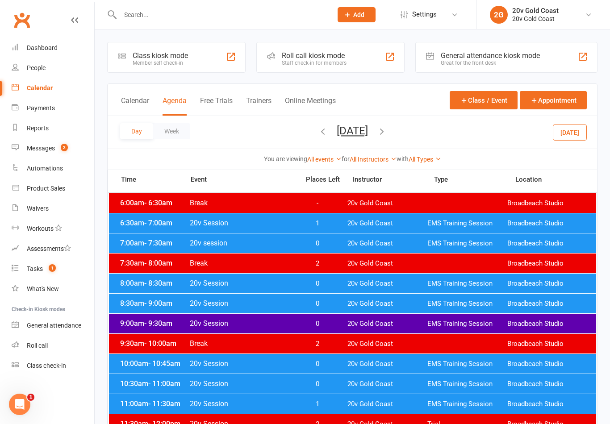
click at [583, 133] on button "[DATE]" at bounding box center [570, 132] width 34 height 16
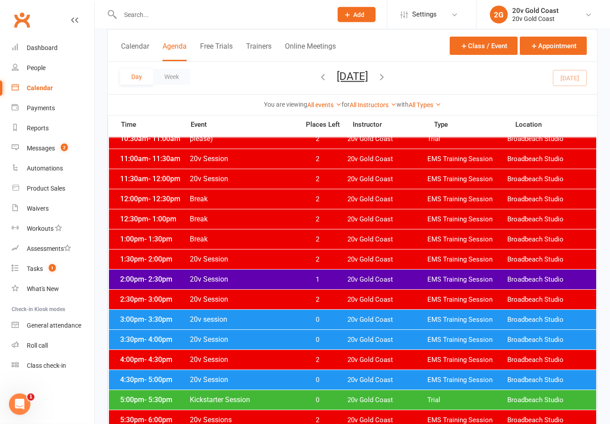
click at [479, 330] on div "3:30pm - 4:00pm 20v Session 0 20v Gold Coast EMS Training Session Broadbeach St…" at bounding box center [352, 340] width 487 height 20
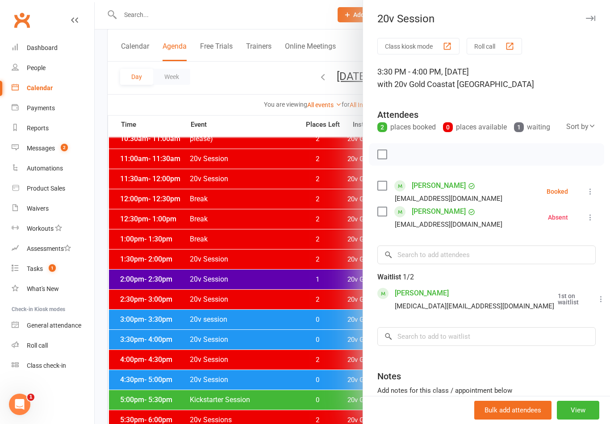
click at [345, 323] on div at bounding box center [352, 212] width 515 height 424
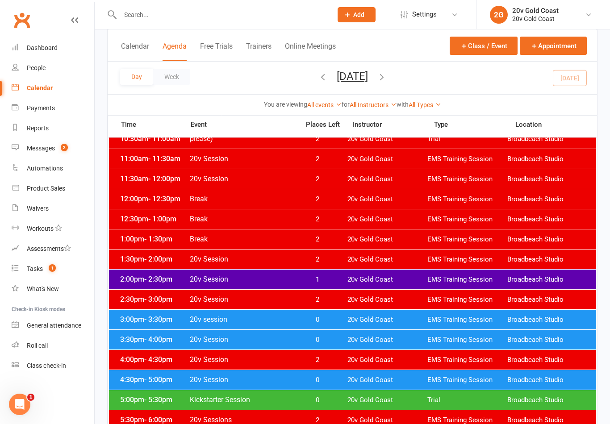
click at [349, 320] on span "20v Gold Coast" at bounding box center [387, 320] width 80 height 8
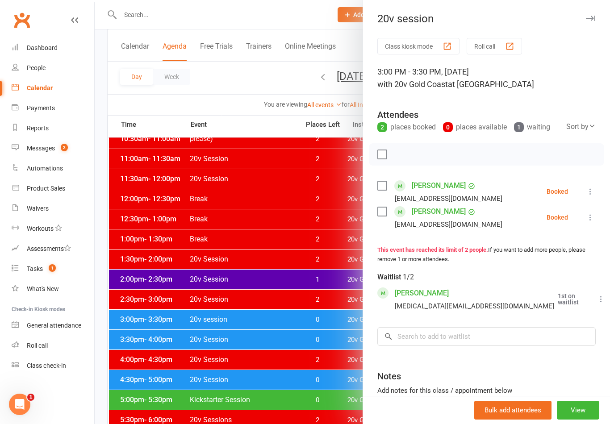
click at [588, 196] on button at bounding box center [590, 191] width 11 height 11
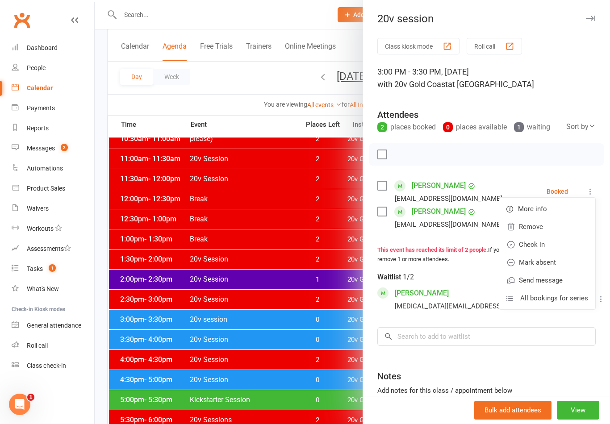
click at [549, 242] on link "Check in" at bounding box center [547, 245] width 96 height 18
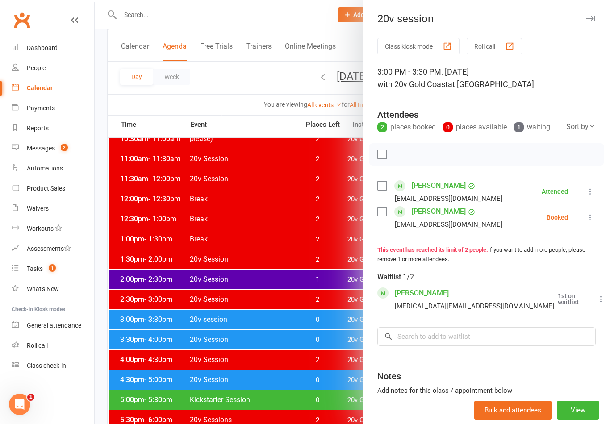
click at [329, 362] on div at bounding box center [352, 212] width 515 height 424
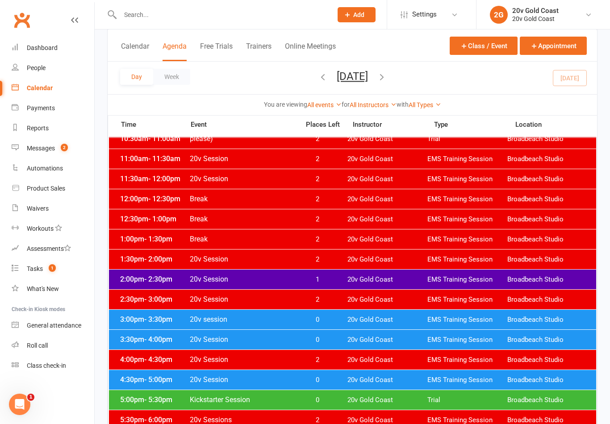
click at [351, 320] on span "20v Gold Coast" at bounding box center [387, 320] width 80 height 8
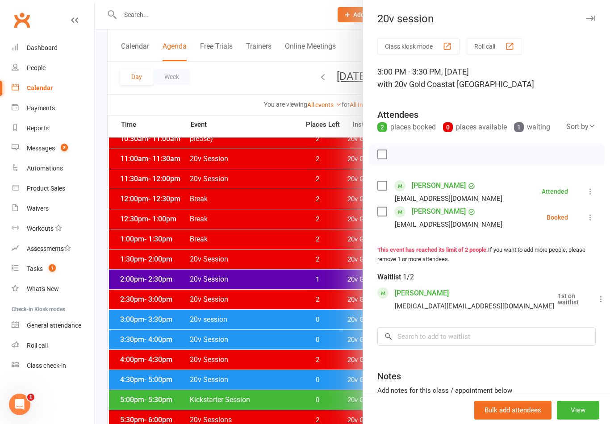
click at [336, 344] on div at bounding box center [352, 212] width 515 height 424
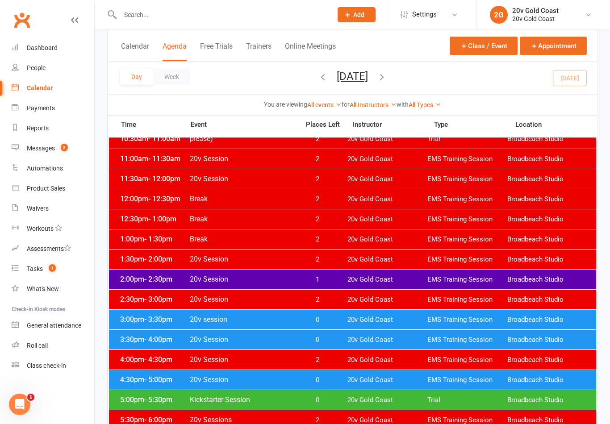
click at [345, 340] on div "3:30pm - 4:00pm 20v Session 0 20v Gold Coast EMS Training Session Broadbeach St…" at bounding box center [352, 340] width 487 height 20
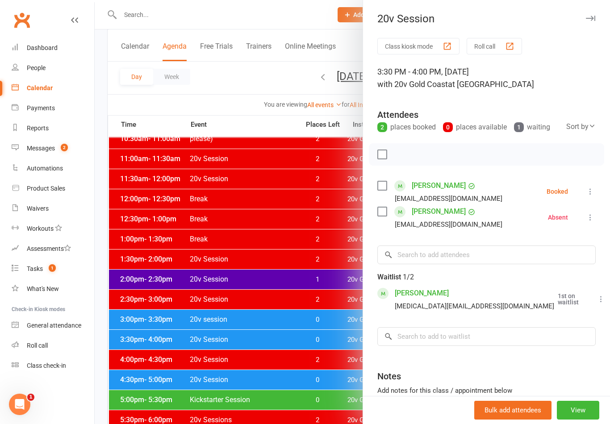
click at [591, 196] on button at bounding box center [590, 191] width 11 height 11
click at [557, 249] on link "Check in" at bounding box center [547, 245] width 96 height 18
click at [326, 373] on div at bounding box center [352, 212] width 515 height 424
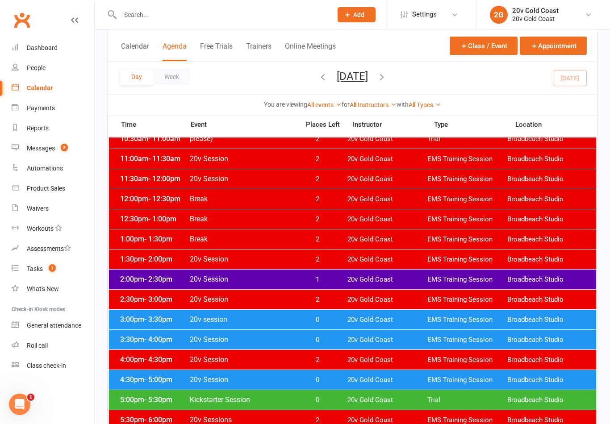
click at [328, 382] on span "0" at bounding box center [317, 380] width 47 height 8
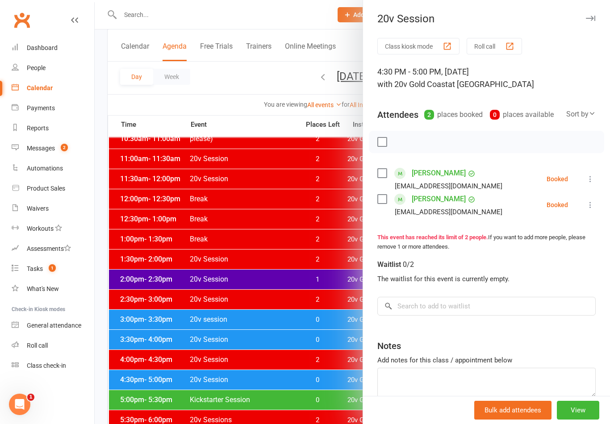
click at [288, 389] on div at bounding box center [352, 212] width 515 height 424
